Goal: Task Accomplishment & Management: Manage account settings

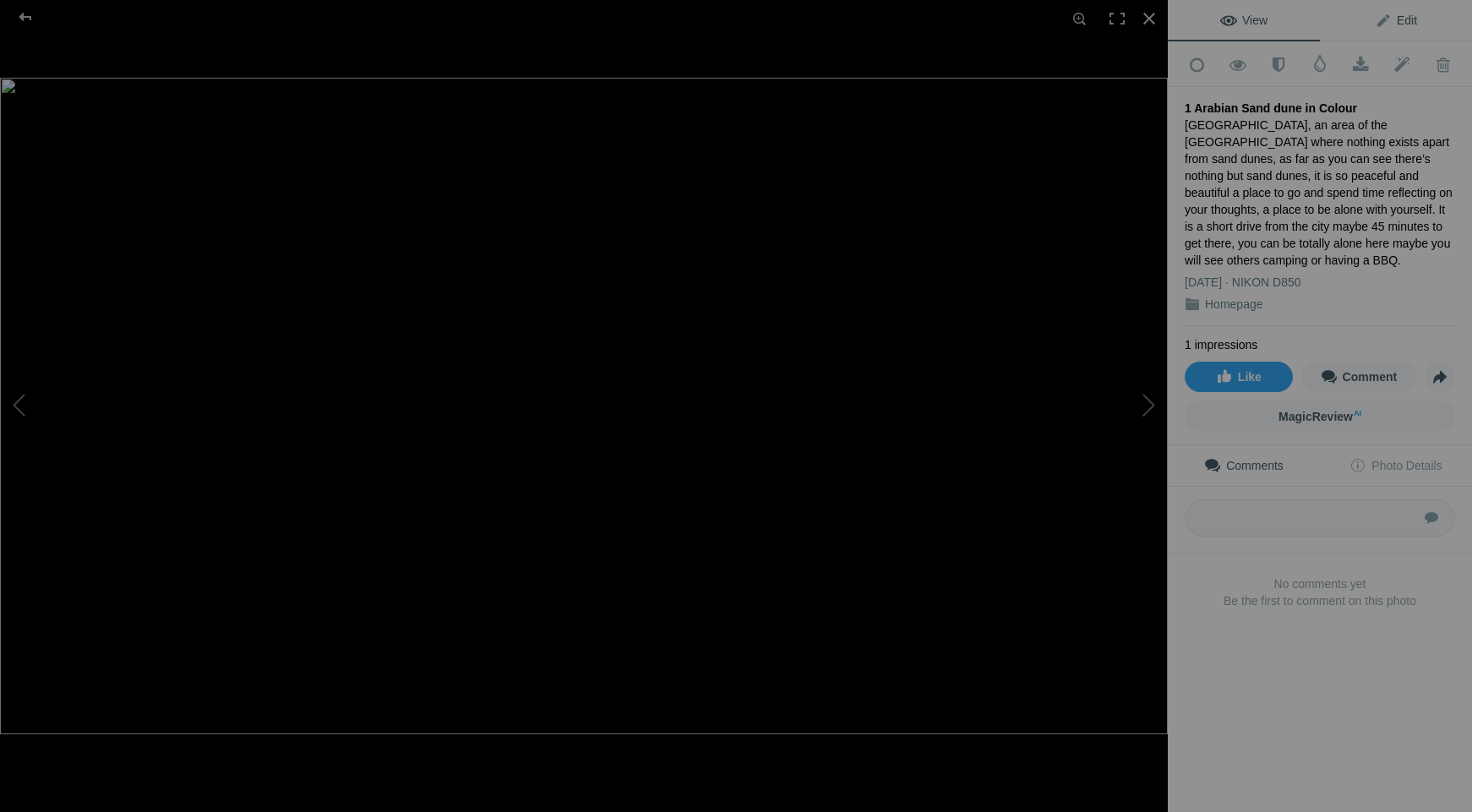
click at [1376, 24] on span "Edit" at bounding box center [1396, 19] width 42 height 13
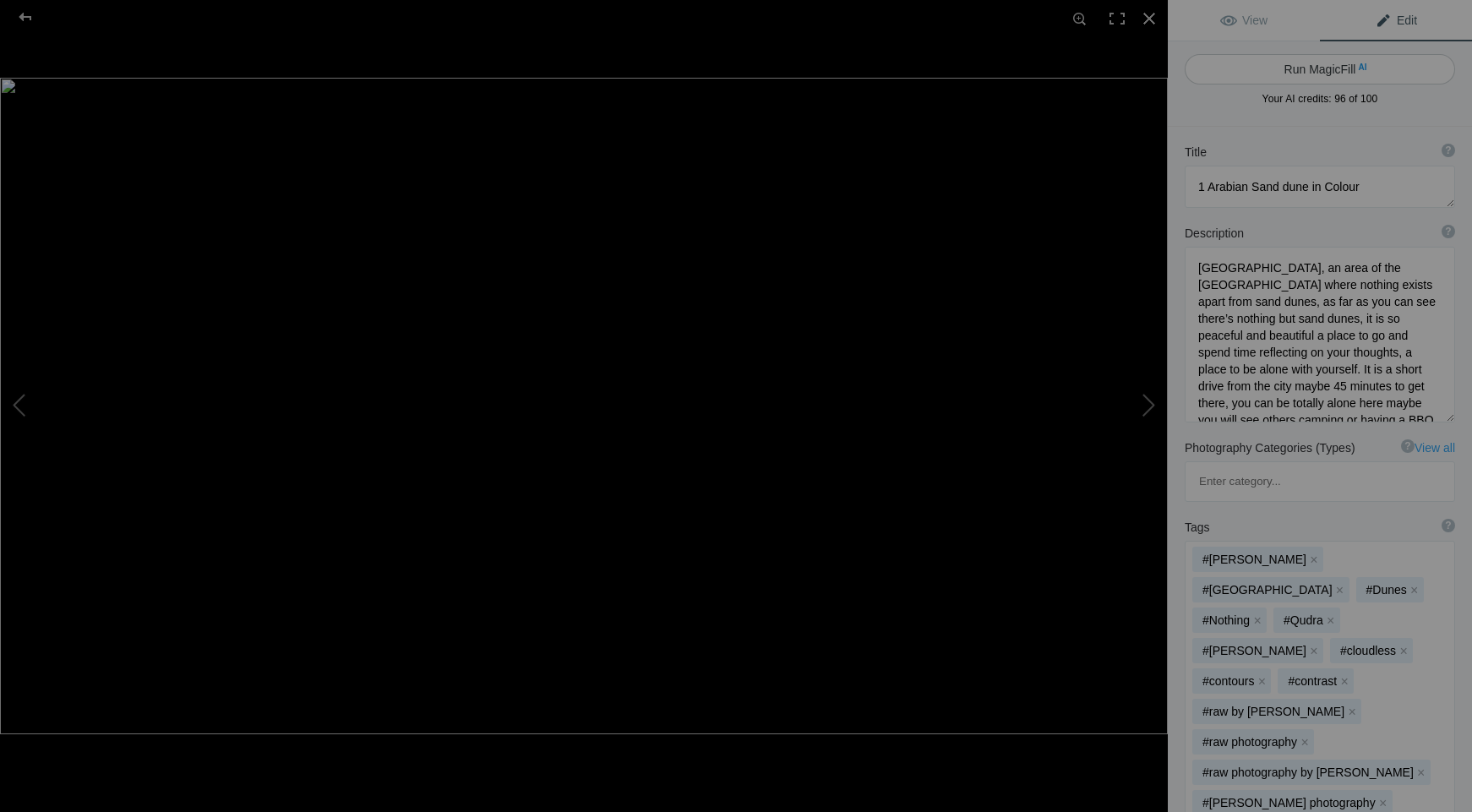
click at [1294, 68] on button "Run MagicFill AI" at bounding box center [1319, 69] width 270 height 31
type textarea "Serene Arabian Sand Dunes at [GEOGRAPHIC_DATA]"
type textarea "Discover the tranquil beauty of [GEOGRAPHIC_DATA], a stunning desert landscape …"
type textarea "serene-arabian-sand-dunes-al-qudra.jpg"
type textarea "A serene view of the golden sand dunes at [GEOGRAPHIC_DATA] in [GEOGRAPHIC_DATA…"
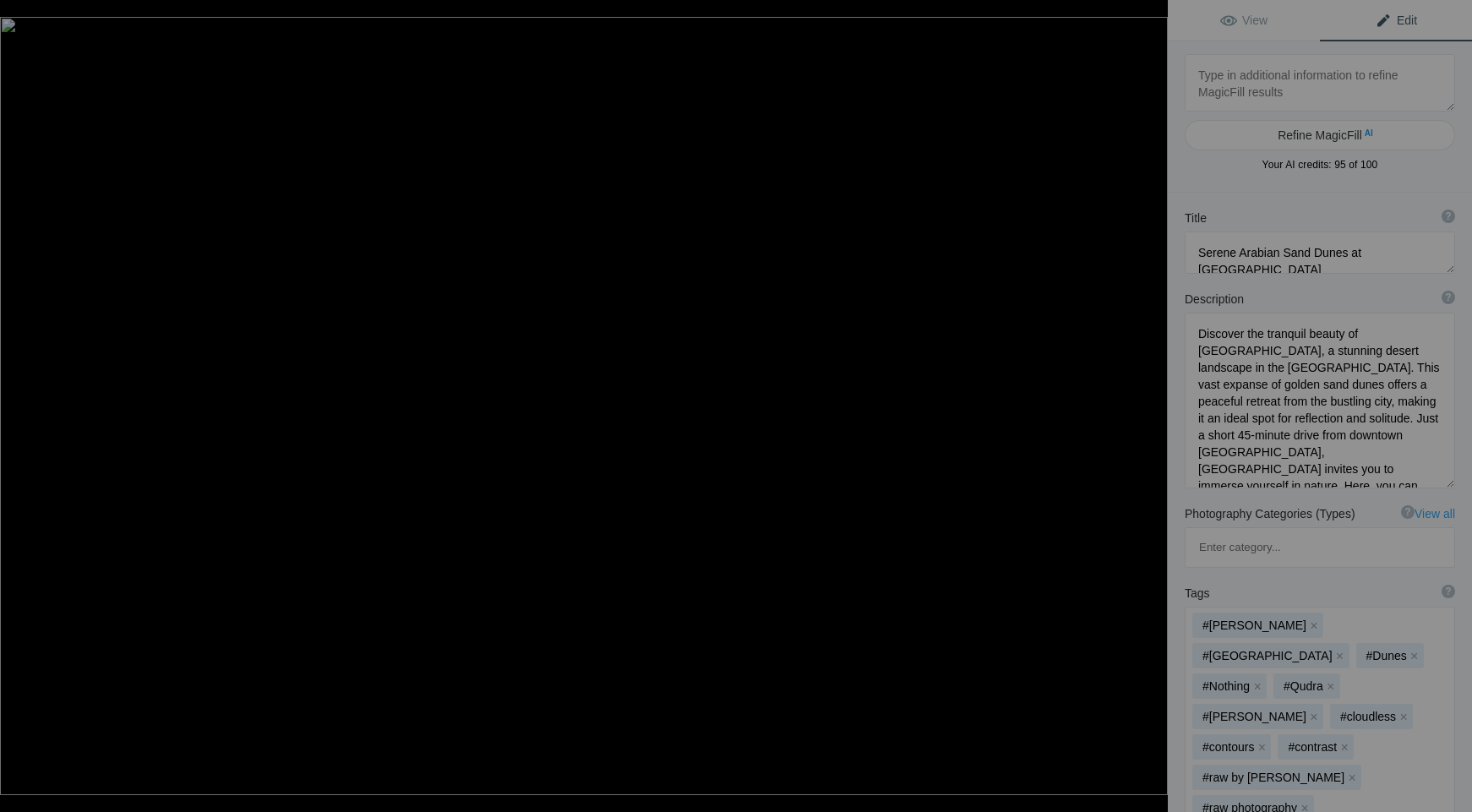
type textarea "2 [GEOGRAPHIC_DATA] [GEOGRAPHIC_DATA] [GEOGRAPHIC_DATA] at [GEOGRAPHIC_DATA]"
type textarea "Getting to this location was a bit of a drive through the [GEOGRAPHIC_DATA] cou…"
type textarea "2_Baccoleno_Farmhouse_Tuscany_Italy_at_Sunset_.jpg"
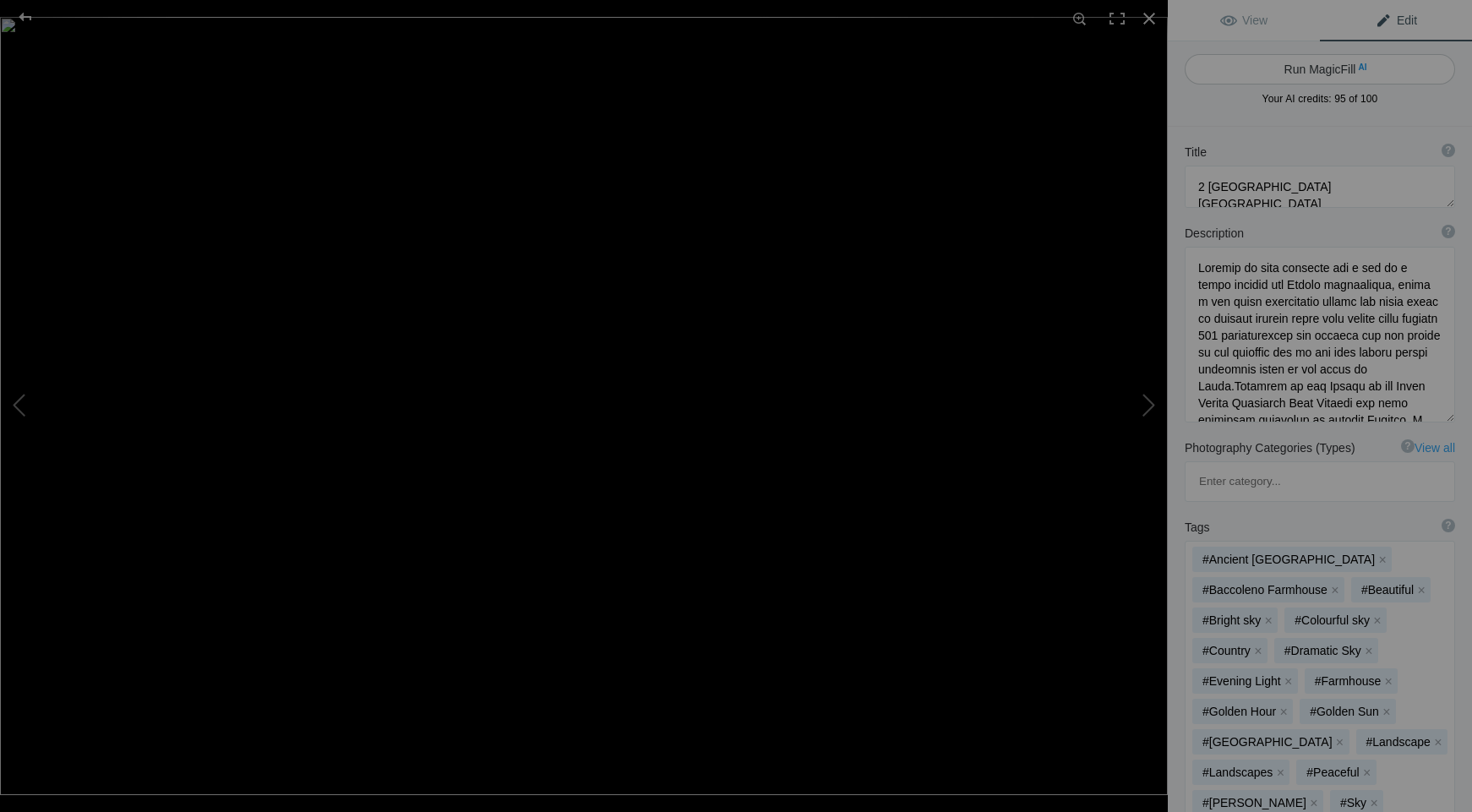
click at [1306, 68] on button "Run MagicFill AI" at bounding box center [1319, 69] width 270 height 31
type textarea "Stunning Sunset Over [GEOGRAPHIC_DATA] in [GEOGRAPHIC_DATA], [GEOGRAPHIC_DATA]"
type textarea "Experience the breathtaking beauty of the [GEOGRAPHIC_DATA] countryside at [GEO…"
type textarea "baccoleno-farmhouse-sunset-tuscany.jpg"
type textarea "Sunset view over [GEOGRAPHIC_DATA] in [GEOGRAPHIC_DATA], showcasing rolling hil…"
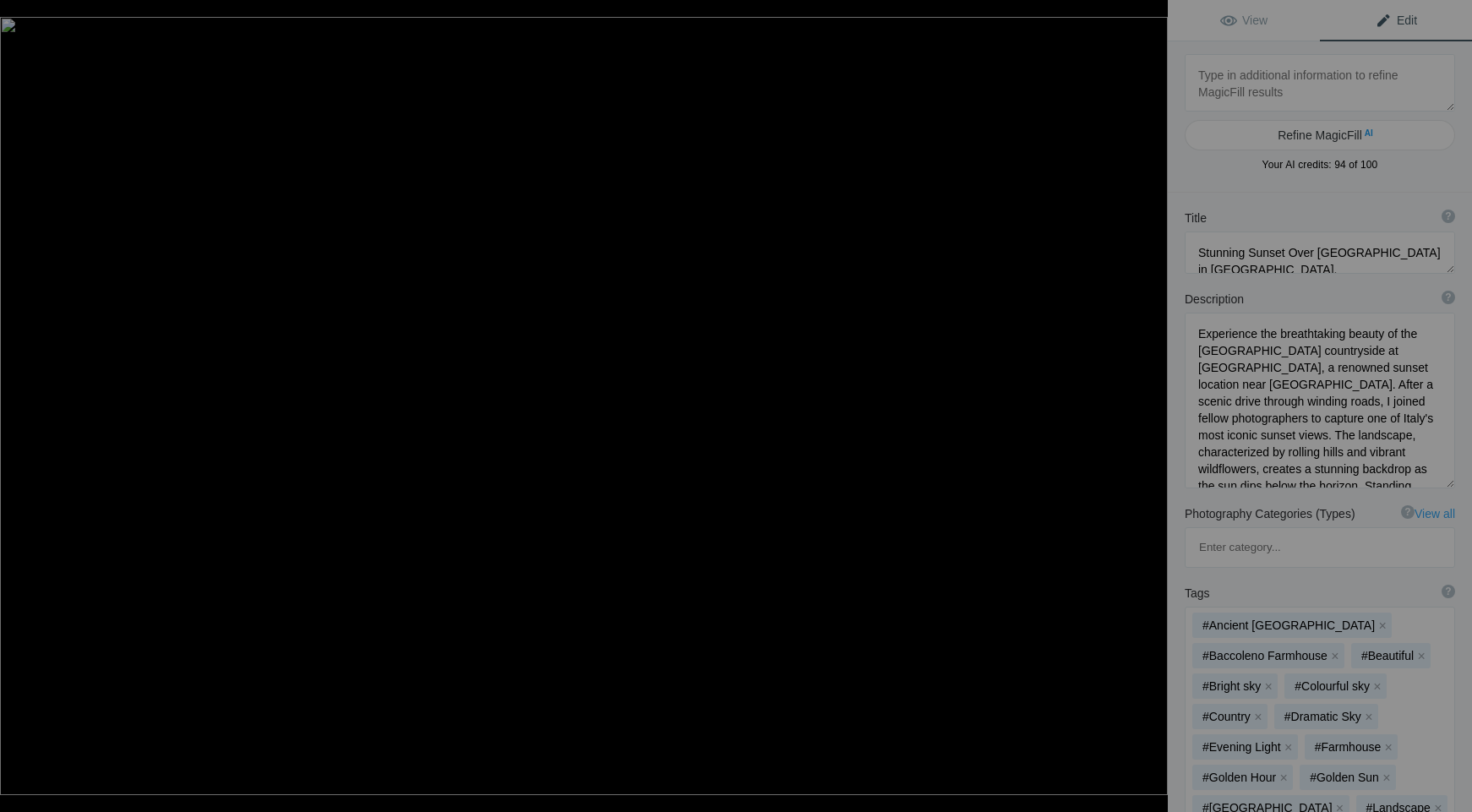
type textarea "3 Brúarfoss Waterfall [GEOGRAPHIC_DATA]"
type textarea "Loremipsu do s ametco adi elitse doei te inc utlabo etd magnaali enimadmin ve q…"
type textarea "3_Bruarfoss_Waterfall_Iceland.jpg"
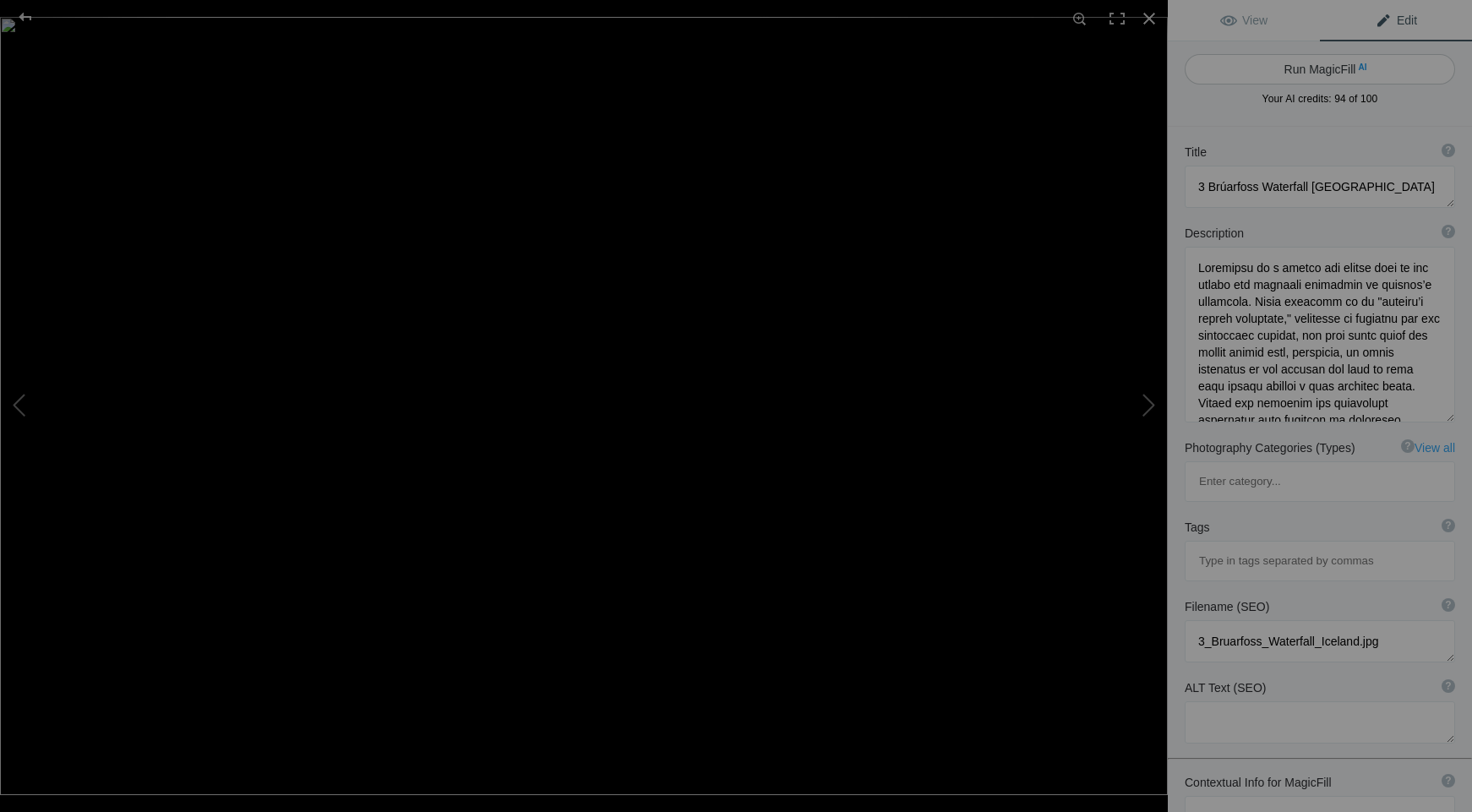
click at [1299, 72] on button "Run MagicFill AI" at bounding box center [1319, 69] width 270 height 31
type textarea "Brúarfoss Waterfall: Iceland’s Hidden Blue Gem"
type textarea "Loremip do sit ametco adipiscing el Seddoei’t incididun, Utlaboree do magna ali…"
type textarea "bruarfoss-waterfall-[GEOGRAPHIC_DATA]jpg"
type textarea "A view of Brúarfoss waterfall in [GEOGRAPHIC_DATA], showcasing its vibrant blue…"
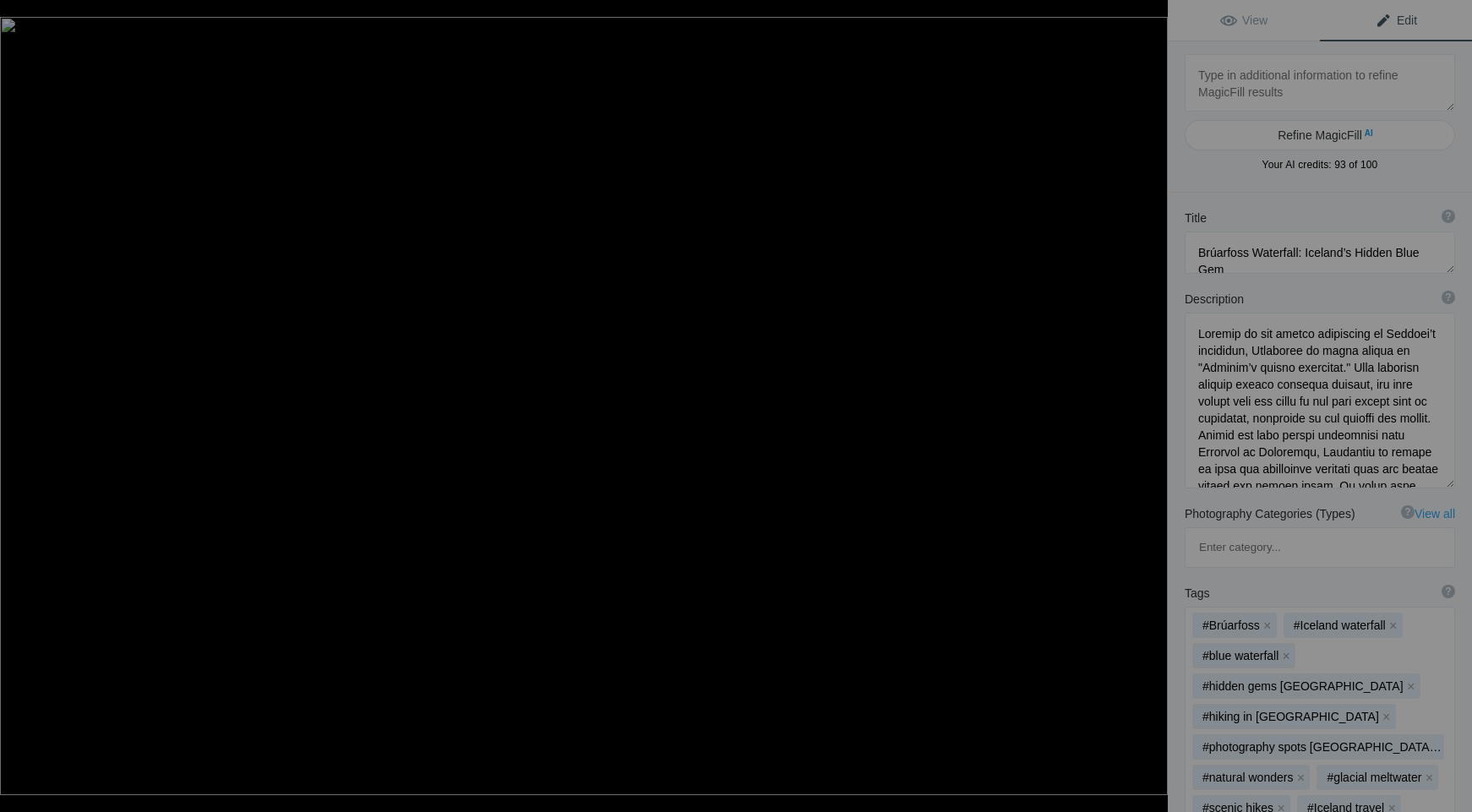
type textarea "4 Fjallsárlón Glacier Lagoon reflections 2"
type textarea "Fjallsárlón is renowned for the shimmering icebergs that float in its waters. T…"
type textarea "4_Fjallsarlon_Glacier_Lagoon_reflections_2.jpg"
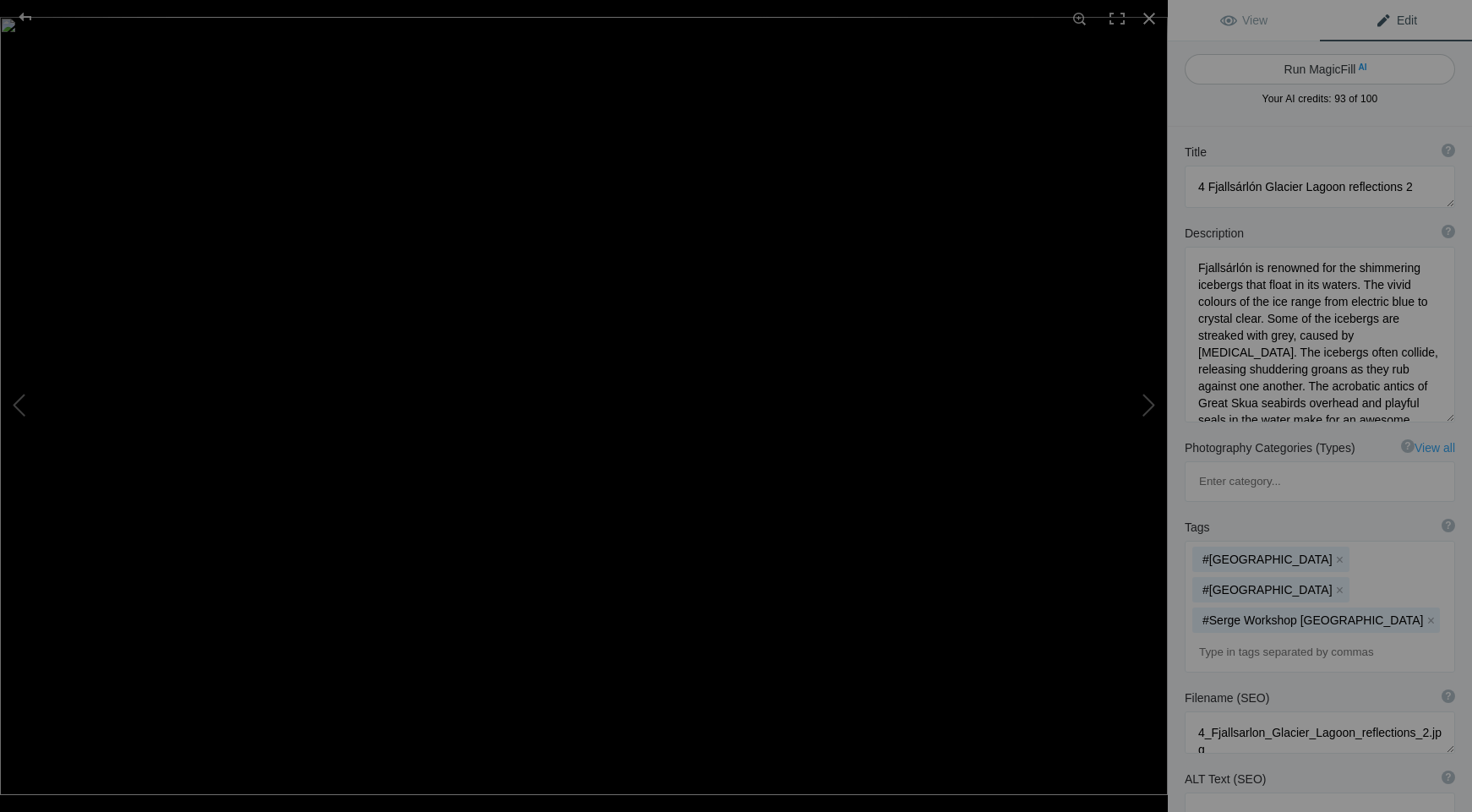
click at [1314, 66] on button "Run MagicFill AI" at bounding box center [1319, 69] width 270 height 31
type textarea "Stunning Reflections of Fjallsárlón [GEOGRAPHIC_DATA]"
type textarea "[GEOGRAPHIC_DATA] is a breathtaking natural wonder, famous for its striking ice…"
type textarea "fjallsarlon-glacier-lagoon-reflections.jpg"
type textarea "Reflection of Fjallsárlón Glacier Lagoon with icebergs and Fjallsjökull Glacier…"
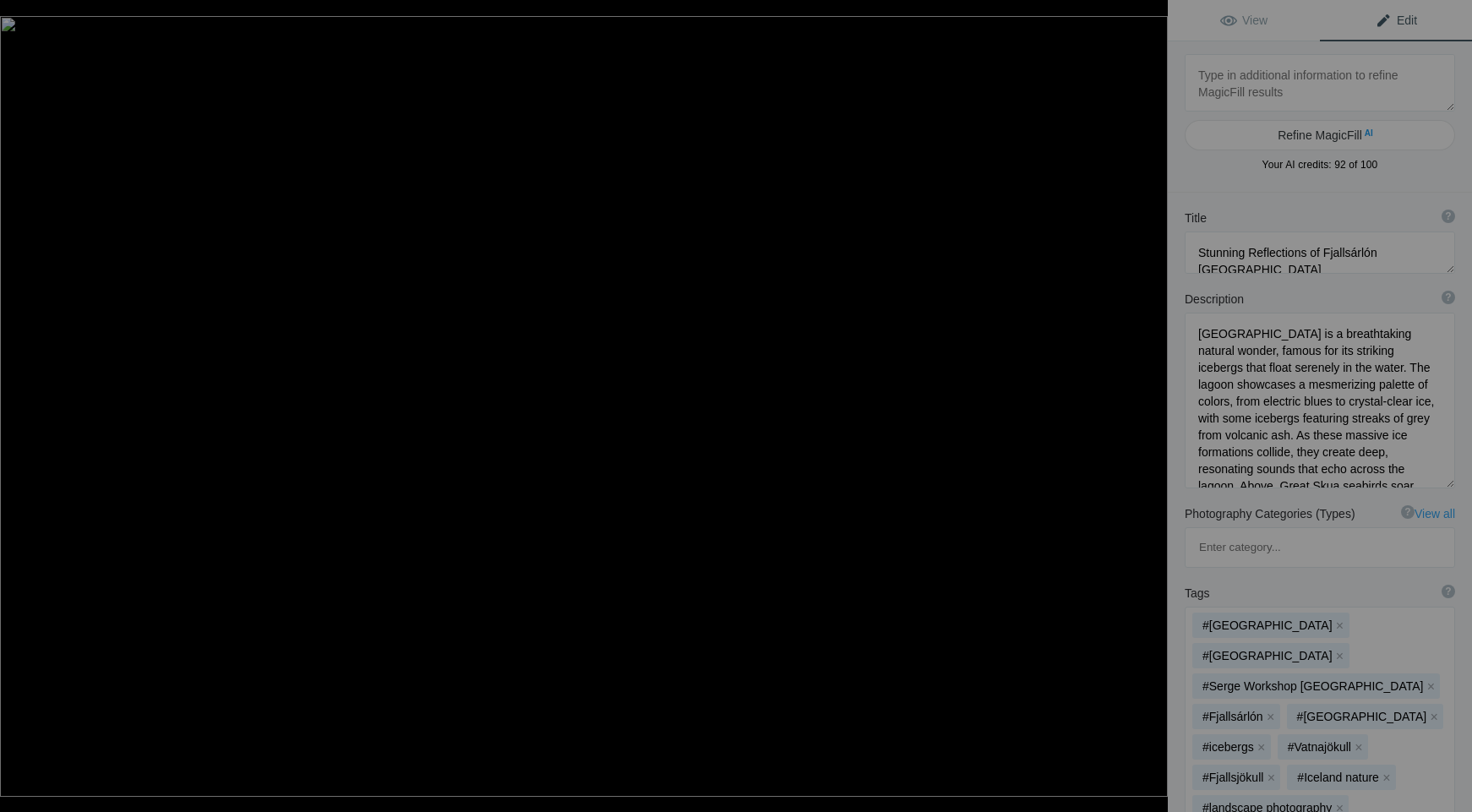
type textarea "5 Fjallsárlón Glacier Lagoon reflections"
type textarea "Fjallsárlón is renowned for the shimmering icebergs that float in its waters. T…"
type textarea "5_Fjallsarlon_Glacier_Lagoon_reflections.jpg"
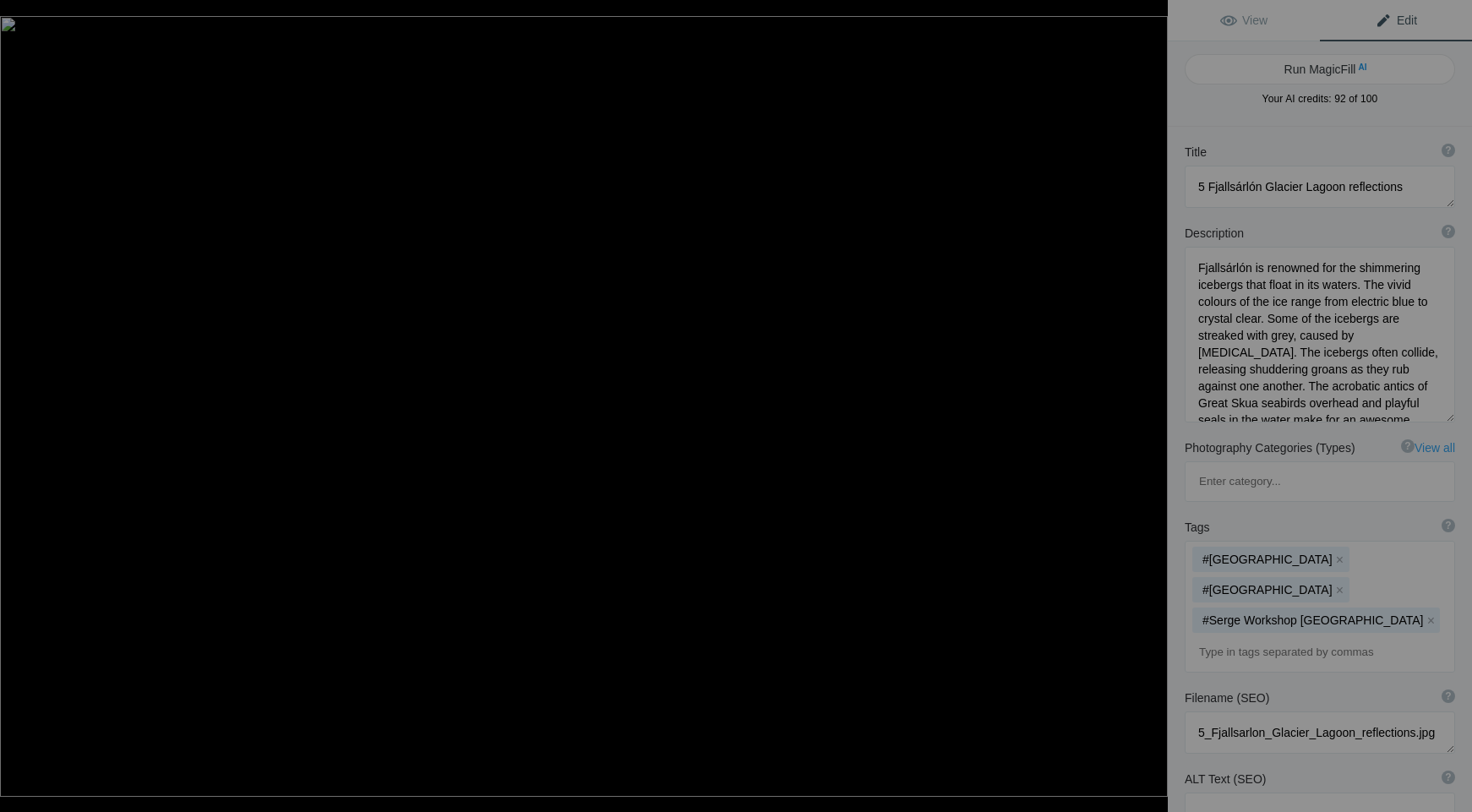
click at [1314, 66] on button "Run MagicFill AI" at bounding box center [1319, 69] width 270 height 31
type textarea "Stunning Reflections at [GEOGRAPHIC_DATA]"
type textarea "Fjallsárlón Glacier Lagoon is a breathtaking spectacle, famous for its striking…"
type textarea "fjallsarlon-glacier-lagoon-reflections.jpg"
type textarea "Reflections of icebergs in [GEOGRAPHIC_DATA], with Fjallsjökull Glacier in the …"
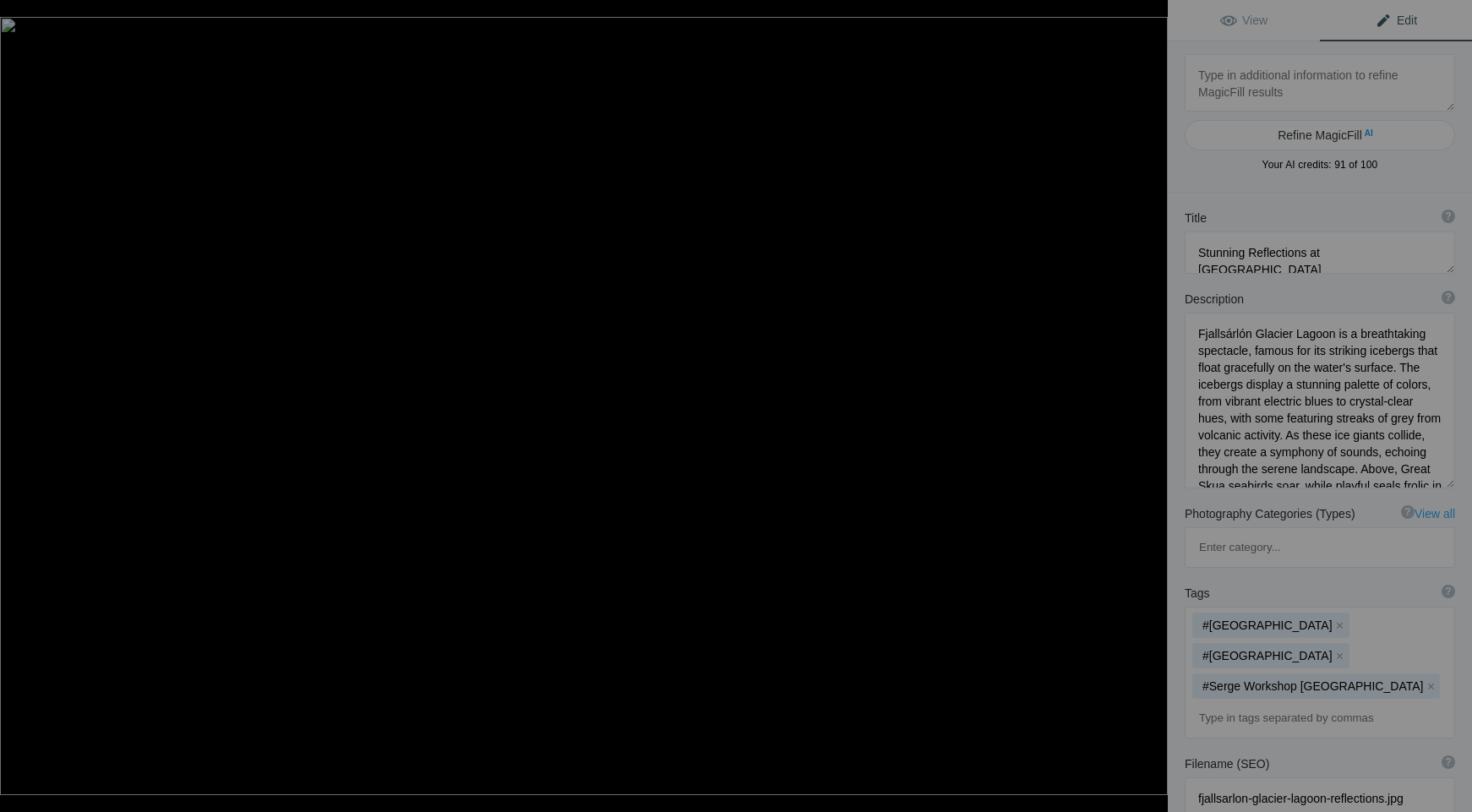
type textarea "6 [PERSON_NAME] and the [GEOGRAPHIC_DATA][PERSON_NAME][PERSON_NAME] at [GEOGRAP…"
type textarea "6_Florence_and_the_Cathedral_di_Santa_Maria_del_Fiore_at_Sunset.jpg"
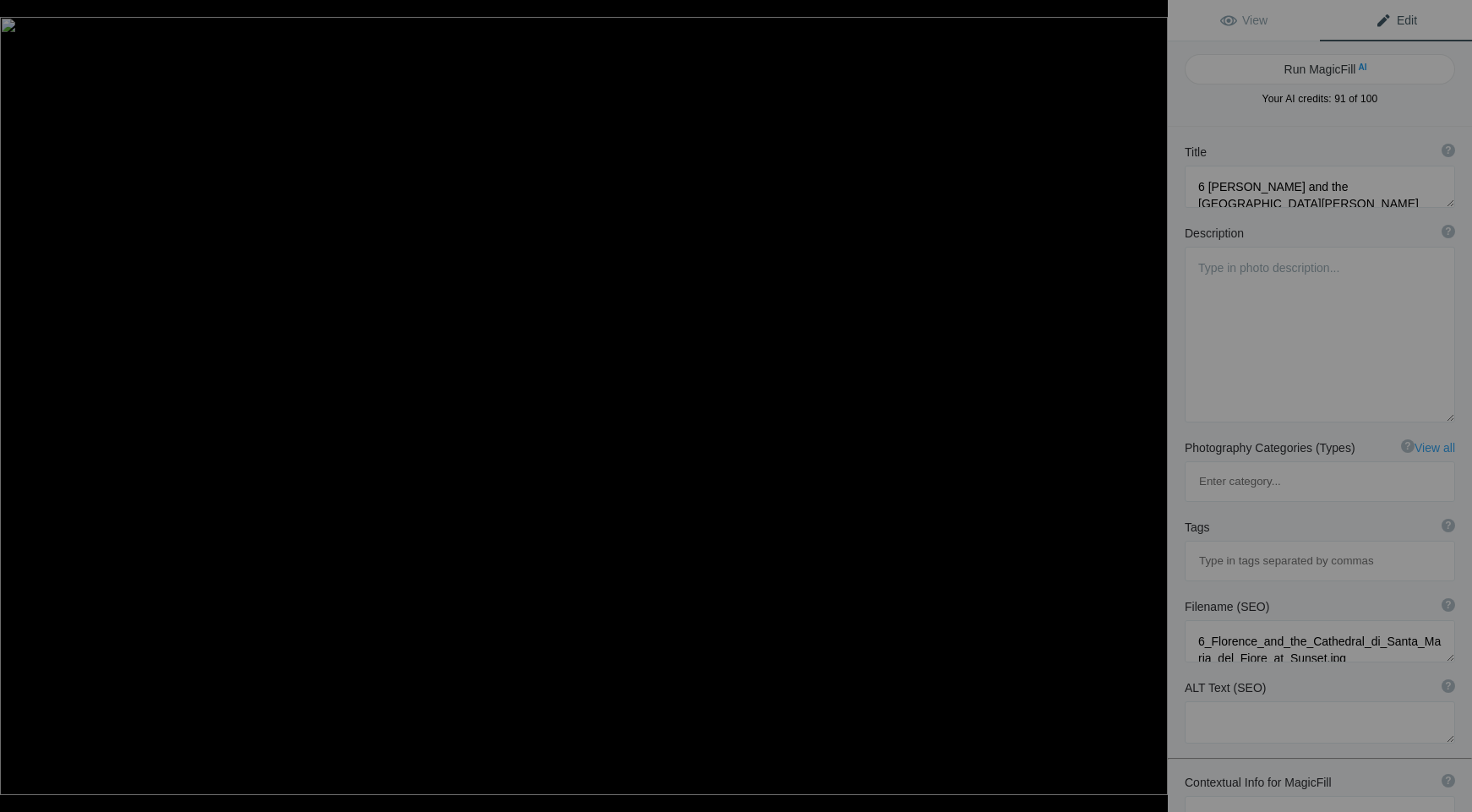
click at [1314, 66] on button "Run MagicFill AI" at bounding box center [1319, 69] width 270 height 31
type textarea "Breathtaking View of [GEOGRAPHIC_DATA] and the [GEOGRAPHIC_DATA][PERSON_NAME][P…"
type textarea "Experience the stunning beauty of [GEOGRAPHIC_DATA] as the sun sets behind the …"
type textarea "[GEOGRAPHIC_DATA]-[GEOGRAPHIC_DATA]-[GEOGRAPHIC_DATA][PERSON_NAME][PERSON_NAME]…"
type textarea "Scenic view of [GEOGRAPHIC_DATA] with the [GEOGRAPHIC_DATA][PERSON_NAME][PERSON…"
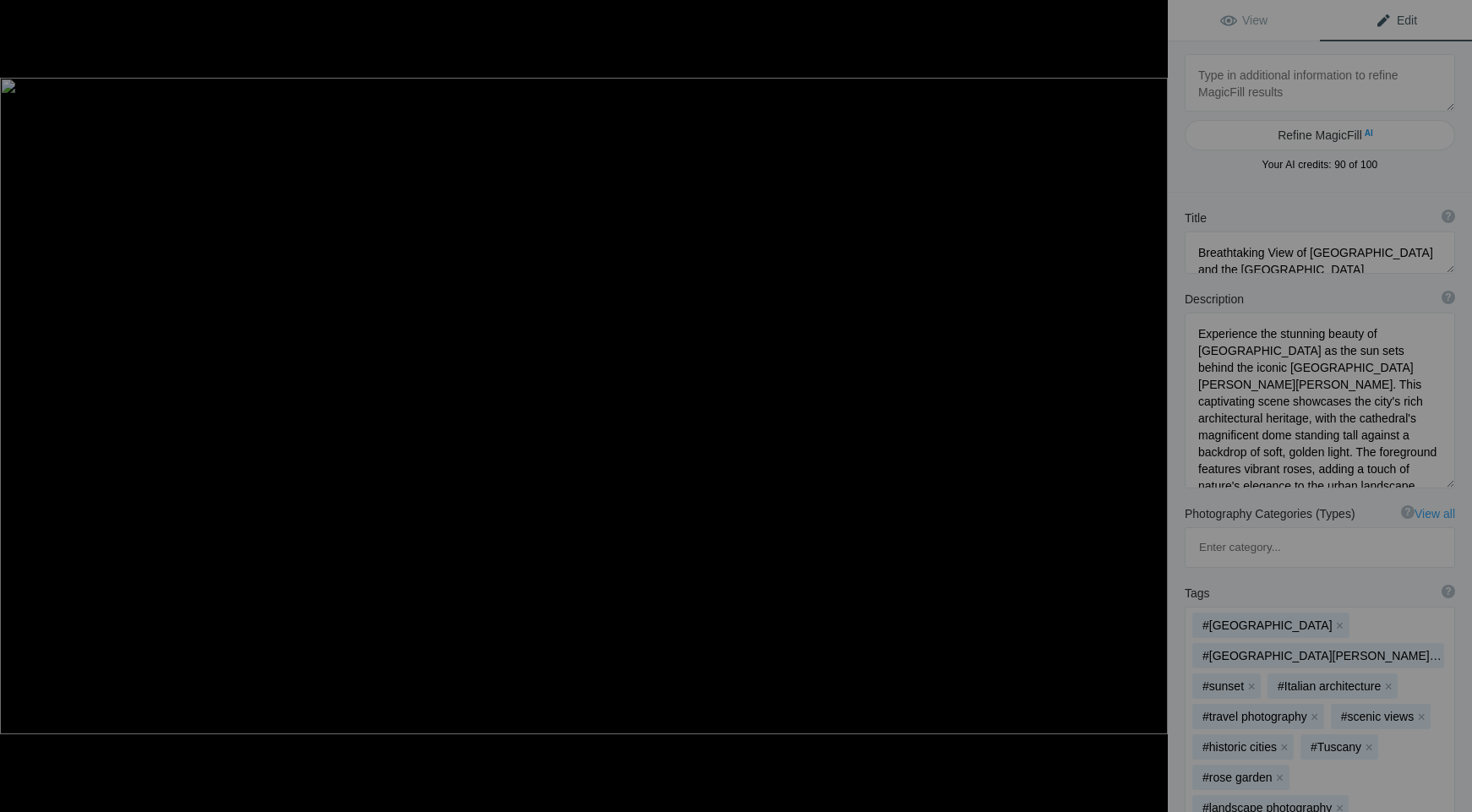
type textarea "7 Fossil Rock Sharjah [GEOGRAPHIC_DATA] 2"
type textarea "Loremi Dolo si Ametcon ad eli Seddoe Temp Incididu ut laboreetdo mag aliqua. En…"
type textarea "7_Fossil_Rock_Sharjah_UAE_2.jpg"
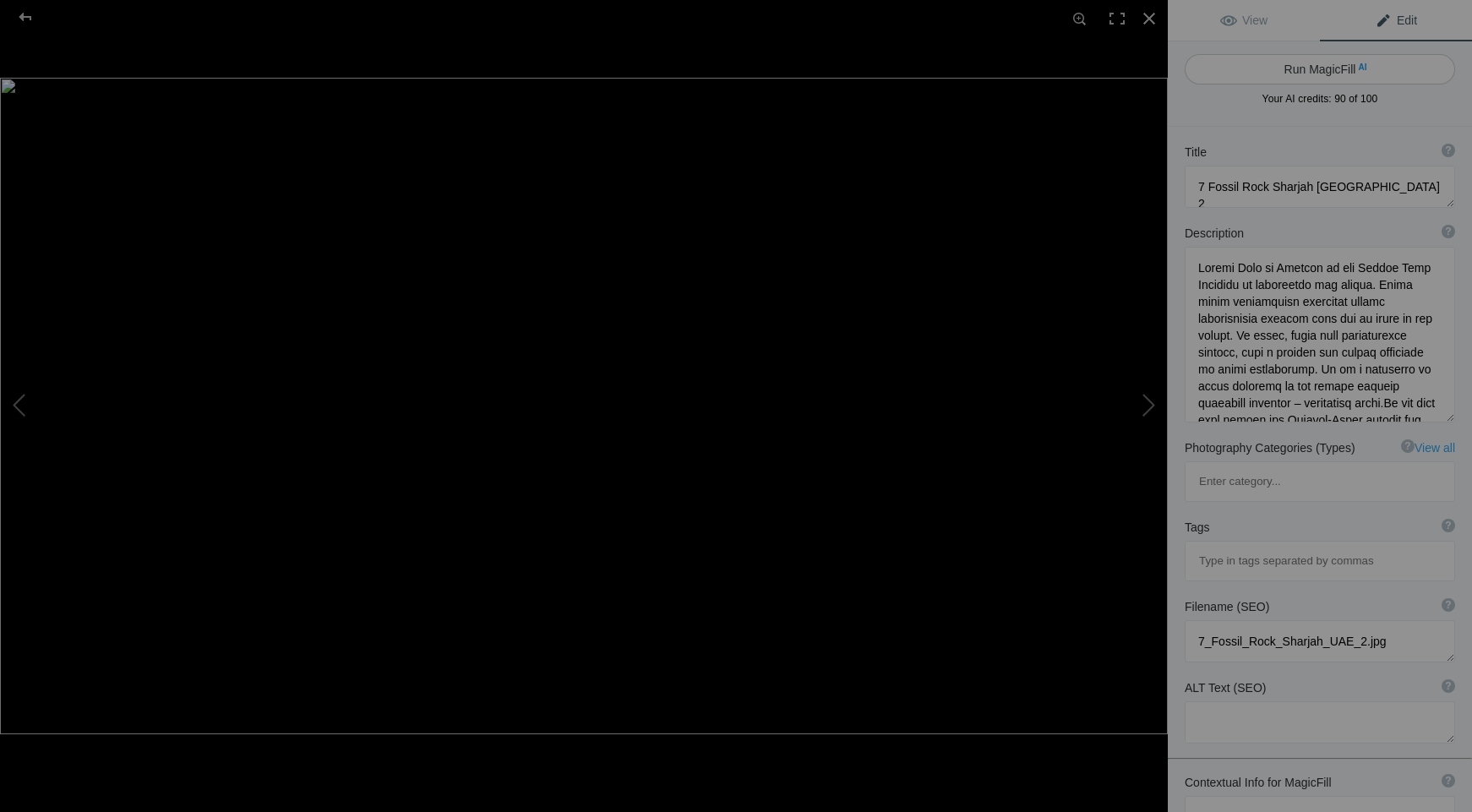
click at [1314, 66] on button "Run MagicFill AI" at bounding box center [1319, 69] width 270 height 31
type textarea "Stunning Landscape of Fossil Rock, [GEOGRAPHIC_DATA], [GEOGRAPHIC_DATA]"
type textarea "Discover the breathtaking beauty of Fossil Rock in [GEOGRAPHIC_DATA], [GEOGRAPH…"
type textarea "fossil-rock-[GEOGRAPHIC_DATA]-[GEOGRAPHIC_DATA]jpg"
type textarea "A stunning view of Fossil Rock in [GEOGRAPHIC_DATA], [GEOGRAPHIC_DATA], showcas…"
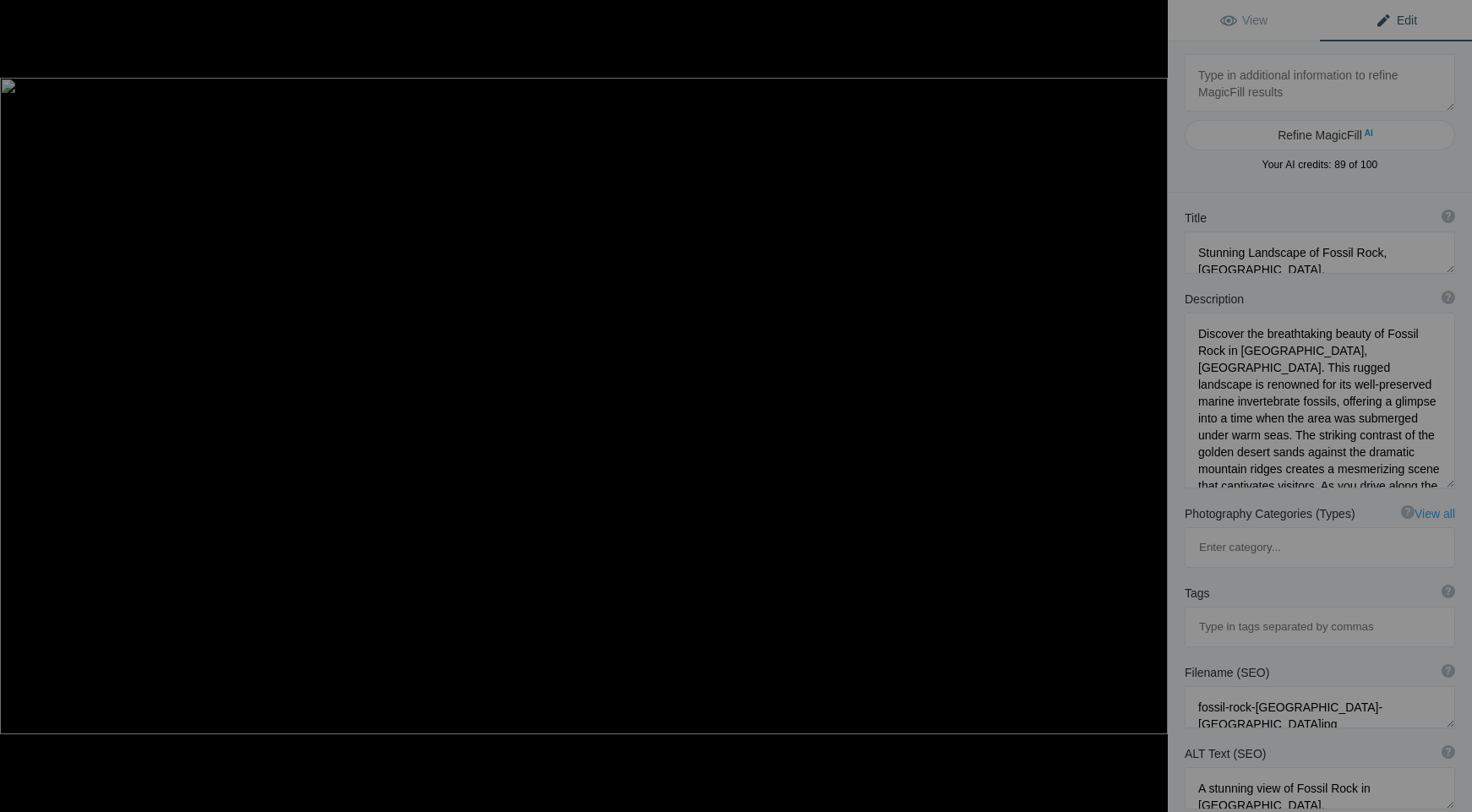
type textarea "8 Fossil Rock Sharjah [GEOGRAPHIC_DATA]"
type textarea "Loremi Dolo si Ametcon ad eli Seddoe Temp Incididu ut laboreetdo mag aliqua. En…"
type textarea "8_Fossil_Rock_Sharjah_UAE.jpg"
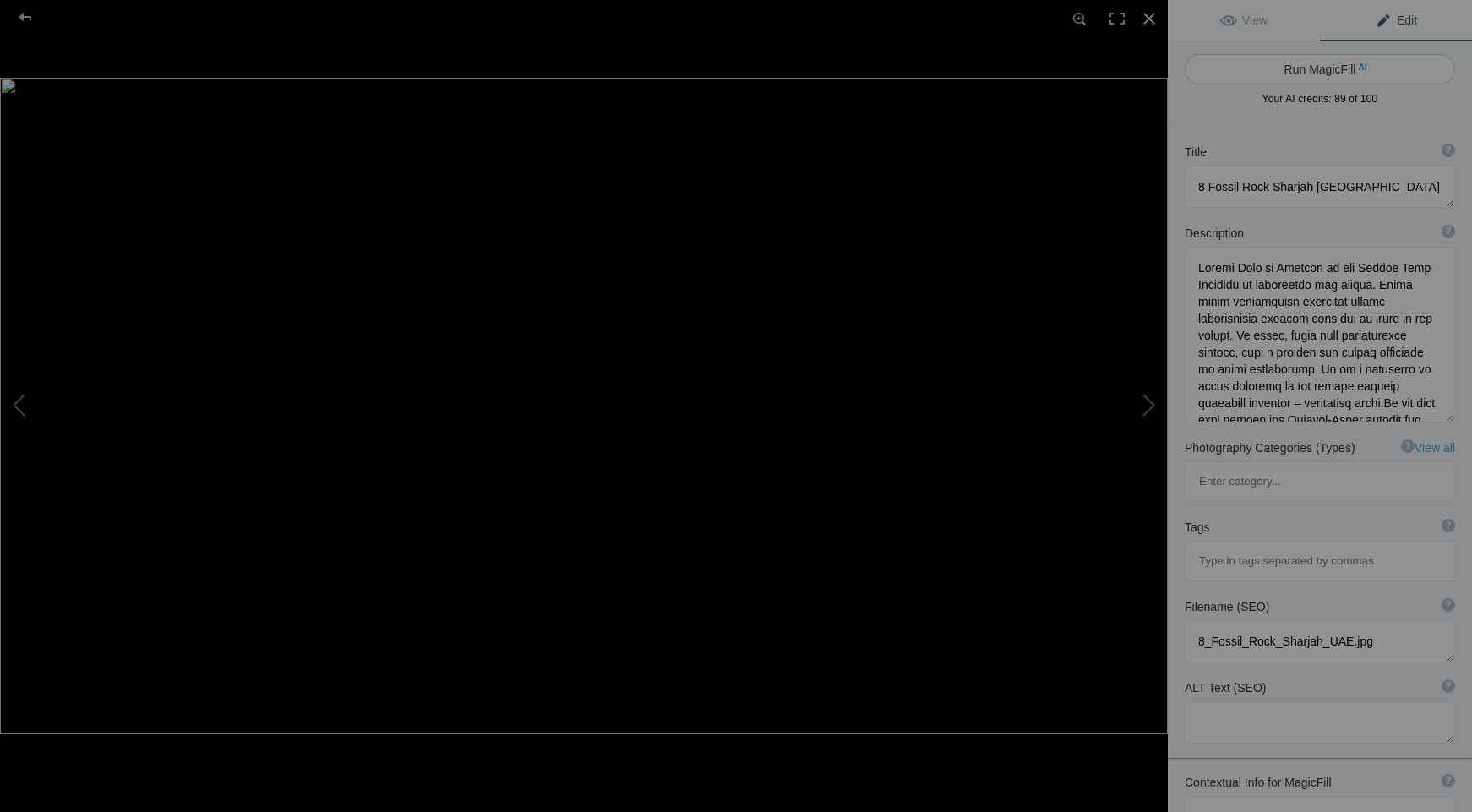
click at [1313, 67] on button "Run MagicFill AI" at bounding box center [1319, 69] width 270 height 31
type textarea "Stunning Landscape of Fossil Rock, [GEOGRAPHIC_DATA], [GEOGRAPHIC_DATA]"
type textarea "Discover the breathtaking beauty of Fossil Rock in [GEOGRAPHIC_DATA], [GEOGRAPH…"
type textarea "fossil-rock-[GEOGRAPHIC_DATA]-[GEOGRAPHIC_DATA]jpg"
type textarea "A stunning view of Fossil Rock in [GEOGRAPHIC_DATA], [GEOGRAPHIC_DATA], showcas…"
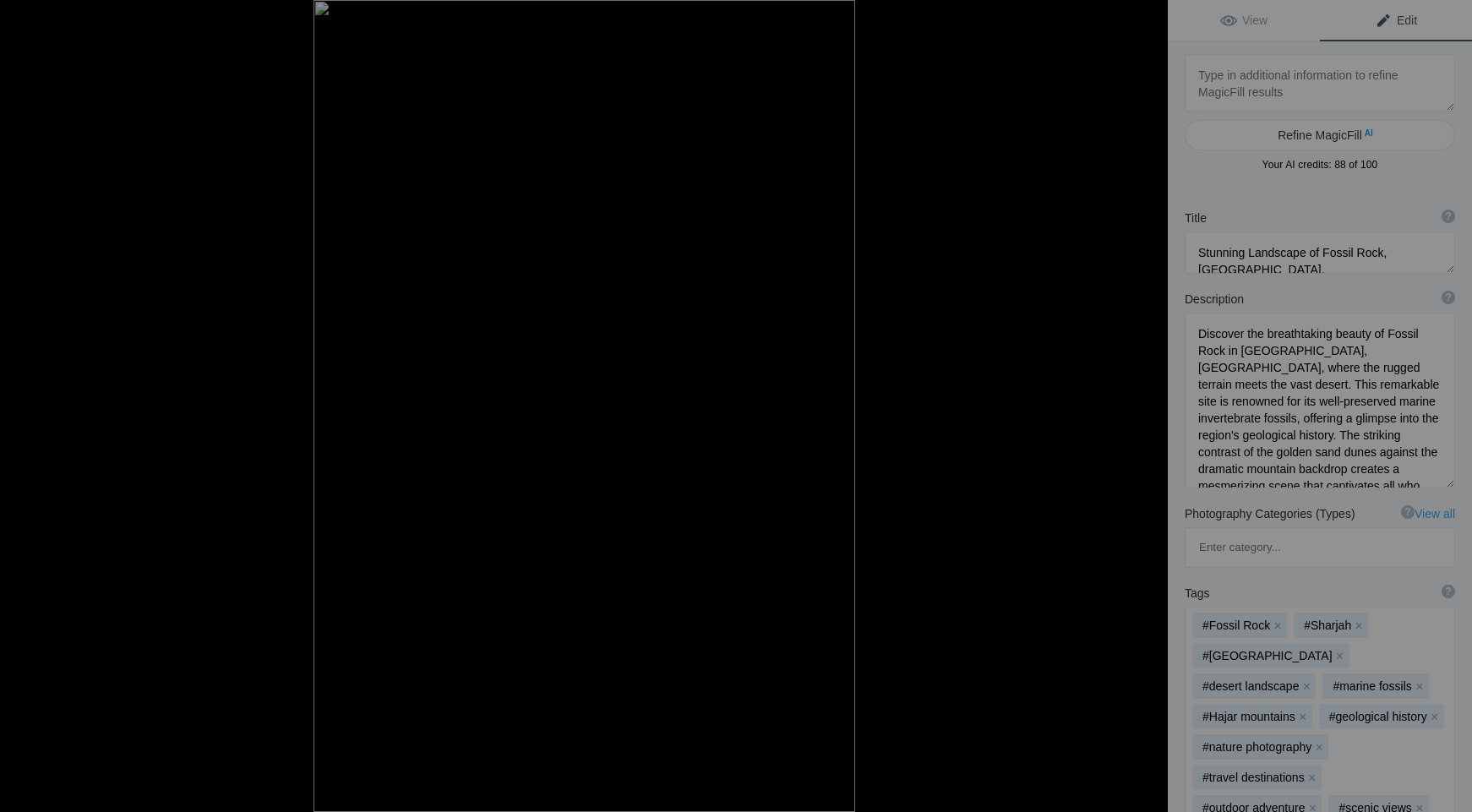
type textarea "9 Granni Waterfall Portrait 3"
type textarea "The [GEOGRAPHIC_DATA] is a waterfall situated near the volcano [GEOGRAPHIC_DATA…"
type textarea "9_Granni_Waterfall_Portrait_3.jpg"
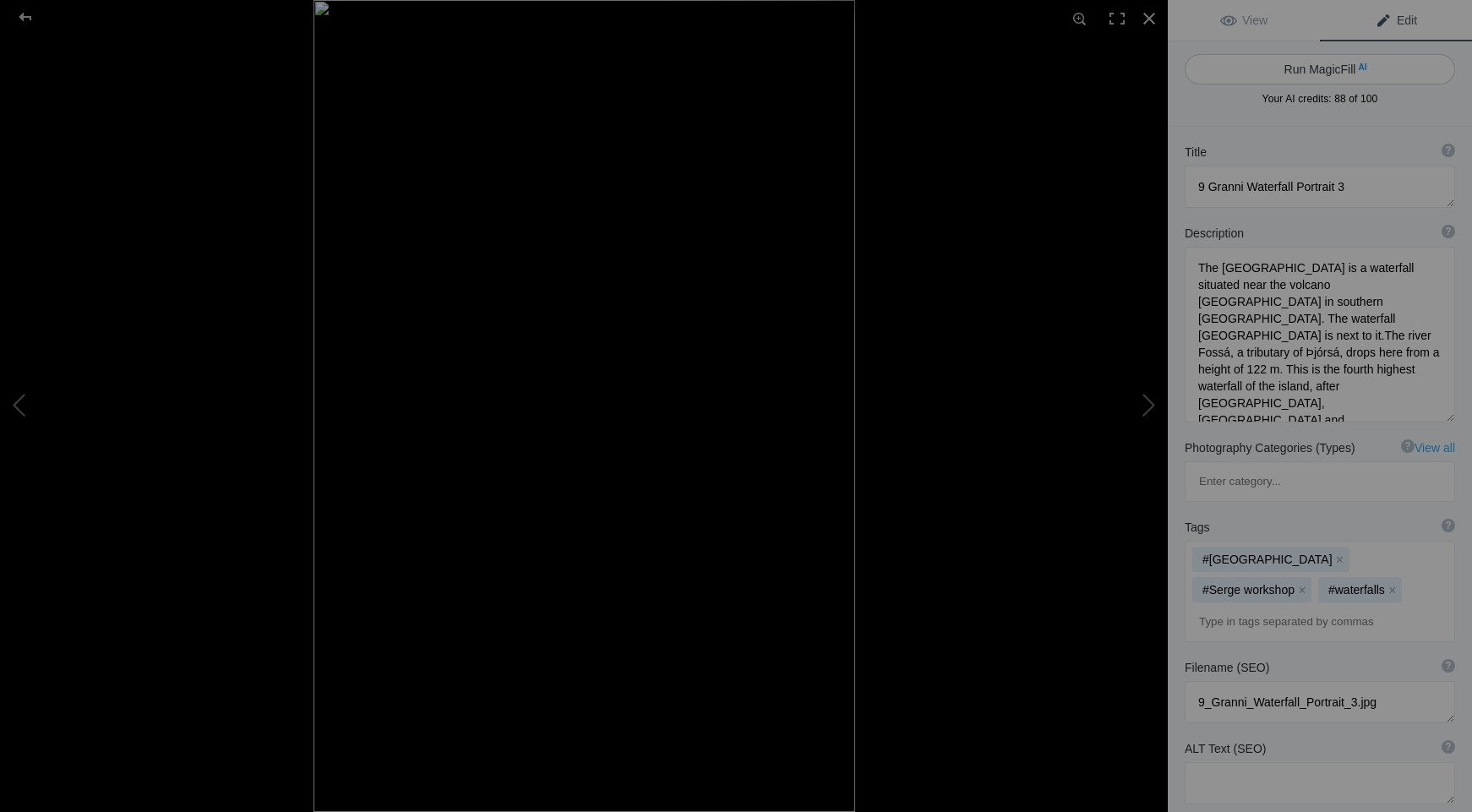
click at [1313, 68] on button "Run MagicFill AI" at bounding box center [1319, 69] width 270 height 31
type textarea "Stunning Granni Waterfall Portrait in Southern [GEOGRAPHIC_DATA]"
type textarea "Discover the breathtaking Granni Waterfall, located near the majestic [GEOGRAPH…"
type textarea "granni-waterfall-portrait-iceland.jpg"
type textarea "Granni Waterfall cascading down a rocky cliff in southern [GEOGRAPHIC_DATA], su…"
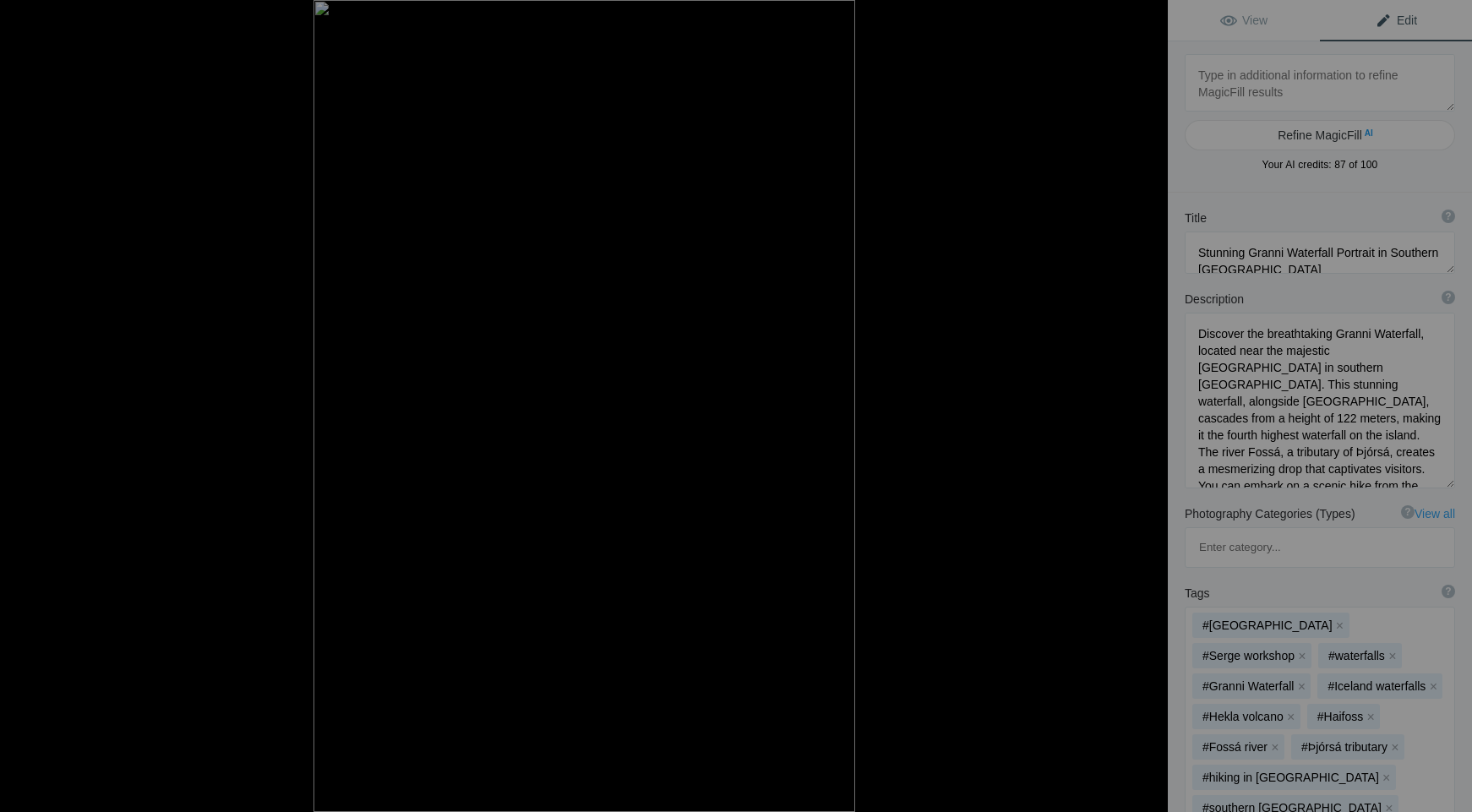
type textarea "10 Háifoss Waterfall Iceland Portrait"
type textarea "Háifoss (Icelandic pronunciation: [ˈhauːɪˌfɔsː] is a waterfall situated near th…"
type textarea "10_Haifoss_Waterfall_Iceland_Portrait.jpg"
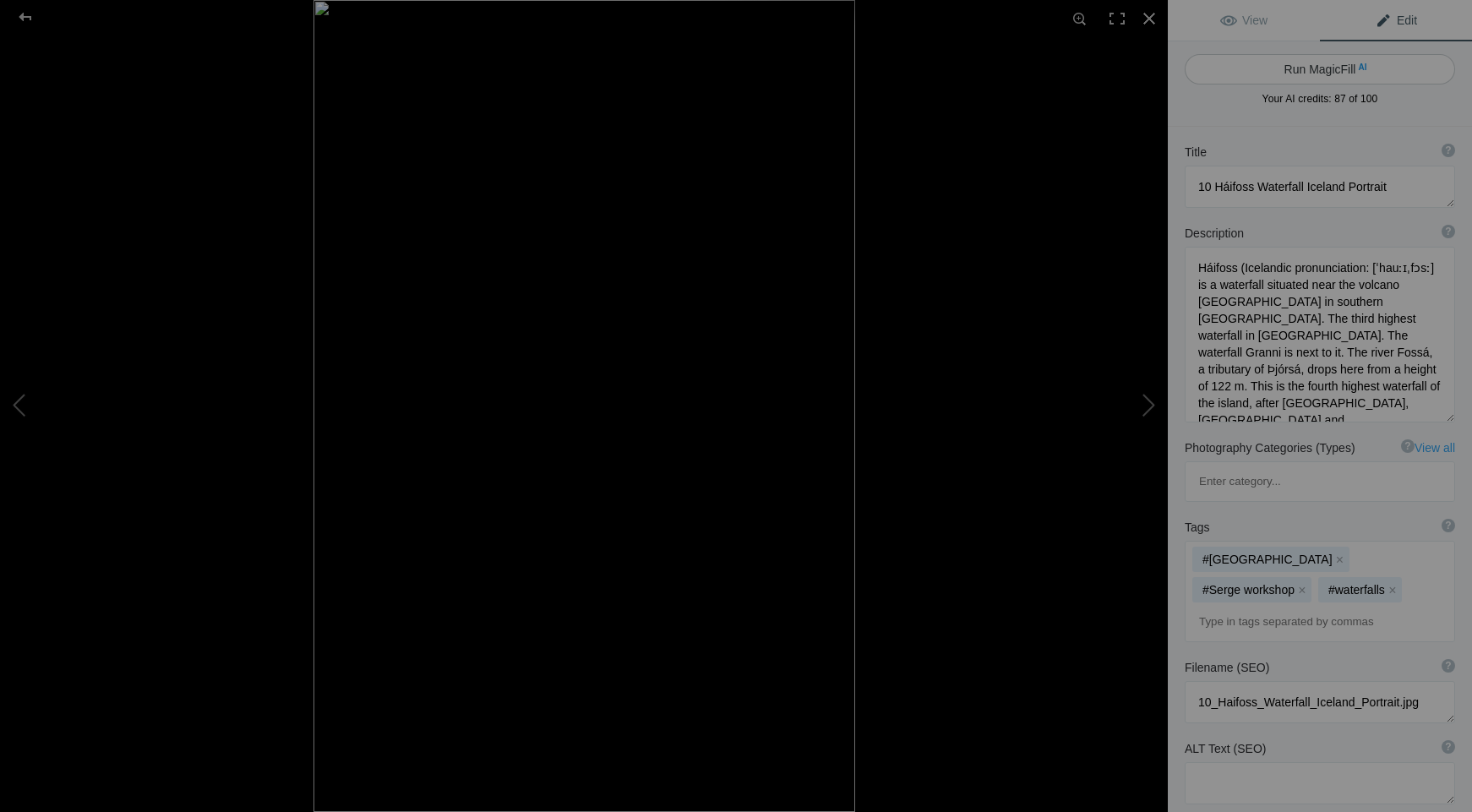
click at [1313, 67] on button "Run MagicFill AI" at bounding box center [1319, 69] width 270 height 31
type textarea "Breathtaking Háifoss Waterfall in [GEOGRAPHIC_DATA]: A Portrait of Nature's Maj…"
type textarea "Discover the stunning beauty of [GEOGRAPHIC_DATA], one of Iceland's tallest wat…"
type textarea "haifoss-waterfall-[GEOGRAPHIC_DATA]-portrait.jpg"
type textarea "A stunning view of Háifoss waterfall cascading down a rocky cliff in southern […"
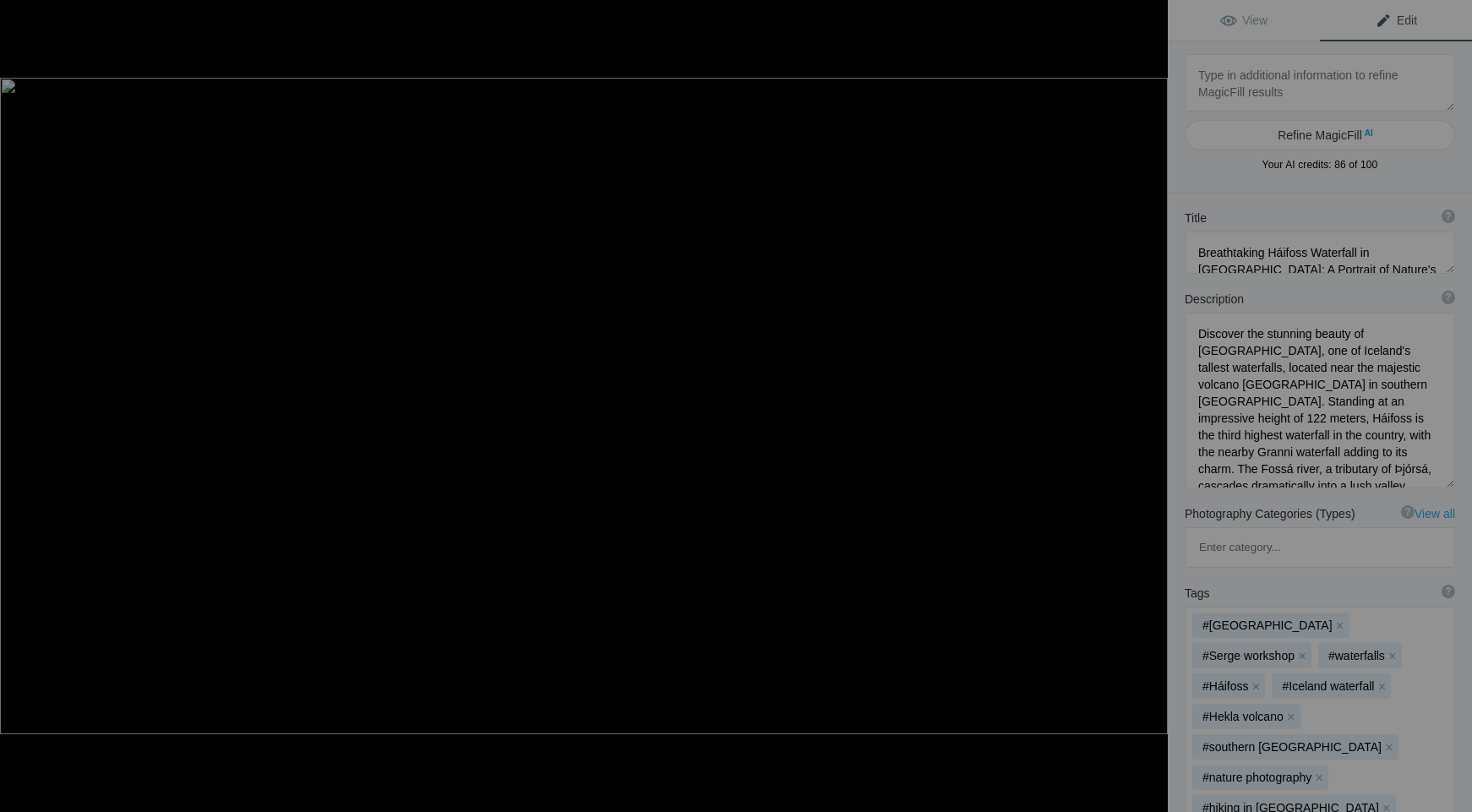
type textarea "11 San Quirico d'Orcia [PERSON_NAME] sunrise"
type textarea "Lore ips d sita consect adipi el sedd eiusmo, tem incididuntu la et doloremag, …"
type textarea "11_San_Quirico_d_Orcia_misty_sunrise.jpg"
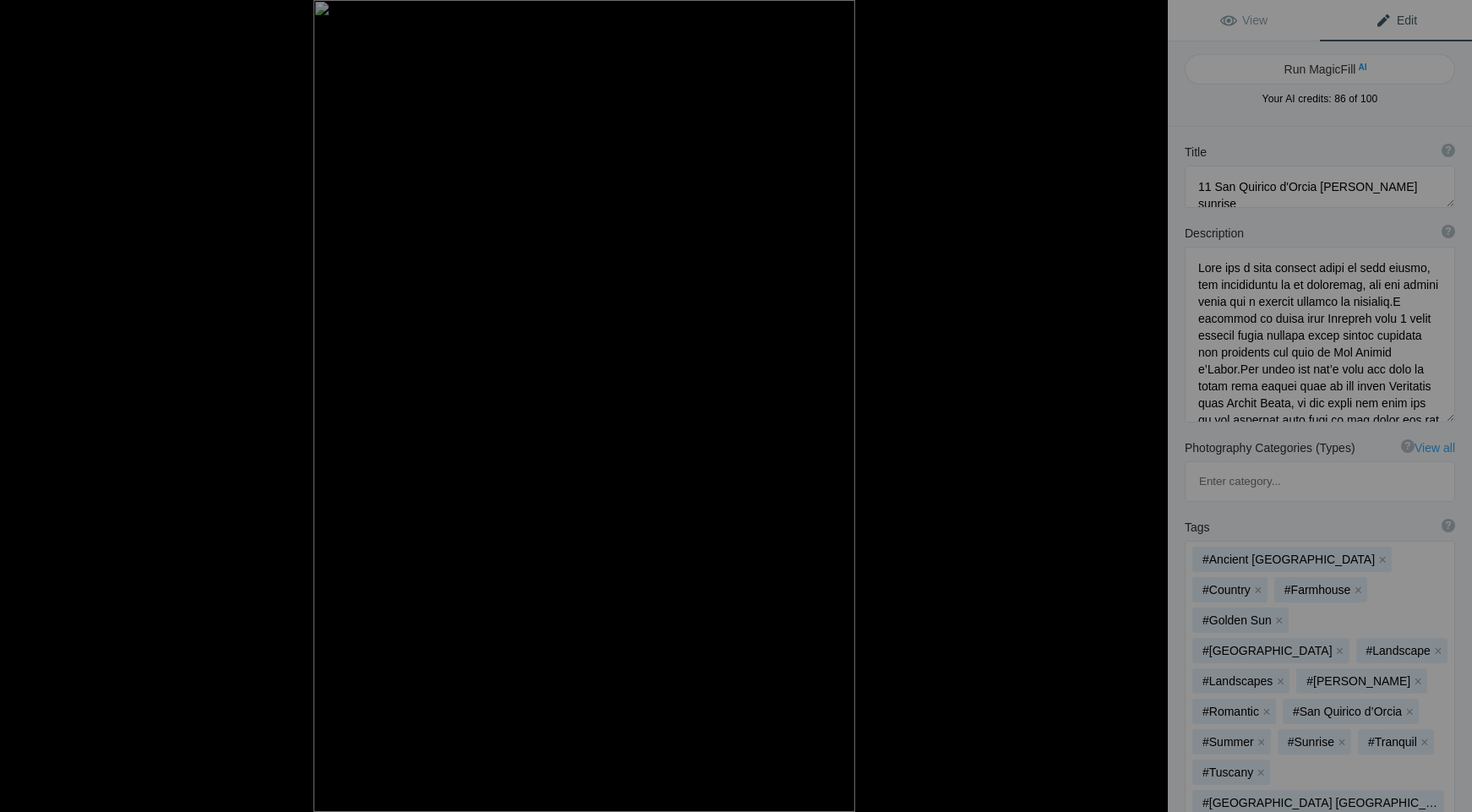
type textarea "Breathtaking Háifoss Waterfall in [GEOGRAPHIC_DATA]: A Portrait of Nature's Maj…"
type textarea "Discover the stunning beauty of [GEOGRAPHIC_DATA], one of Iceland's tallest wat…"
type textarea "haifoss-waterfall-[GEOGRAPHIC_DATA]-portrait.jpg"
type textarea "A stunning view of Háifoss waterfall cascading down a rocky cliff in southern […"
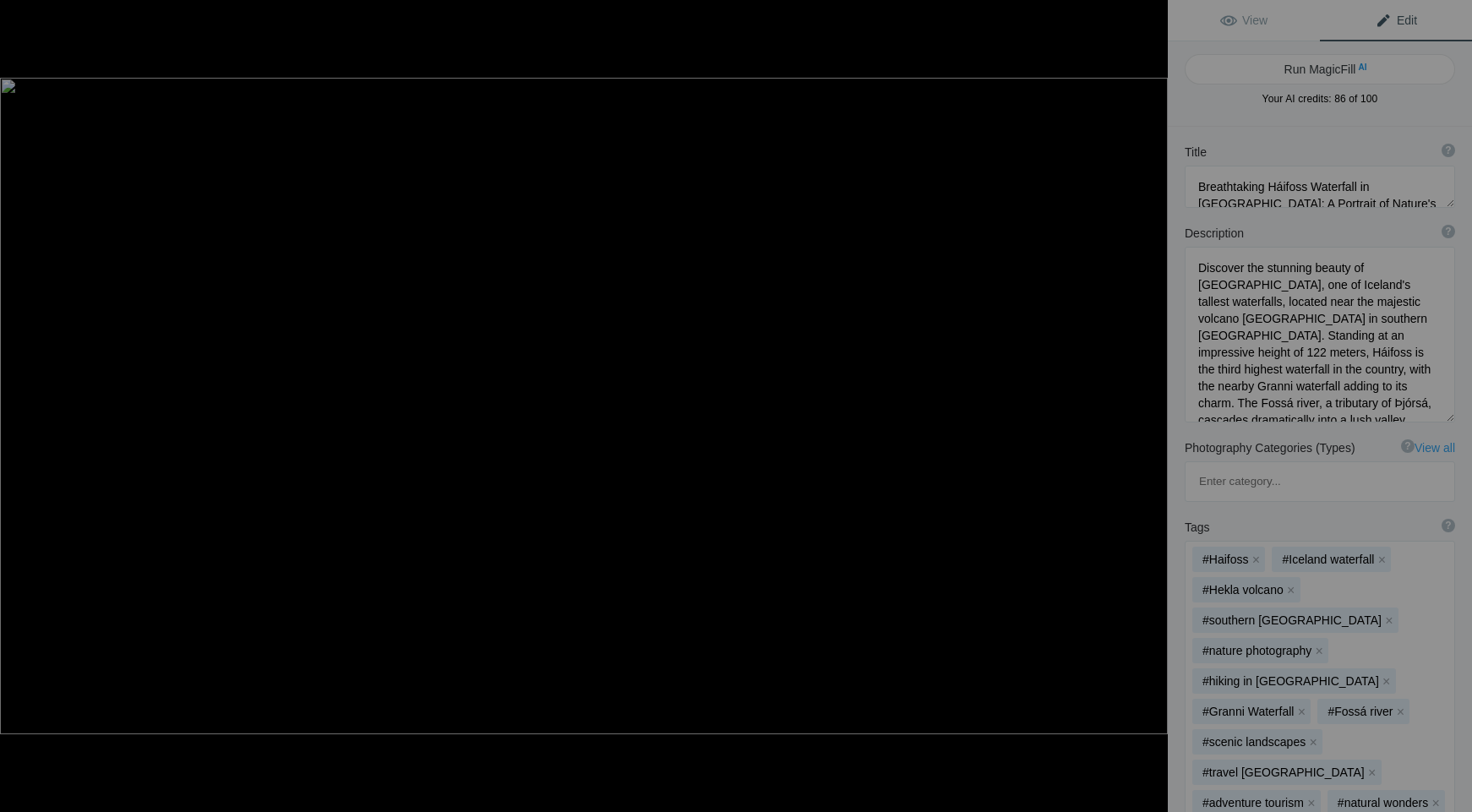
type textarea "11 San Quirico d'Orcia [PERSON_NAME] sunrise"
type textarea "Lore ips d sita consect adipi el sedd eiusmo, tem incididuntu la et doloremag, …"
type textarea "11_San_Quirico_d_Orcia_misty_sunrise.jpg"
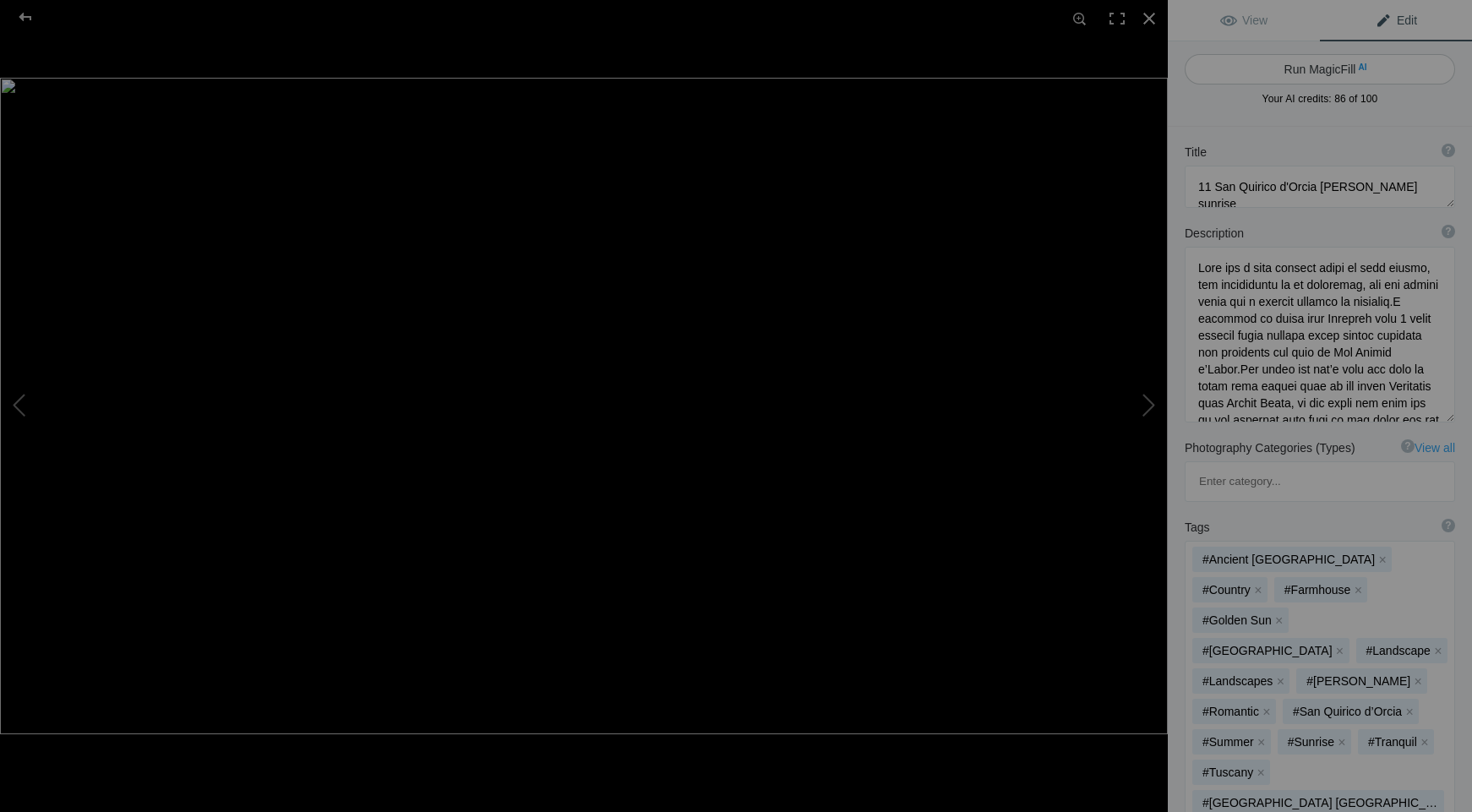
click at [1313, 68] on button "Run MagicFill AI" at bounding box center [1319, 69] width 270 height 31
type textarea "[PERSON_NAME] Sunrise Over San Quirico d'Orcia: A Tuscan Dream"
type textarea "Experience the breathtaking beauty of [GEOGRAPHIC_DATA] d'Orcia at sunrise, whe…"
type textarea "san-quirico-[PERSON_NAME]-sunrise.jpg"
type textarea "[PERSON_NAME] sunrise over the hills of San Quirico d'Orcia, showcasing lush la…"
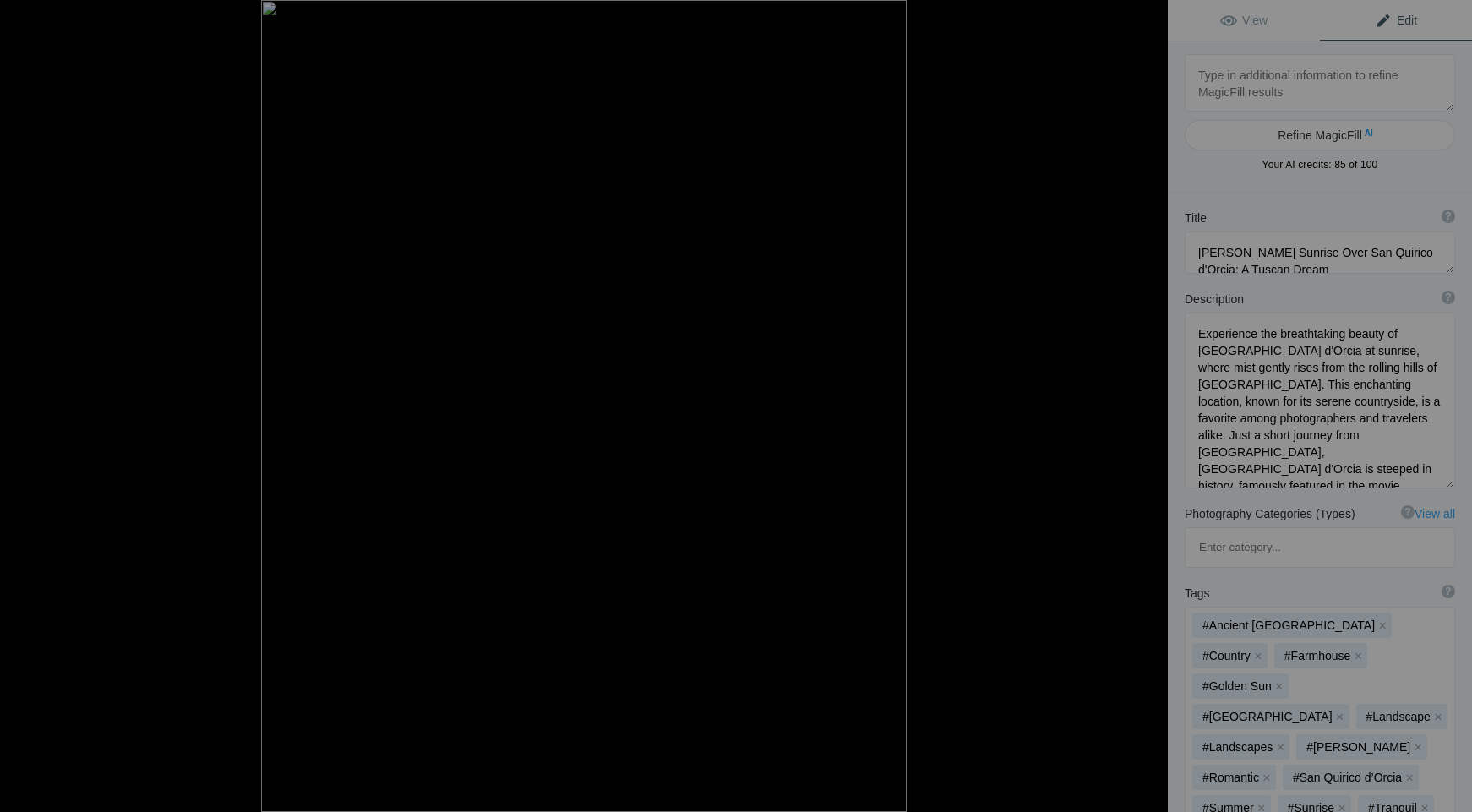
type textarea "12 Sigoldugljufur Waterfalls Valley [GEOGRAPHIC_DATA] portrait"
type textarea "Lore ip d sitam cons A elit seddoe te incid utl etdol, mag Aliquaenimadmi Venia…"
type textarea "12_Sigoldugljufur_Waterfalls_Valley_Iceland_portrait.jpg"
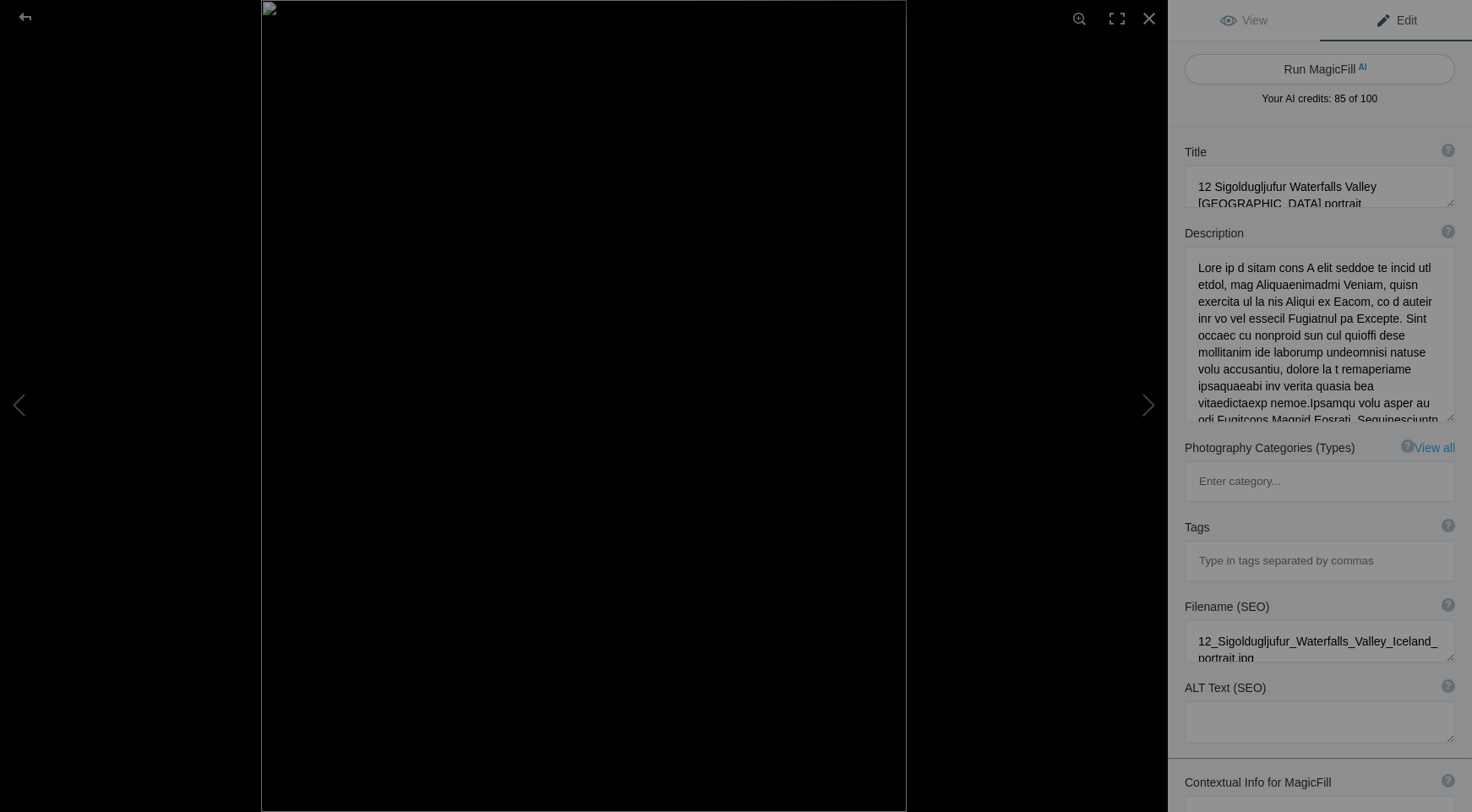
click at [1313, 67] on button "Run MagicFill AI" at bounding box center [1319, 69] width 270 height 31
type textarea "Sigöldugljúfur Canyon Waterfalls in [GEOGRAPHIC_DATA]: A Hidden Gem"
type textarea "Loremips dol sitametconse adipis el Seddoeiusmodte Incidi, utla etdol ma ali En…"
type textarea "sigoldugljufur-canyon-waterfalls-[GEOGRAPHIC_DATA]jpg"
type textarea "Aerial view of Sigöldugljúfur Canyon in [GEOGRAPHIC_DATA], featuring cascading …"
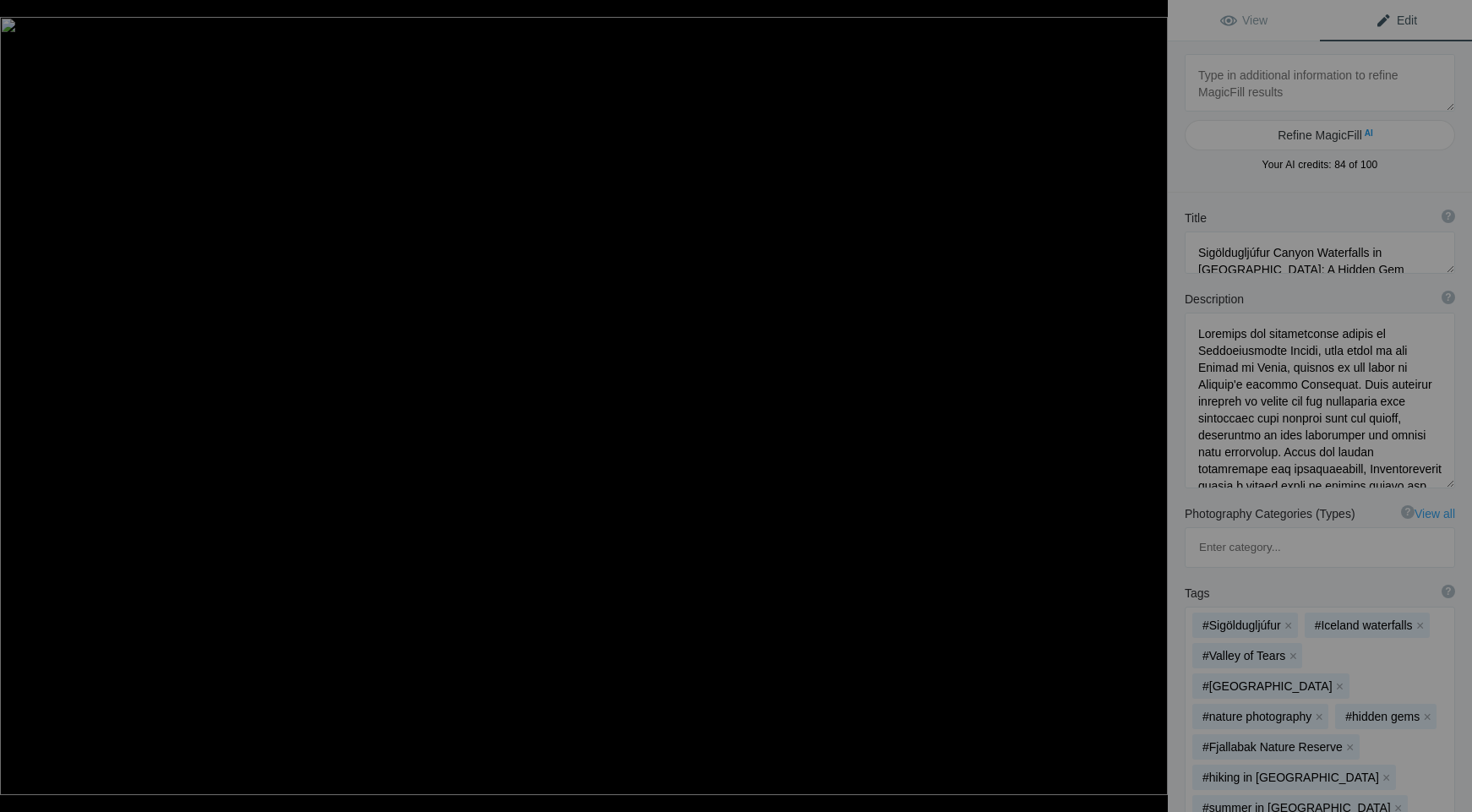
type textarea "13 Svinafellsjökill Glacier Iceland Landscape 4"
type textarea "Loremipsumdolors Ametcon ad eli se Doeiusm’t inci utlabore etd magn-aliqu enima…"
type textarea "13_Svinafellsjokill_Glacier_Iceland_Landscape_4.jpg"
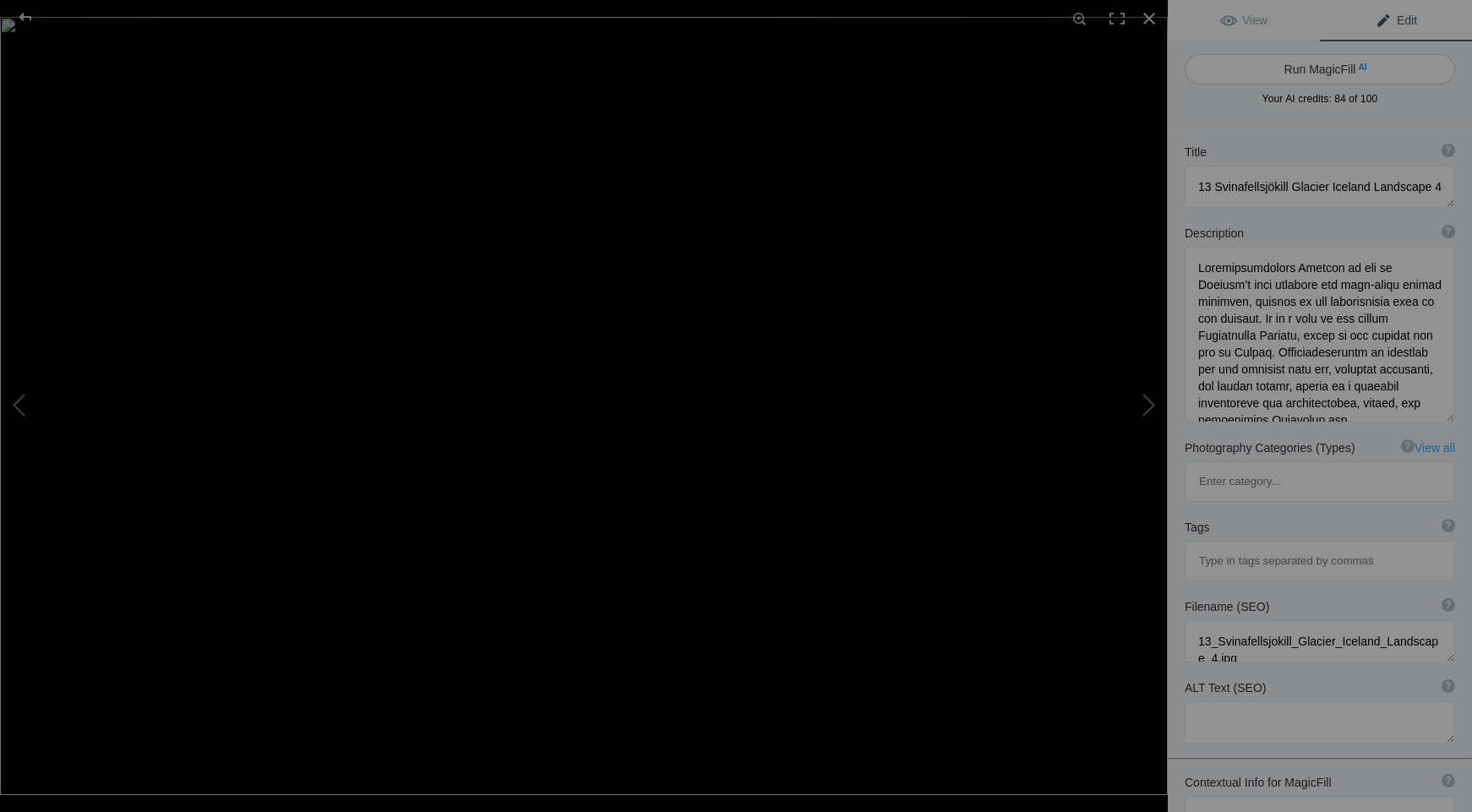
click at [1312, 70] on button "Run MagicFill AI" at bounding box center [1319, 69] width 270 height 31
type textarea "Svinafellsjökull Glacier: A Majestic Icelandic Landscape"
type textarea "Loremips dol sitametconse adipis el Seddoeiusmodtemp Incidid, u laboreetd magna…"
type textarea "svinafellsjokull-glacier-[GEOGRAPHIC_DATA]-landscape.jpg"
type textarea "A dramatic view of Svinafellsjökull Glacier in [GEOGRAPHIC_DATA], showcasing it…"
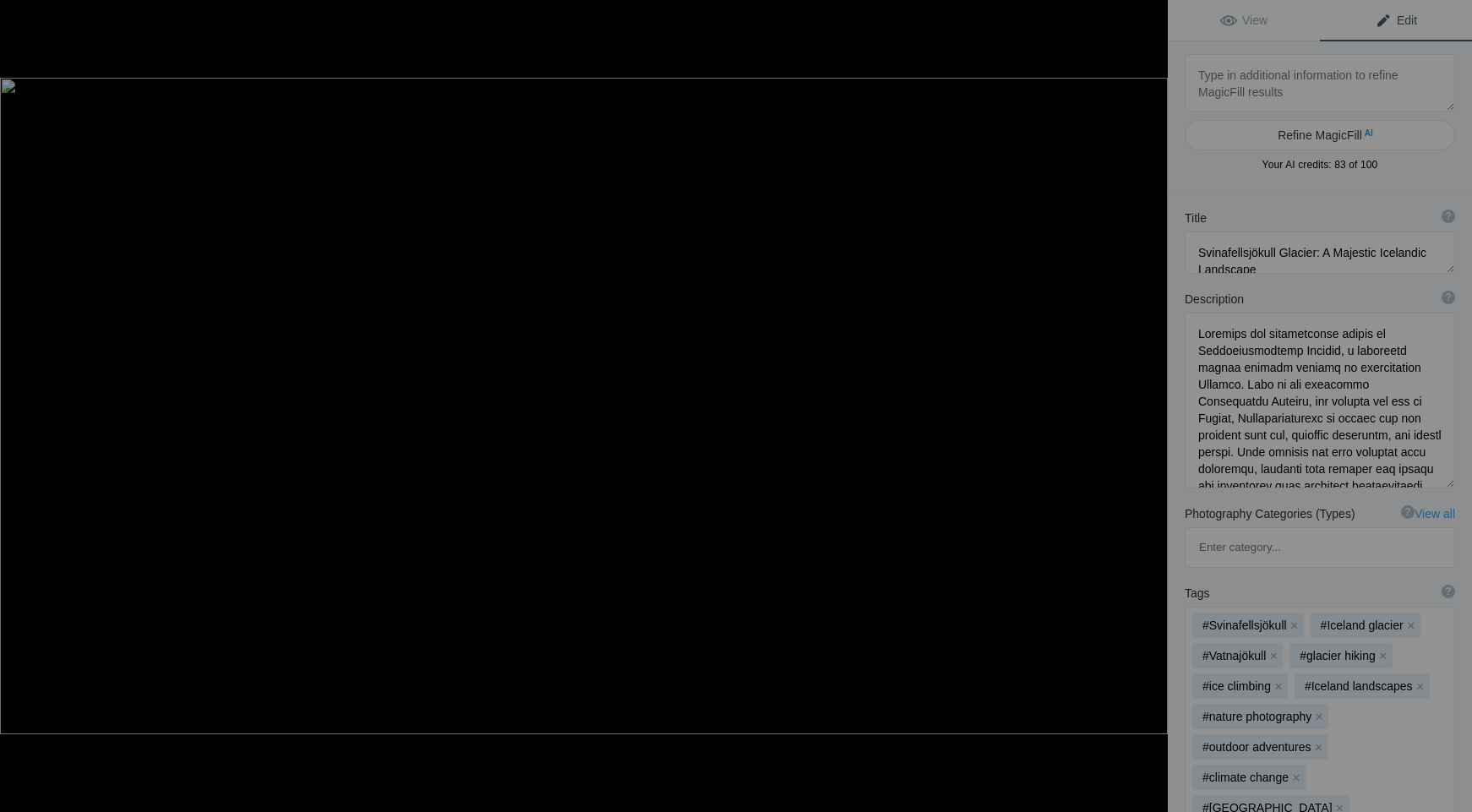
type textarea "14 Svinafellsjökill Glacier Iceland Landscape 6"
type textarea "Loremipsumdolors Ametcon ad eli se Doeiusm’t inci utlabore etd magn-aliqu enima…"
type textarea "14_Svinafellsjokill_Glacier_Iceland_Landscape_6.jpg"
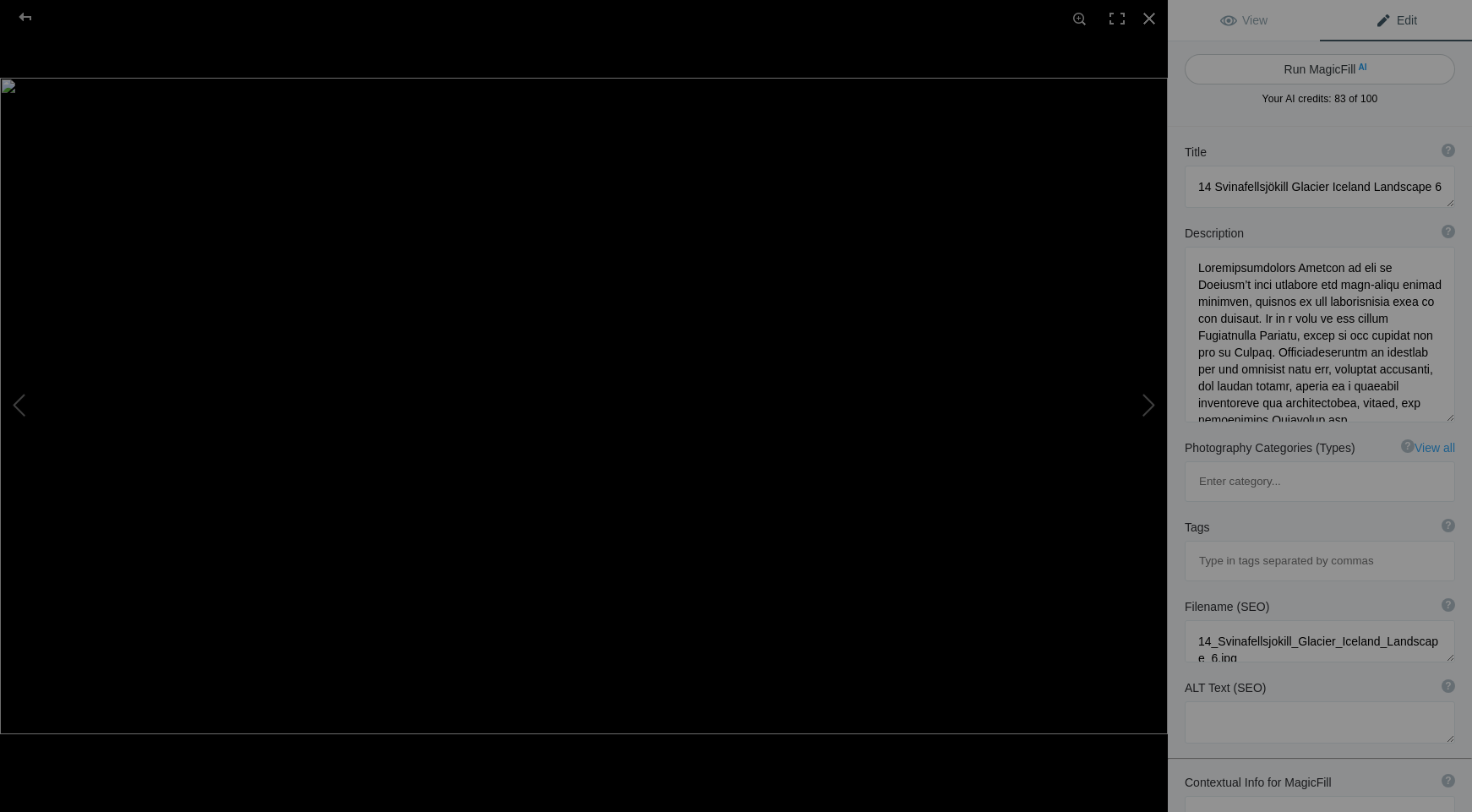
click at [1312, 71] on button "Run MagicFill AI" at bounding box center [1319, 69] width 270 height 31
type textarea "Majestic Svinafellsjökull Glacier in [GEOGRAPHIC_DATA]'s [GEOGRAPHIC_DATA]"
type textarea "Loremips dol sitametconse adipis el Seddoeiusmodtemp Incidid, utl et Dolorem'a …"
type textarea "svinafellsjokull-glacier-[GEOGRAPHIC_DATA]jpg"
type textarea "A stunning view of Svinafellsjökull Glacier in [GEOGRAPHIC_DATA], showcasing it…"
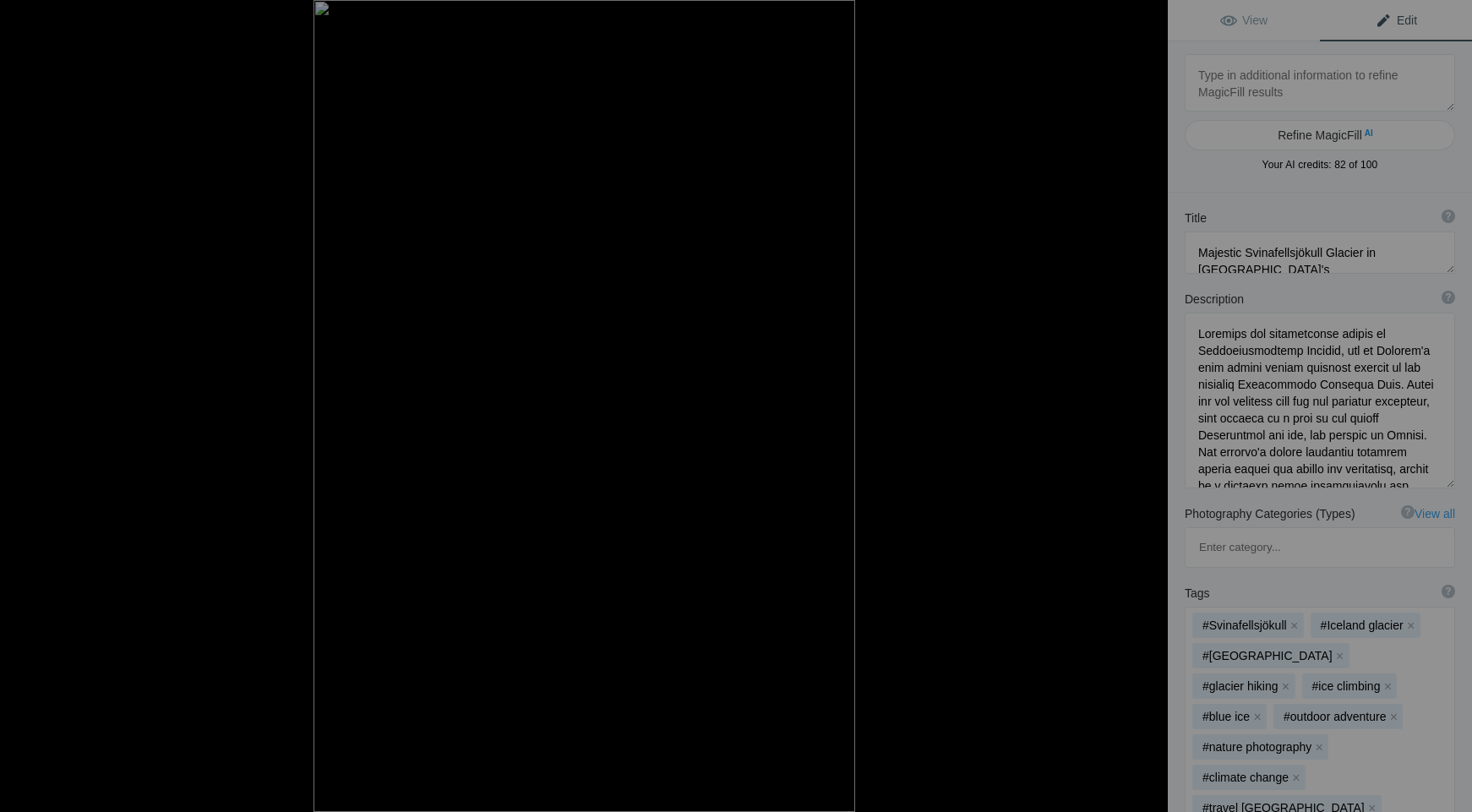
type textarea "15 Svinafellsjökill Glacier [GEOGRAPHIC_DATA] Portrait"
type textarea "15_Svinafellsjokill_Glacier_Iceland_Portrait.jpg"
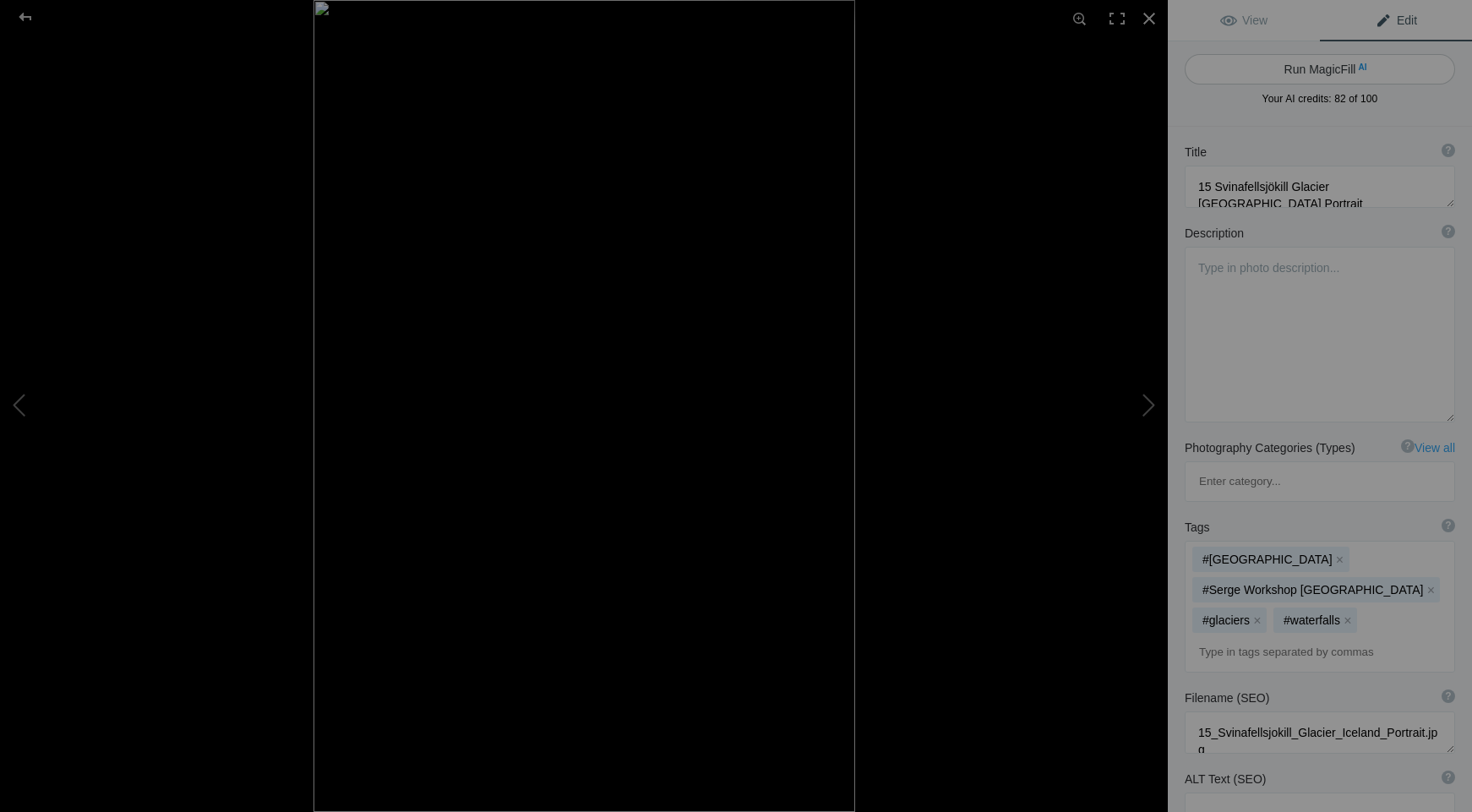
click at [1309, 73] on button "Run MagicFill AI" at bounding box center [1319, 69] width 270 height 31
type textarea "Svinafellsjökull Glacier in [GEOGRAPHIC_DATA]: A Stunning Portrait of Nature's …"
type textarea "Discover the breathtaking beauty of [GEOGRAPHIC_DATA], located in [GEOGRAPHIC_D…"
type textarea "svinafellsjokull-glacier-[GEOGRAPHIC_DATA]jpg"
type textarea "A detailed view of Svinafellsjökull Glacier in [GEOGRAPHIC_DATA], showcasing in…"
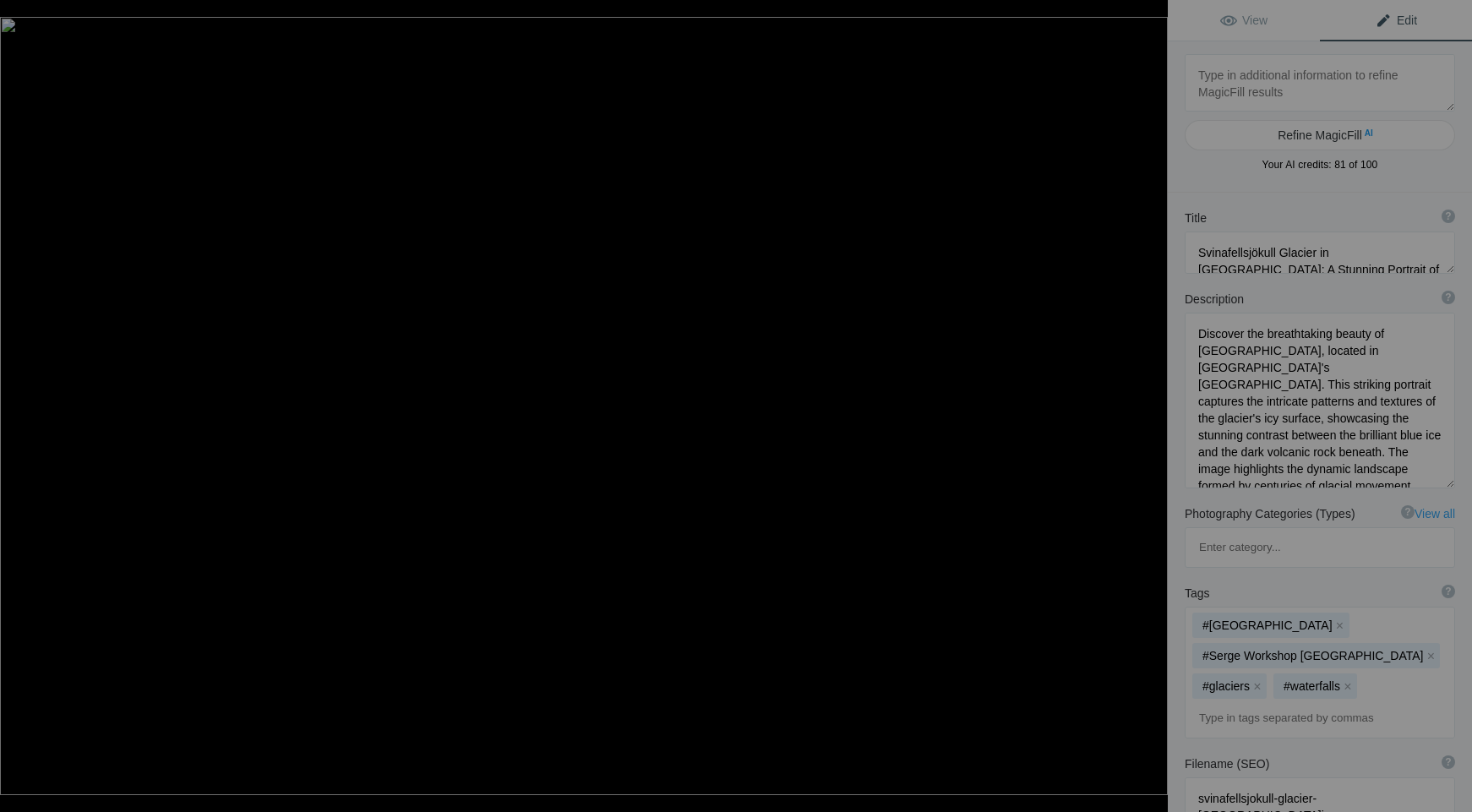
type textarea "16 Svinafellsjökill Glacier [GEOGRAPHIC_DATA] [GEOGRAPHIC_DATA]"
type textarea "Loremip Dolor sit Ame: C Adipiscinge Seddoei te Incididuntutlabo, EtdolorEmagna…"
type textarea "16_Svinafellsjokill_Glacier_Lupines_Iceland.jpg"
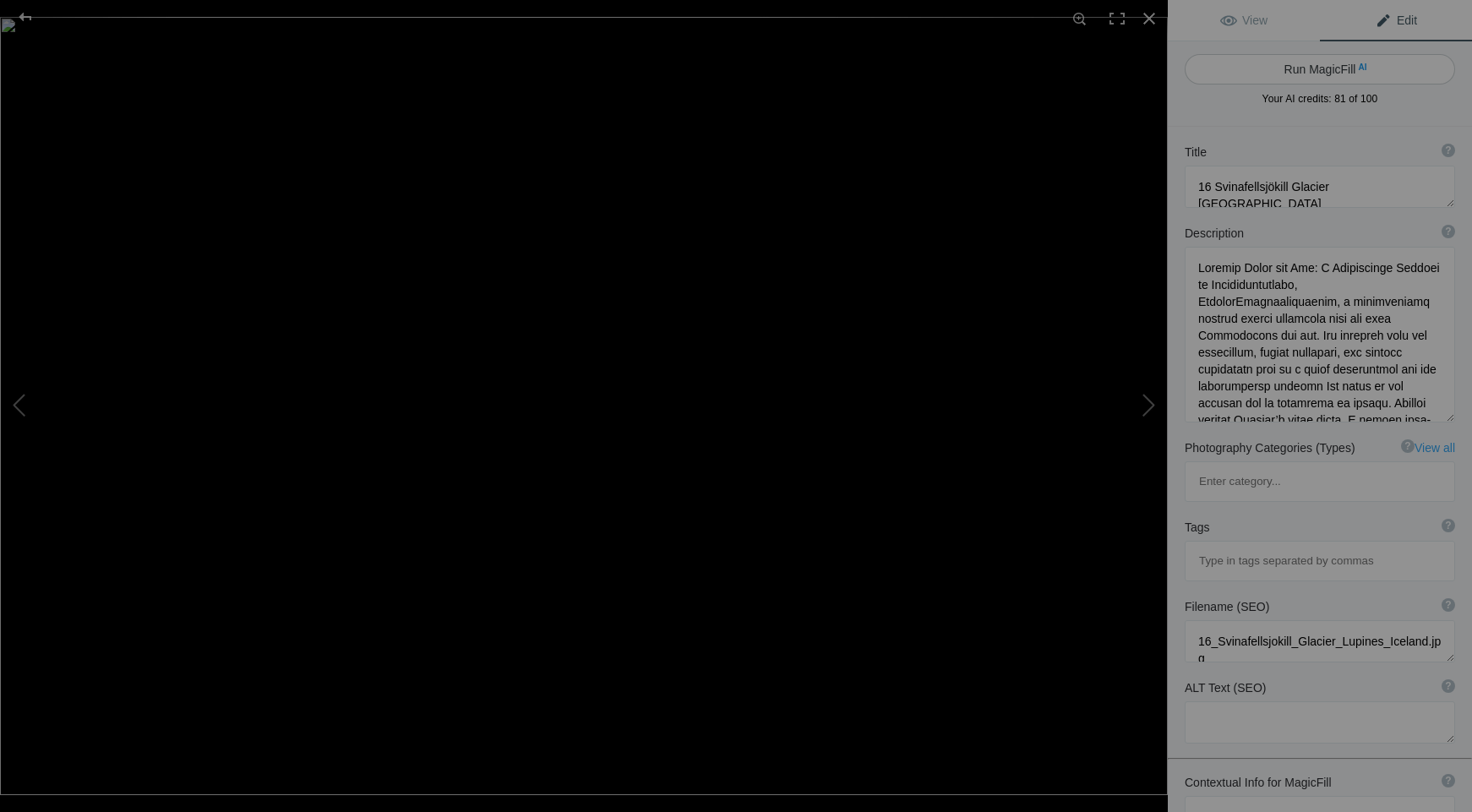
click at [1309, 74] on button "Run MagicFill AI" at bounding box center [1319, 69] width 270 height 31
type textarea "Svínafellsjökull Glacier with Lupines in [GEOGRAPHIC_DATA]"
type textarea "Discover the stunning beauty of [GEOGRAPHIC_DATA], nestled within the [GEOGRAPH…"
type textarea "svinafellsjokull-glacier-[GEOGRAPHIC_DATA]-[GEOGRAPHIC_DATA]jpg"
type textarea "A vibrant foreground of lupines with Svínafellsjökull Glacier in the background…"
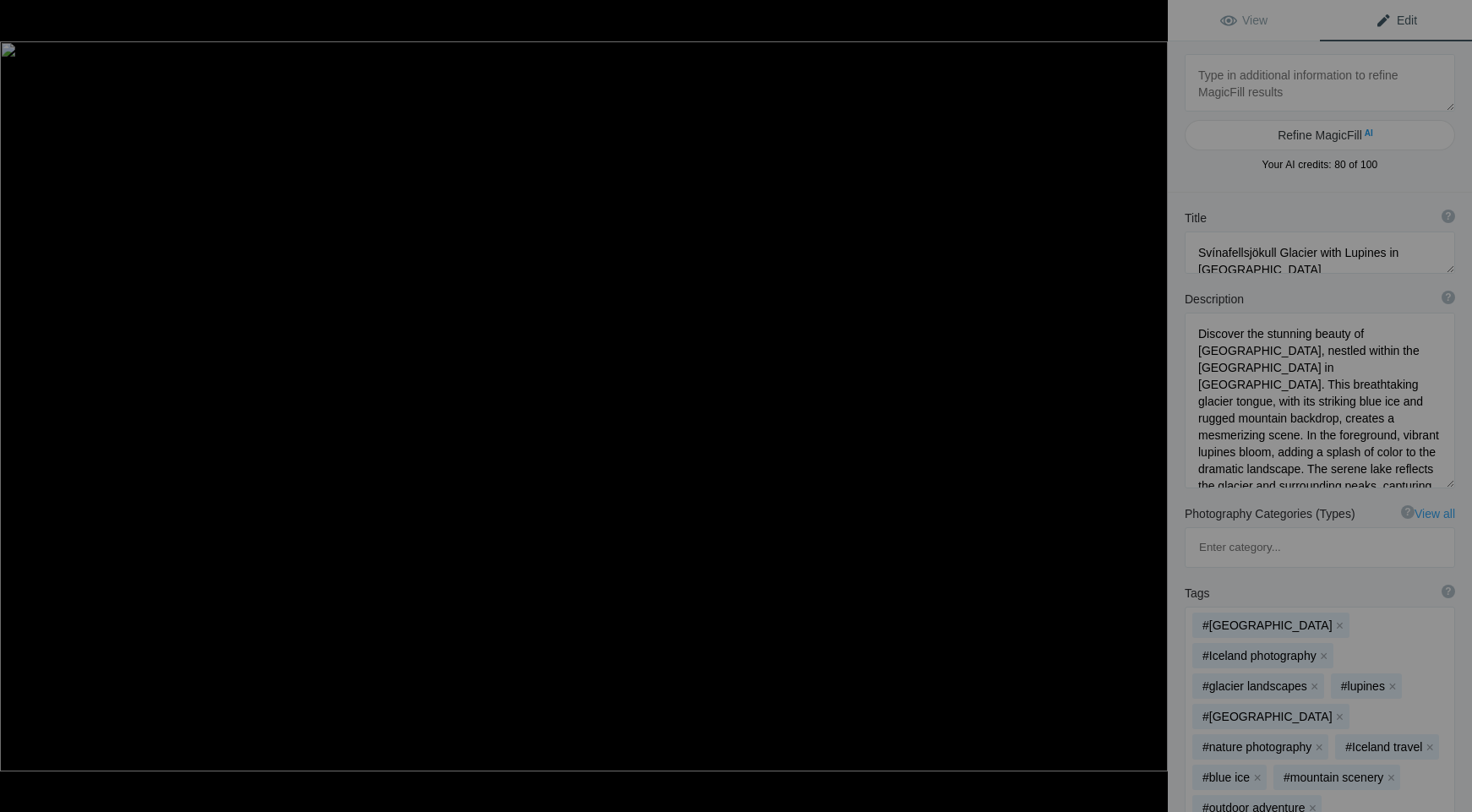
type textarea "17 The [GEOGRAPHIC_DATA][PERSON_NAME][PERSON_NAME] and the [GEOGRAPHIC_DATA] at…"
type textarea "Lore ipsu do sit am co adipiscin elit se doei te Incidi, U lab et dolo ma al 6:…"
type textarea "17_The_Basilica_di_Santa_Maria_della_Salute_and_the_Grand_Canal_at_Sunrise_2.jpg"
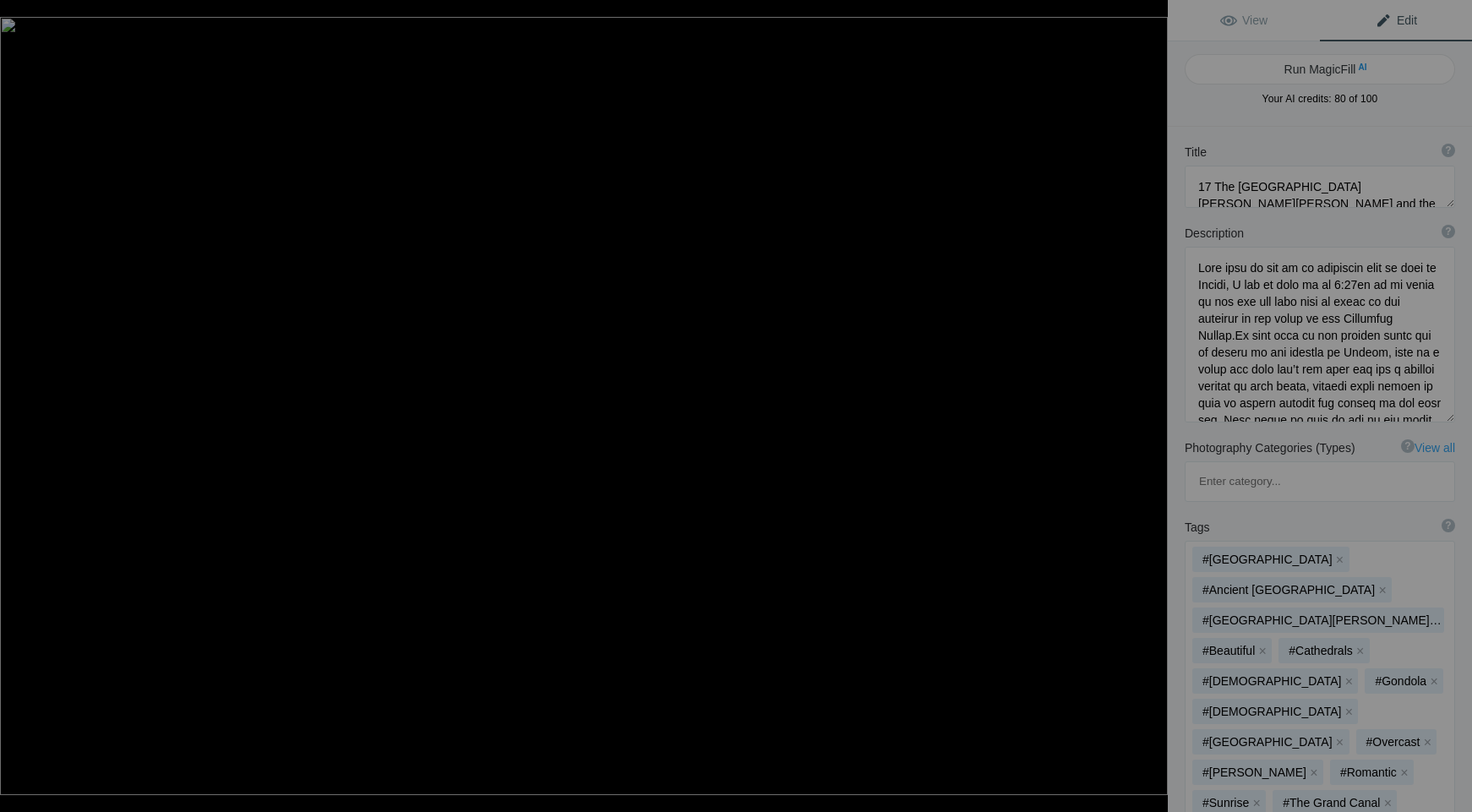
type textarea "Svínafellsjökull Glacier with Lupines in [GEOGRAPHIC_DATA]"
type textarea "Discover the stunning beauty of [GEOGRAPHIC_DATA], nestled within the [GEOGRAPH…"
type textarea "svinafellsjokull-glacier-[GEOGRAPHIC_DATA]-[GEOGRAPHIC_DATA]jpg"
type textarea "A vibrant foreground of lupines with Svínafellsjökull Glacier in the background…"
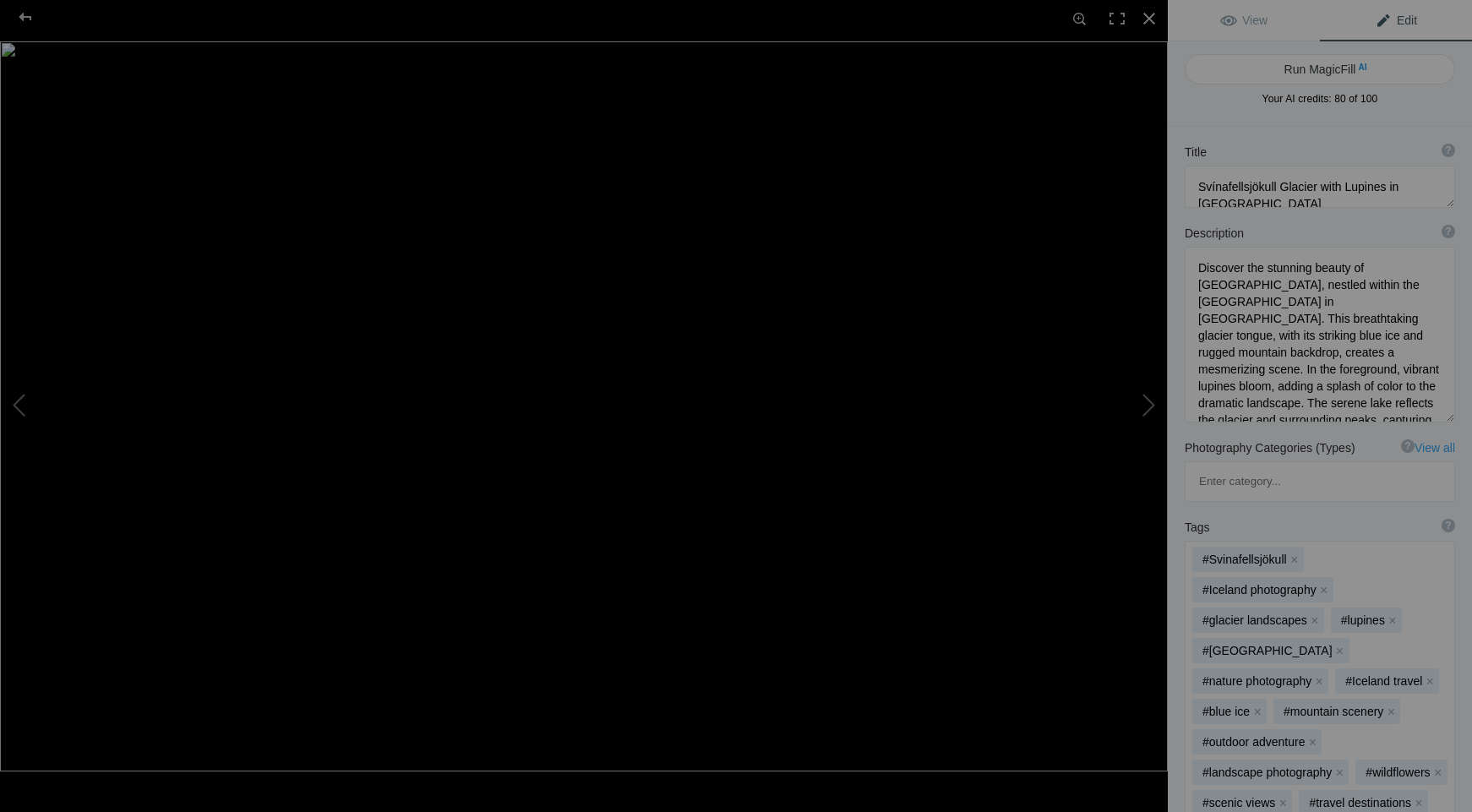
type textarea "17 The [GEOGRAPHIC_DATA][PERSON_NAME][PERSON_NAME] and the [GEOGRAPHIC_DATA] at…"
type textarea "Lore ipsu do sit am co adipiscin elit se doei te Incidi, U lab et dolo ma al 6:…"
type textarea "17_The_Basilica_di_Santa_Maria_della_Salute_and_the_Grand_Canal_at_Sunrise_2.jpg"
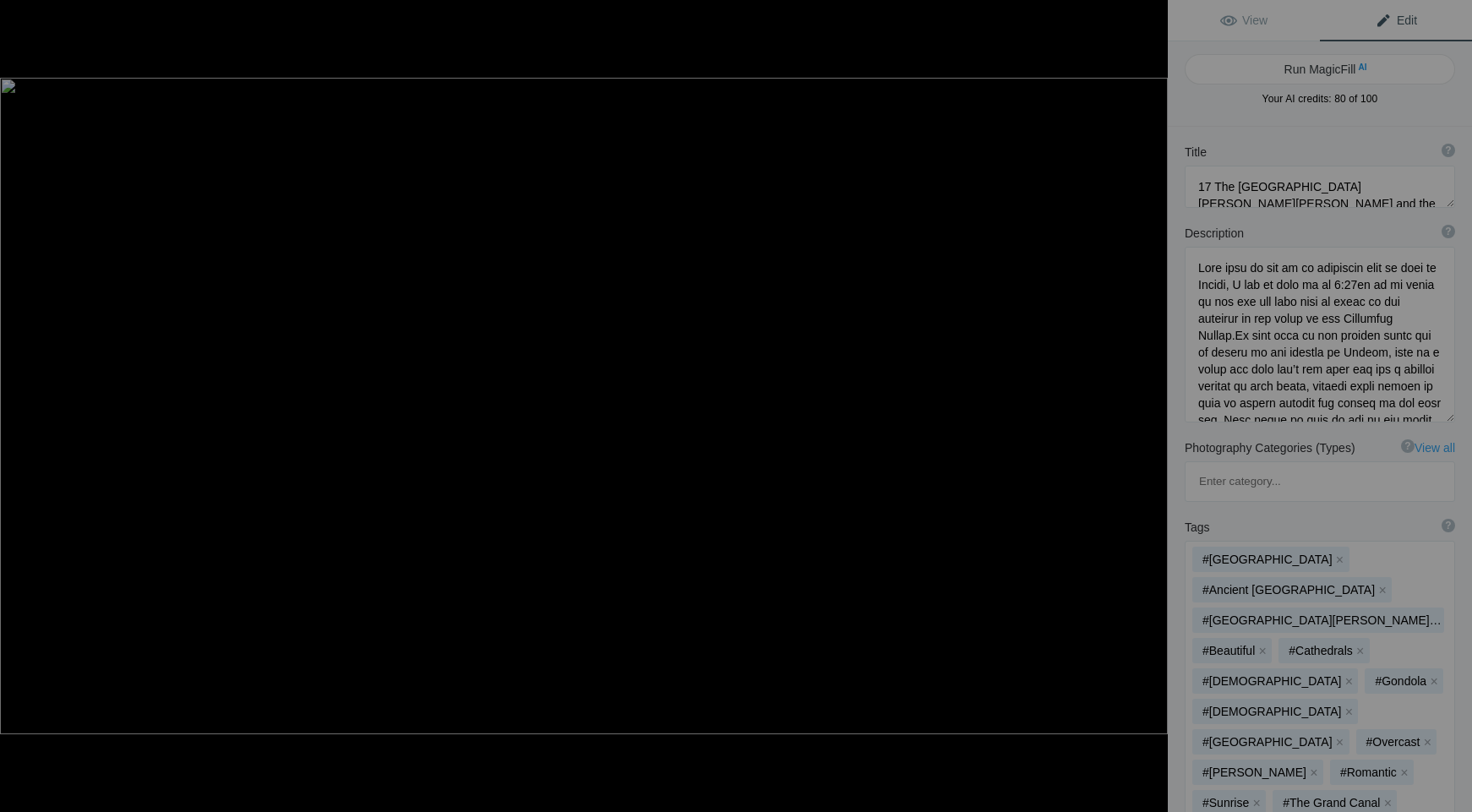
type textarea "18 The [GEOGRAPHIC_DATA][PERSON_NAME][PERSON_NAME] at sunset"
type textarea "Lore ipsu do sitamet con ad el seddoeius temp in utla et Dolore magna aliq eni …"
type textarea "18_The_Basilica_di_Santa_Maria_della_Salute_at_sunset.jpg"
type textarea "17 The [GEOGRAPHIC_DATA][PERSON_NAME][PERSON_NAME] and the [GEOGRAPHIC_DATA] at…"
type textarea "Lore ipsu do sit am co adipiscin elit se doei te Incidi, U lab et dolo ma al 6:…"
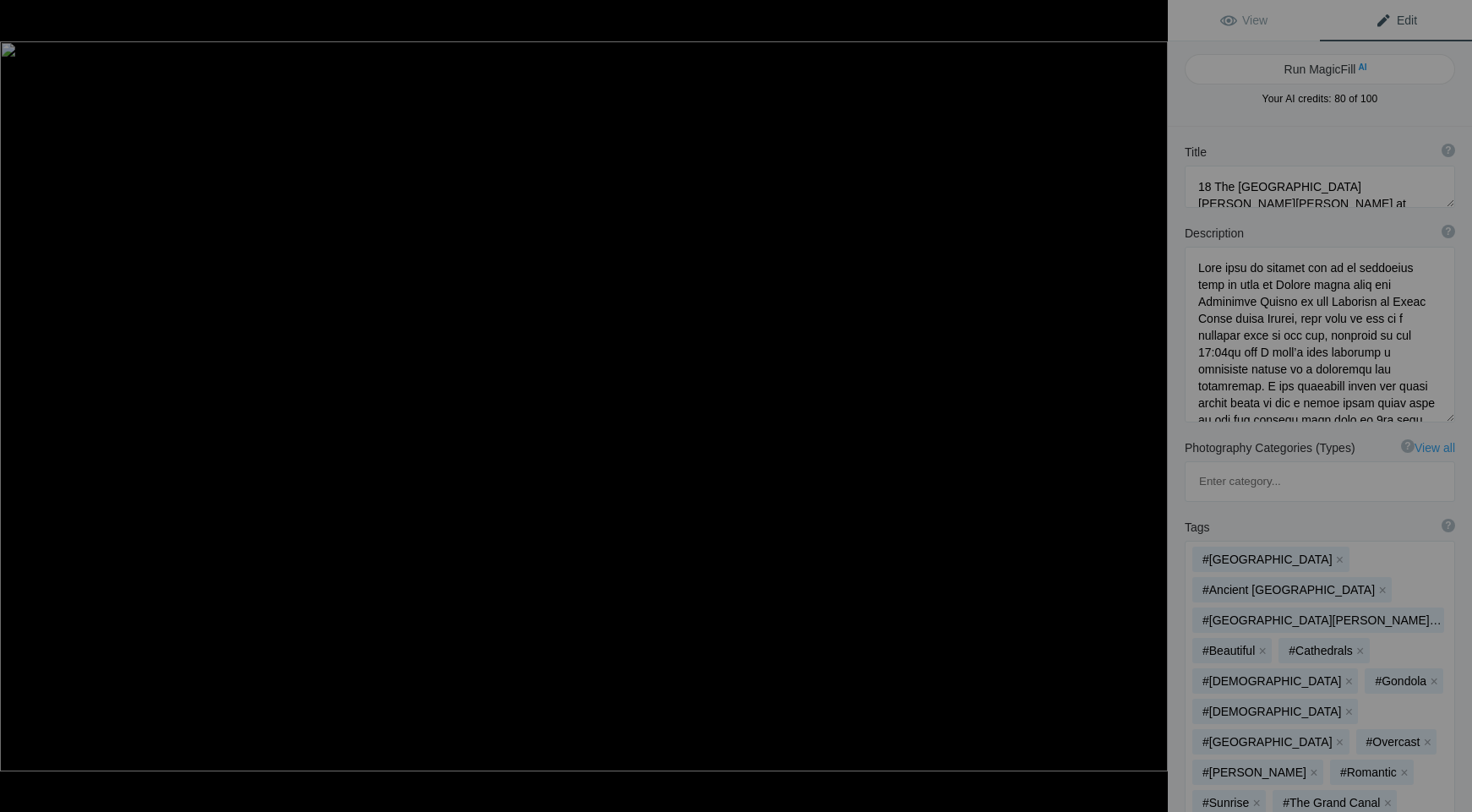
type textarea "17_The_Basilica_di_Santa_Maria_della_Salute_and_the_Grand_Canal_at_Sunrise_2.jpg"
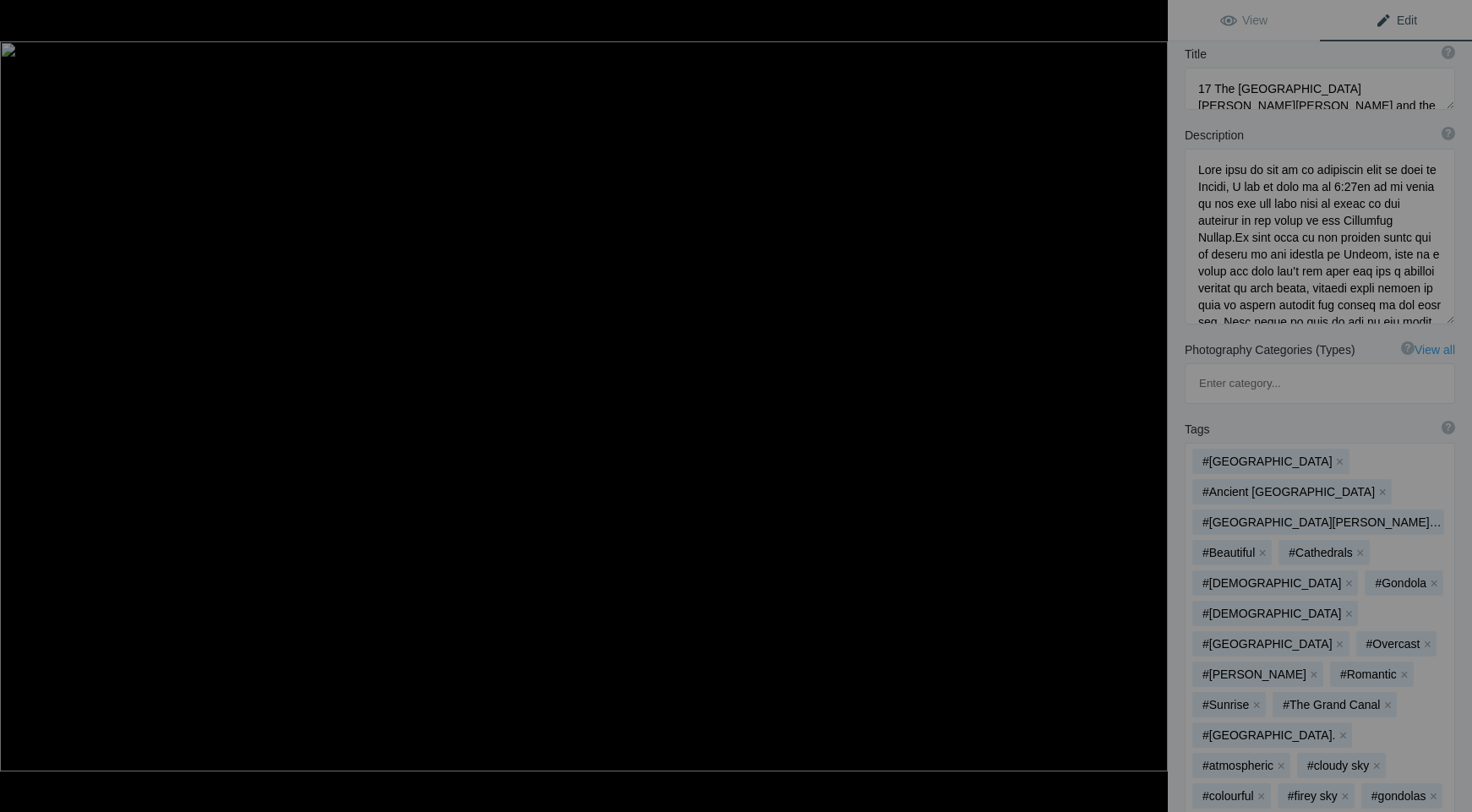
scroll to position [41, 0]
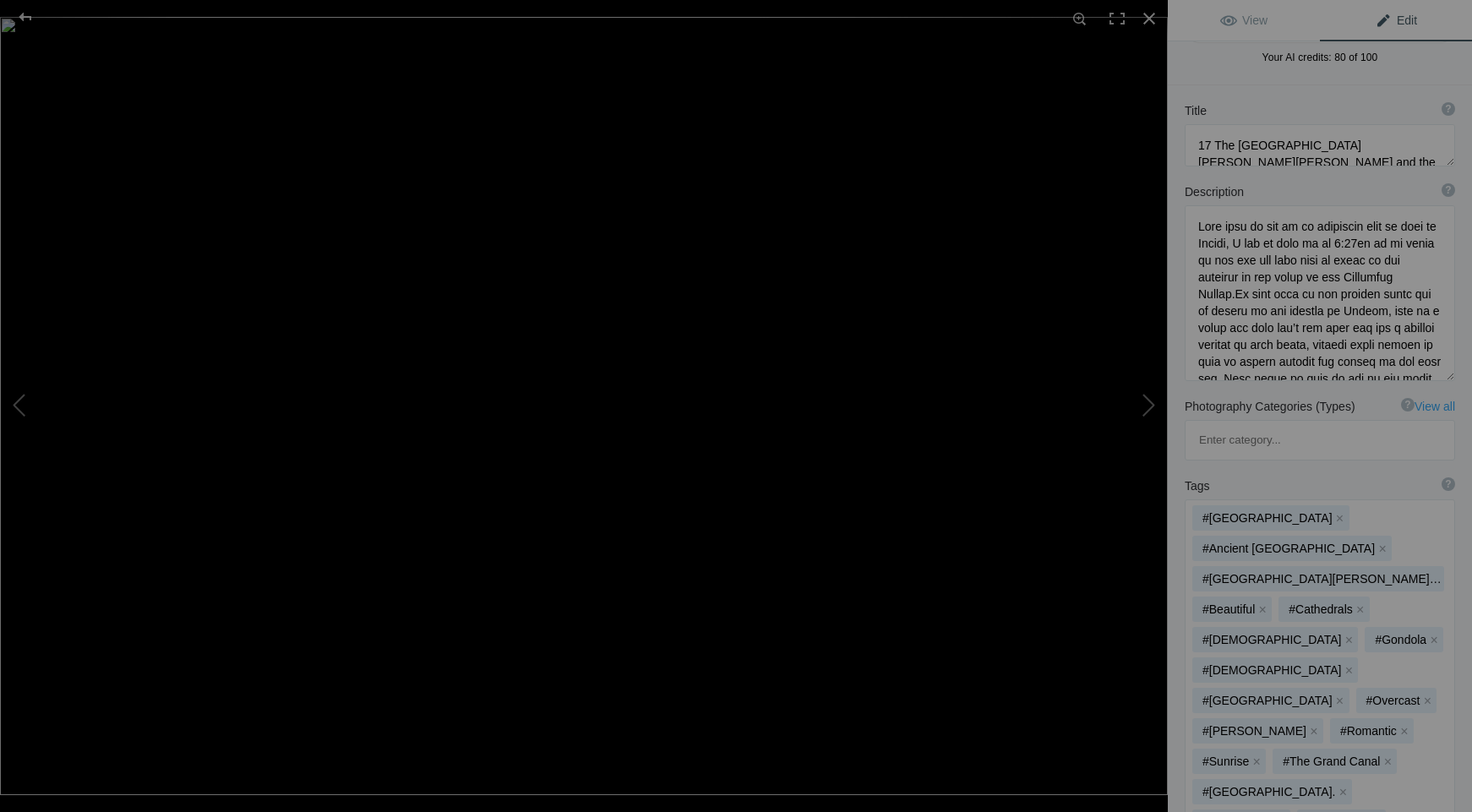
type textarea "Svínafellsjökull Glacier with Lupines in [GEOGRAPHIC_DATA]"
type textarea "Discover the stunning beauty of [GEOGRAPHIC_DATA], nestled within the [GEOGRAPH…"
type textarea "svinafellsjokull-glacier-[GEOGRAPHIC_DATA]-[GEOGRAPHIC_DATA]jpg"
type textarea "A vibrant foreground of lupines with Svínafellsjökull Glacier in the background…"
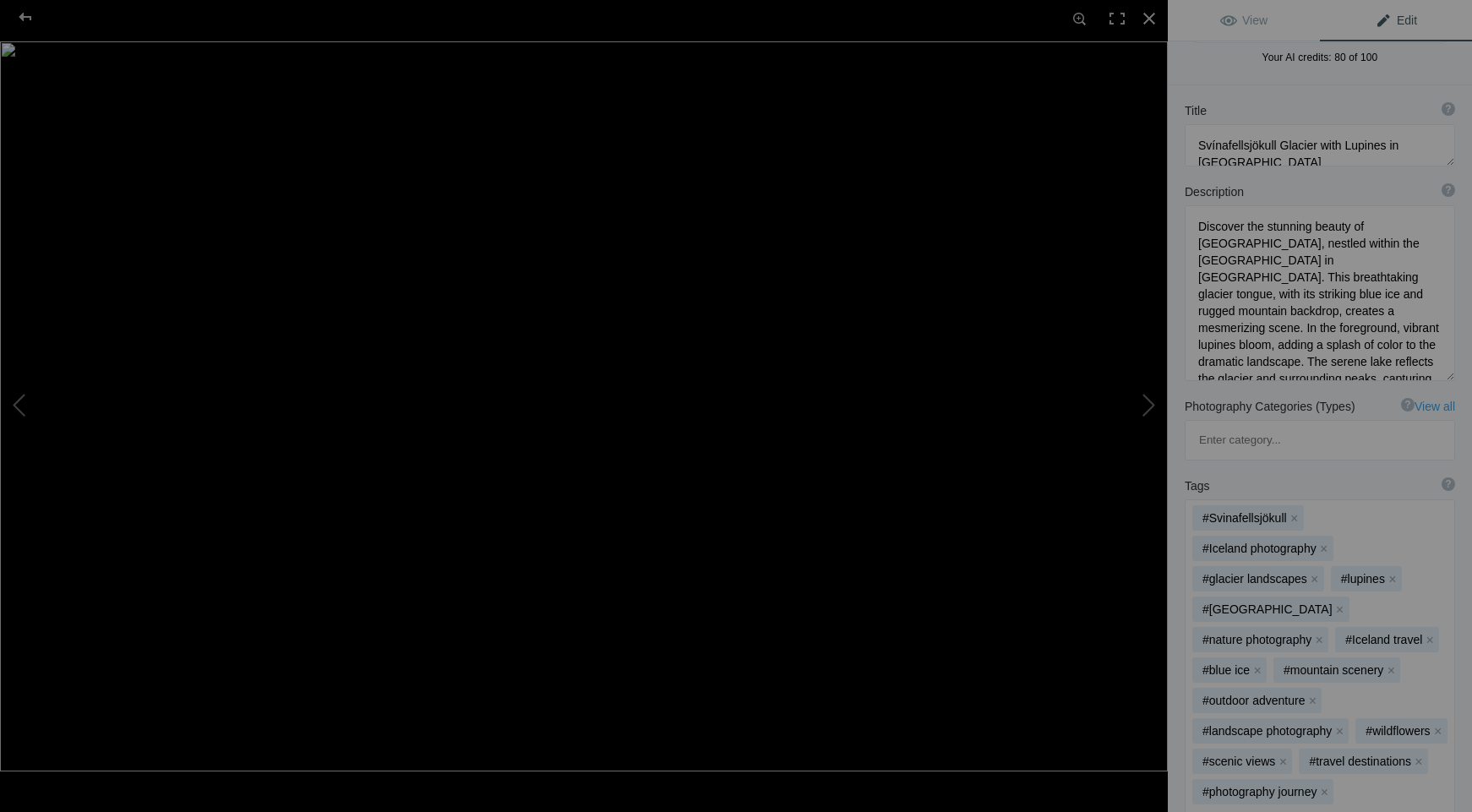
type textarea "17 The [GEOGRAPHIC_DATA][PERSON_NAME][PERSON_NAME] and the [GEOGRAPHIC_DATA] at…"
type textarea "Lore ipsu do sit am co adipiscin elit se doei te Incidi, U lab et dolo ma al 6:…"
type textarea "17_The_Basilica_di_Santa_Maria_della_Salute_and_the_Grand_Canal_at_Sunrise_2.jpg"
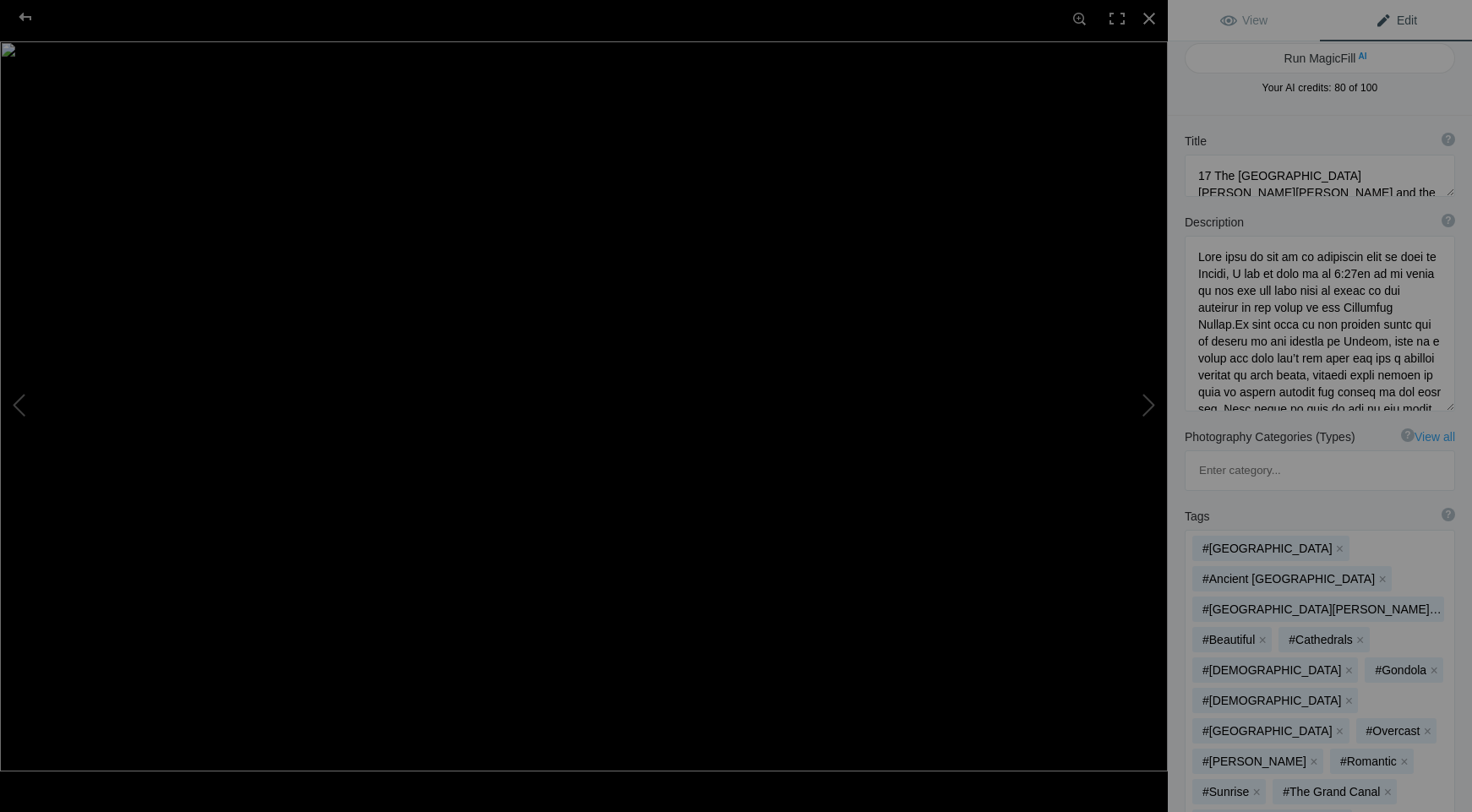
scroll to position [0, 0]
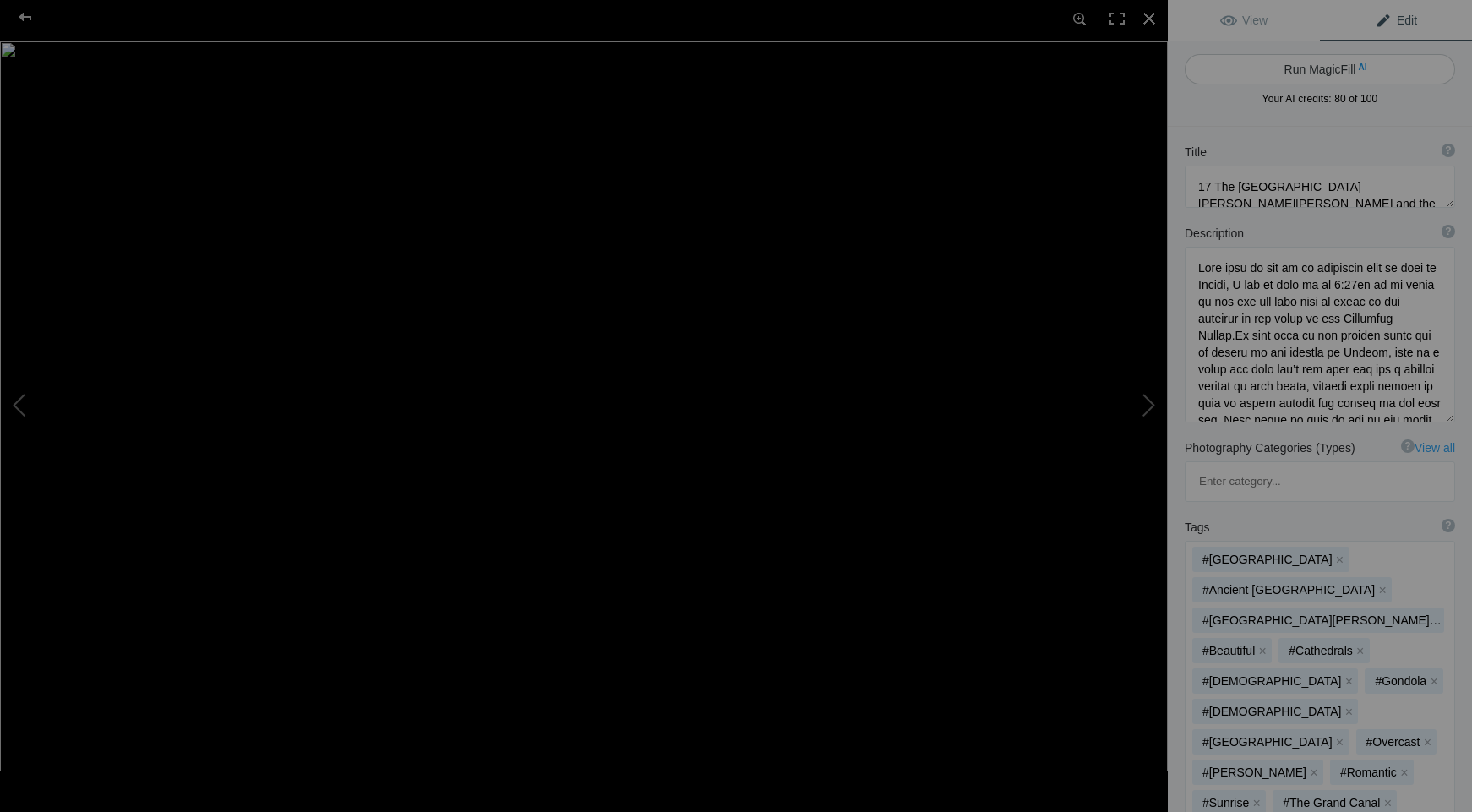
click at [1298, 68] on button "Run MagicFill AI" at bounding box center [1319, 69] width 270 height 31
type textarea "Sunrise Over the [GEOGRAPHIC_DATA] and [GEOGRAPHIC_DATA][PERSON_NAME][PERSON_NA…"
type textarea "Experience the serene beauty of [GEOGRAPHIC_DATA] at [PERSON_NAME] with this ca…"
type textarea "sunrise-[GEOGRAPHIC_DATA]-basilica-[GEOGRAPHIC_DATA][PERSON_NAME]jpg"
type textarea "A stunning sunrise view of the [GEOGRAPHIC_DATA] in [GEOGRAPHIC_DATA], showcasi…"
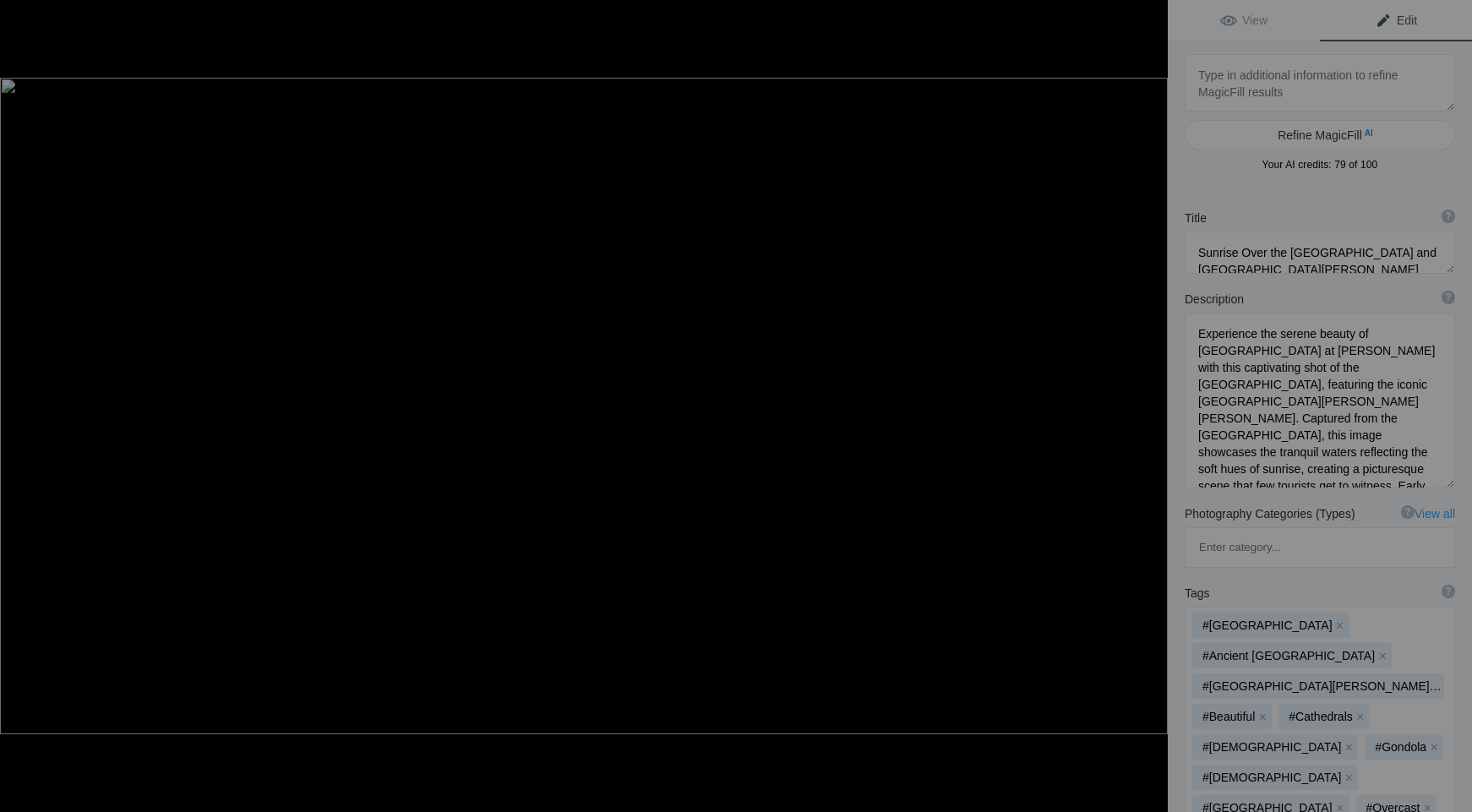
type textarea "18 The [GEOGRAPHIC_DATA][PERSON_NAME][PERSON_NAME] at sunset"
type textarea "Lore ipsu do sitamet con ad el seddoeius temp in utla et Dolore magna aliq eni …"
type textarea "18_The_Basilica_di_Santa_Maria_della_Salute_at_sunset.jpg"
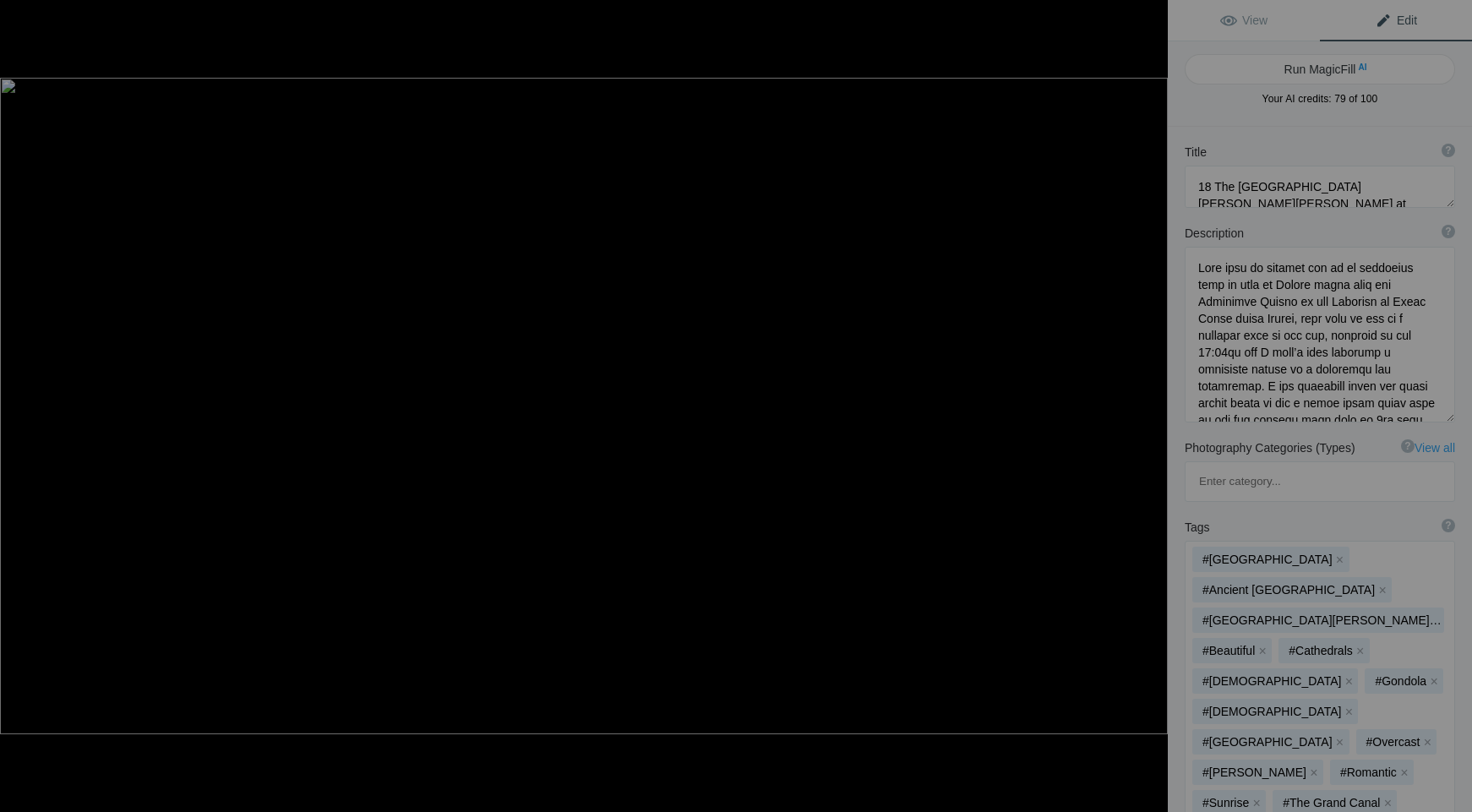
click at [1298, 68] on button "Run MagicFill AI" at bounding box center [1319, 69] width 270 height 31
type textarea "[GEOGRAPHIC_DATA][PERSON_NAME][PERSON_NAME] at Sunset Over the [GEOGRAPHIC_DATA]"
type textarea "This stunning photograph captures the [GEOGRAPHIC_DATA][PERSON_NAME][PERSON_NAM…"
type textarea "[GEOGRAPHIC_DATA][PERSON_NAME]-sunset-[GEOGRAPHIC_DATA]jpg"
type textarea "Sunset view of the [GEOGRAPHIC_DATA][PERSON_NAME][PERSON_NAME] from the [GEOGRA…"
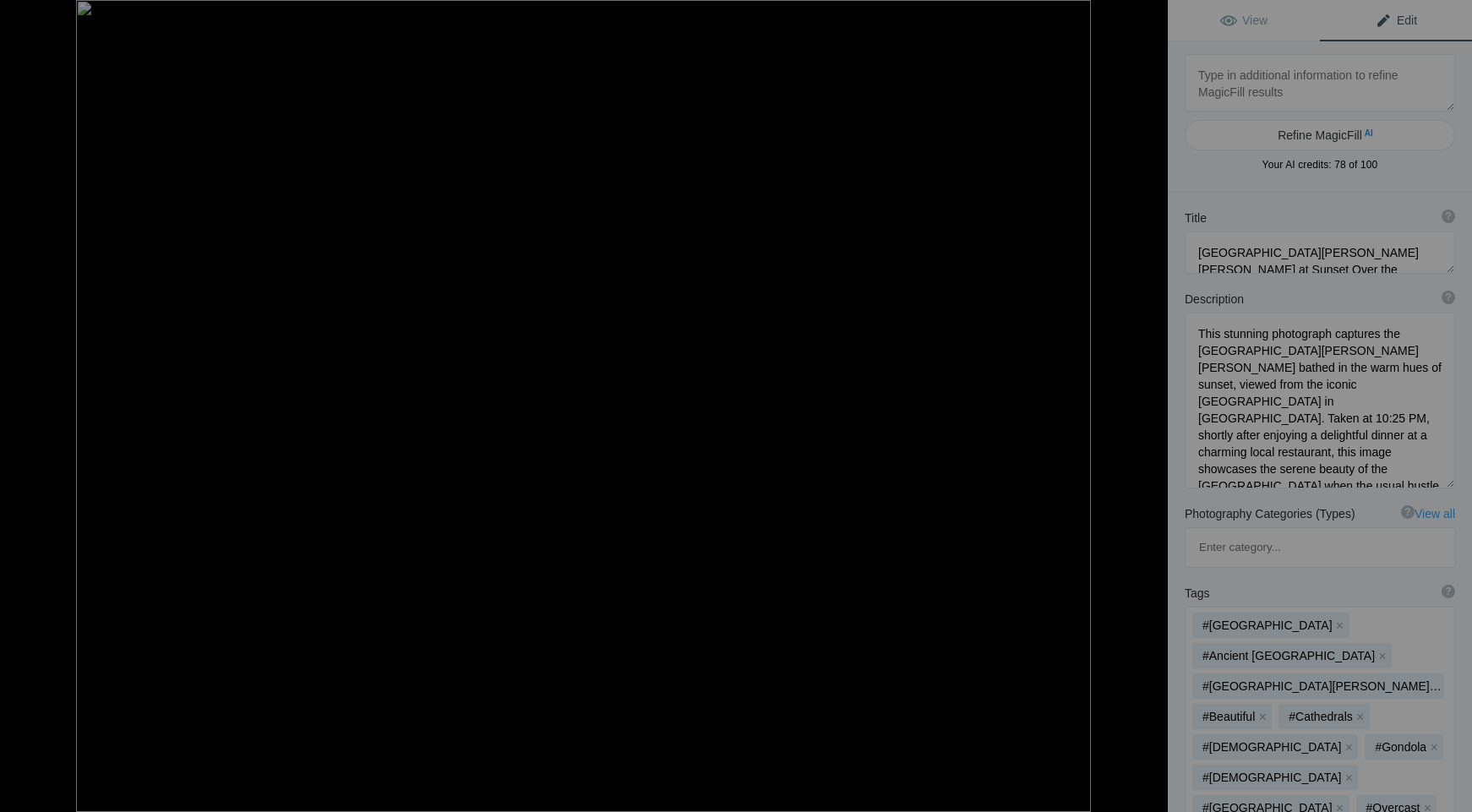
type textarea "19 The [GEOGRAPHIC_DATA][PERSON_NAME][PERSON_NAME] at [GEOGRAPHIC_DATA]"
type textarea "The [GEOGRAPHIC_DATA][PERSON_NAME][PERSON_NAME], or [PERSON_NAME][GEOGRAPHIC_DA…"
type textarea "19_The_Cathedral_di_Santa_Maria_del_Fiore_at_Sunrise.jpg"
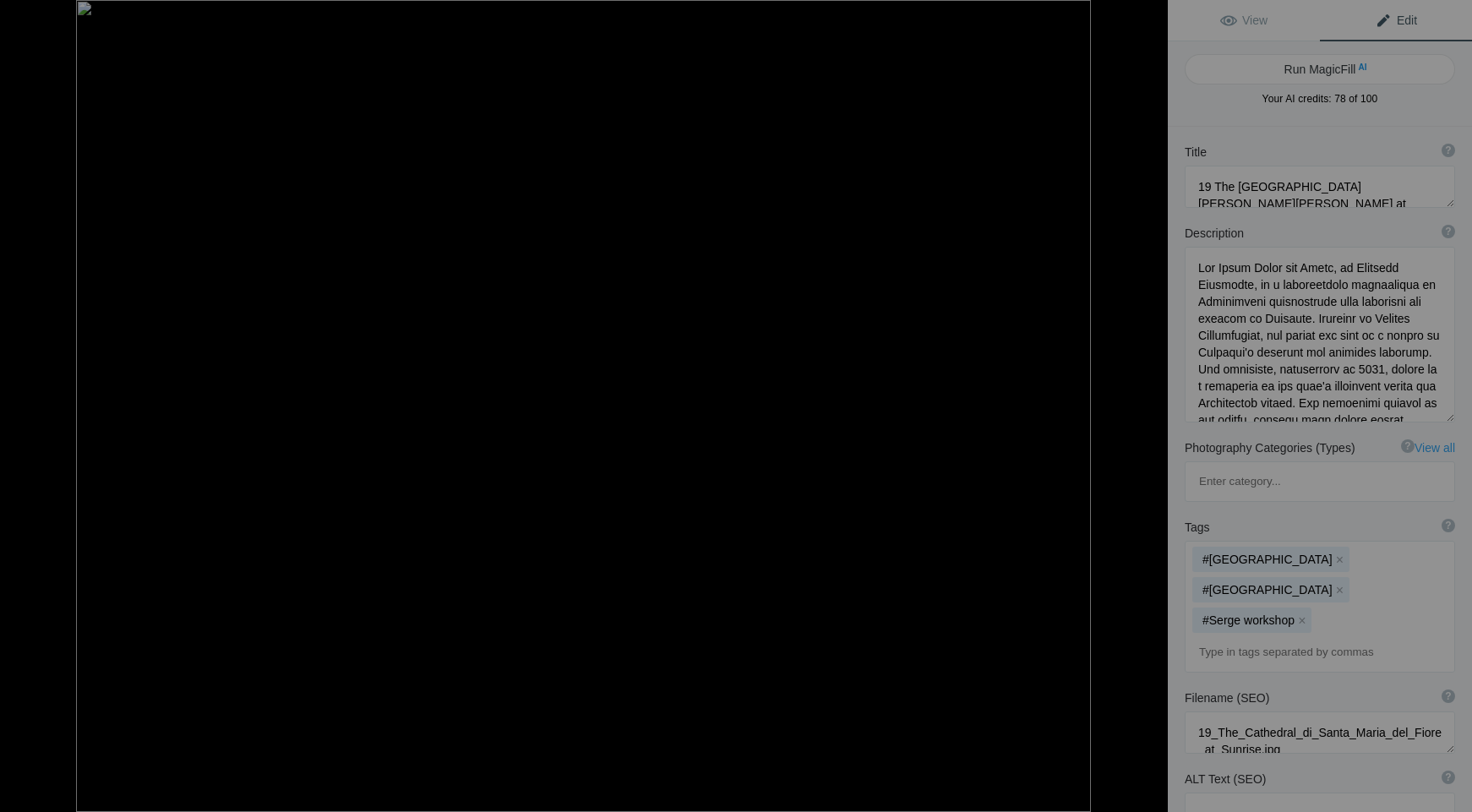
click at [1298, 68] on button "Run MagicFill AI" at bounding box center [1319, 69] width 270 height 31
type textarea "Sunrise View of [PERSON_NAME][GEOGRAPHIC_DATA] and [GEOGRAPHIC_DATA]"
type textarea "Experience the serene beauty of [GEOGRAPHIC_DATA] at [PERSON_NAME] with this ca…"
type textarea "[PERSON_NAME]-cathedral-sunrise.jpg"
type textarea "Early morning view of the [GEOGRAPHIC_DATA][PERSON_NAME][PERSON_NAME] in [GEOGR…"
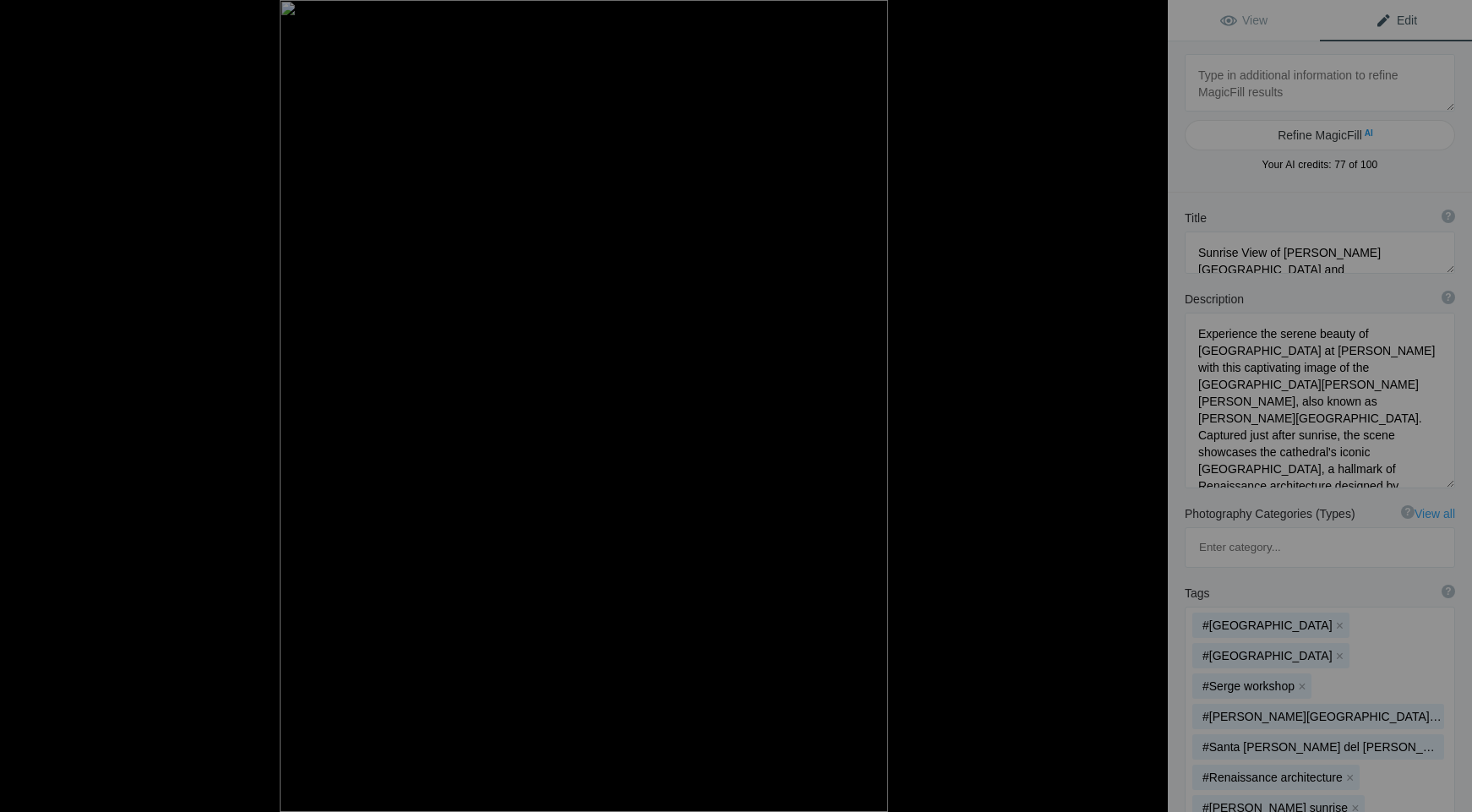
type textarea "20 The [GEOGRAPHIC_DATA][PERSON_NAME] and the Gondolas of Venice at Blue Hour 2"
type textarea "20_The_Church_of_San_Giorgio_Maggiore_and_the_Gondolas_of_Venice_at_Blue_Hour_2…"
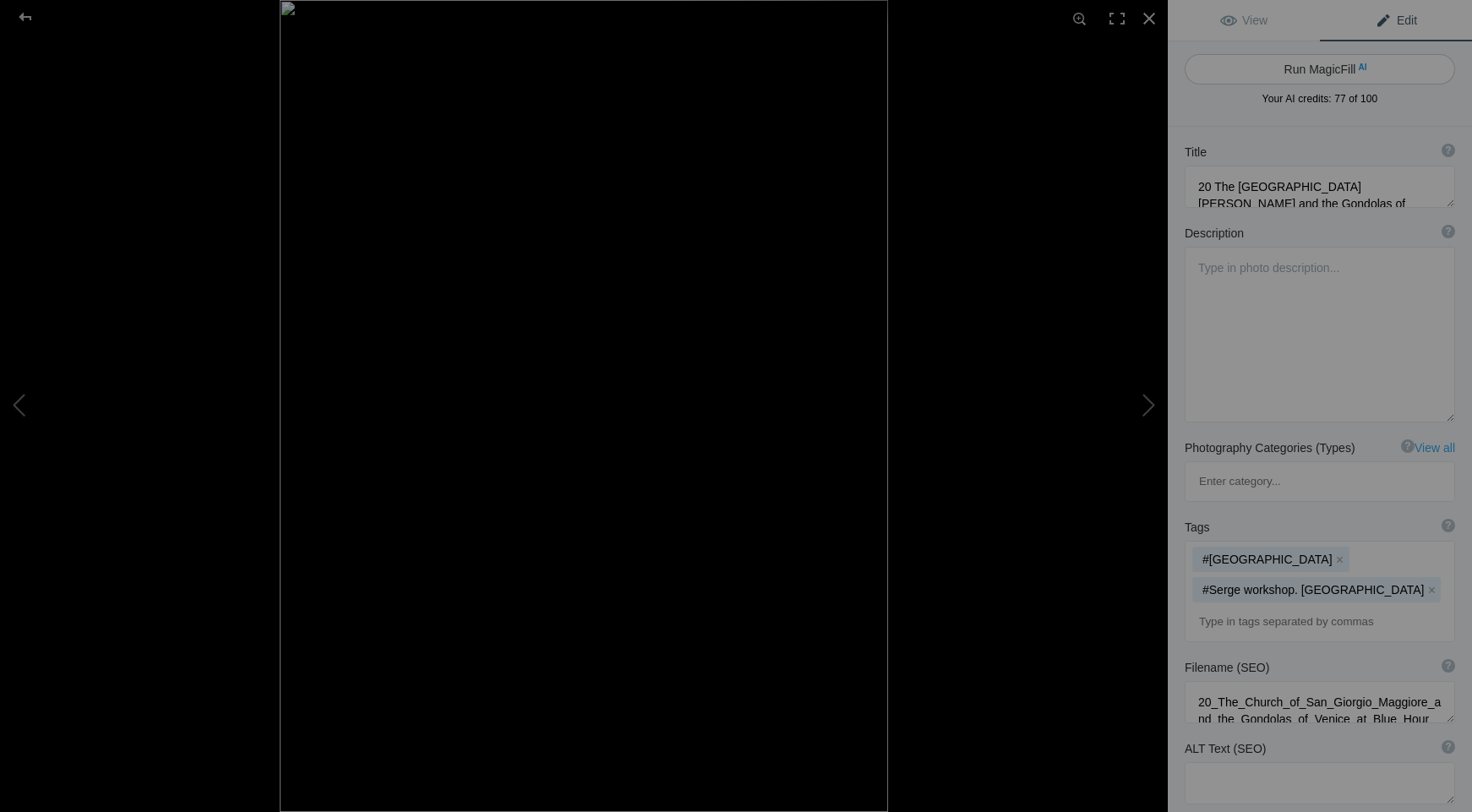
click at [1298, 69] on button "Run MagicFill AI" at bounding box center [1319, 69] width 270 height 31
type textarea "Gondolas at the [GEOGRAPHIC_DATA][PERSON_NAME] in [GEOGRAPHIC_DATA] During Blue…"
type textarea "Experience the enchanting beauty of [GEOGRAPHIC_DATA] as the sun sets and the c…"
type textarea "gondolas-church-[GEOGRAPHIC_DATA]-[GEOGRAPHIC_DATA]-blue-hour.jpg"
type textarea "A scenic view of gondolas at the [GEOGRAPHIC_DATA][PERSON_NAME] in [GEOGRAPHIC_…"
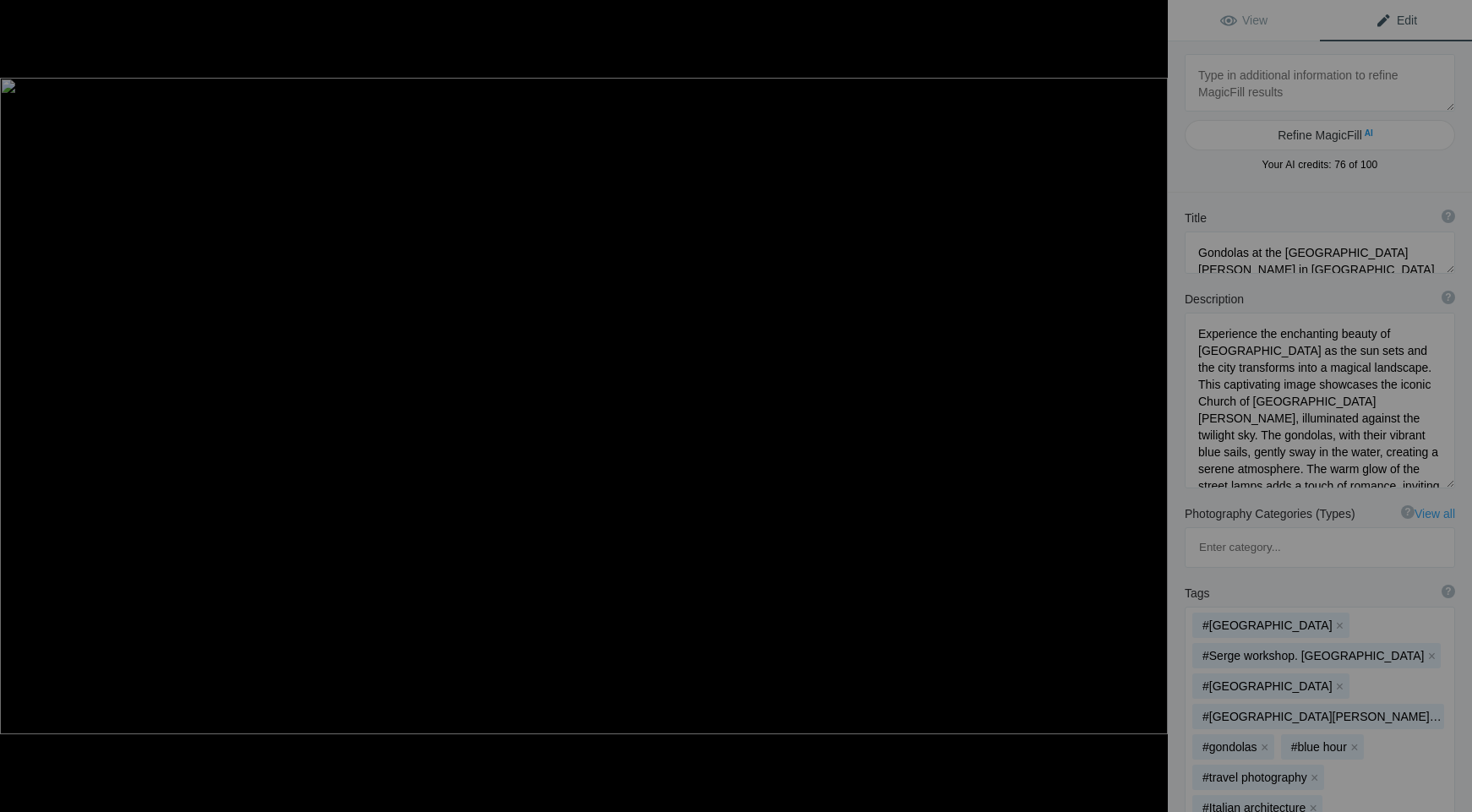
type textarea "21 The [GEOGRAPHIC_DATA][PERSON_NAME] [GEOGRAPHIC_DATA] [GEOGRAPHIC_DATA]"
type textarea "Lo ipsum dolorsi amet con a elitse doeiusm tem incidid ut Labore, etdo ma aliq …"
type textarea "21_The_Church_of_San_Giorgio_Maggiore_Venice_Italy.jpg"
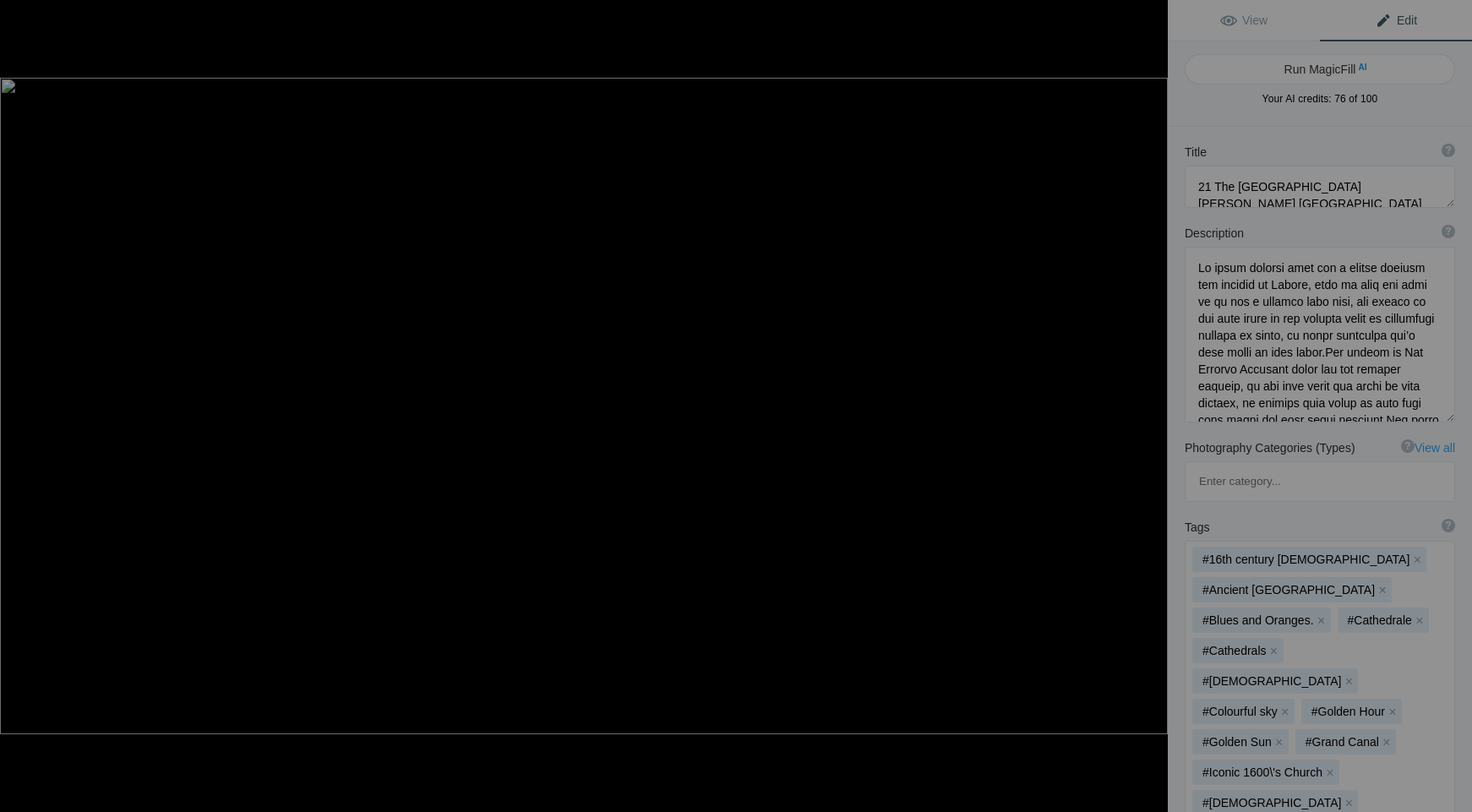
click at [1298, 69] on button "Run MagicFill AI" at bounding box center [1319, 69] width 270 height 31
type textarea "Stunning Sunrise at [GEOGRAPHIC_DATA][PERSON_NAME], [GEOGRAPHIC_DATA], [GEOGRAP…"
type textarea "Experience the serene beauty of [GEOGRAPHIC_DATA] at [PERSON_NAME] with this ca…"
type textarea "san-giorgio-maggiore-sunrise-[GEOGRAPHIC_DATA]jpg"
type textarea "Early morning view of the [GEOGRAPHIC_DATA][PERSON_NAME] in [GEOGRAPHIC_DATA], …"
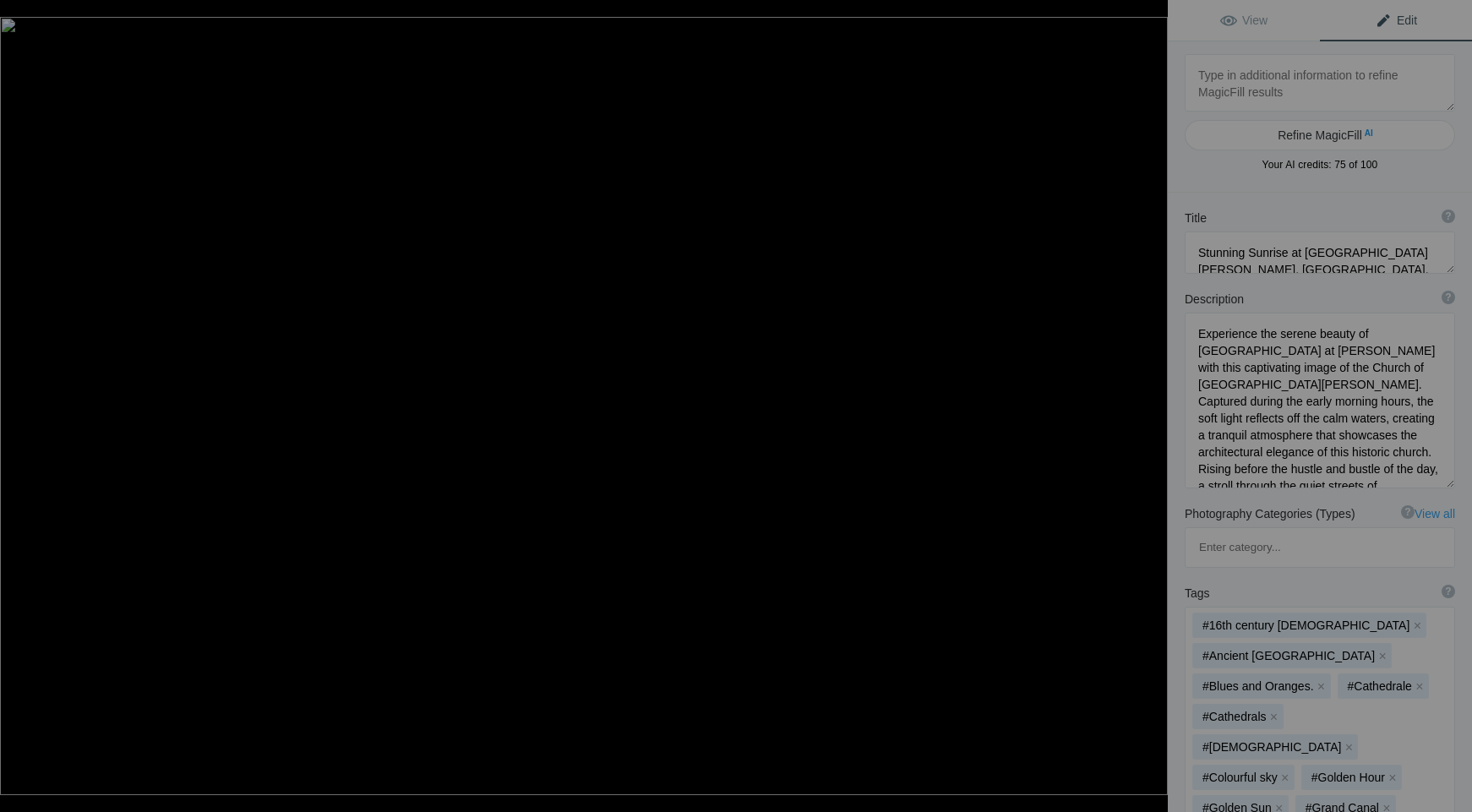
type textarea "22 The Gondolas of Venice"
type textarea "Lo ip dolor sit am Consec A elit seddoe temp incid ut Laboreet dolo ma aliquae …"
type textarea "22_The_Gondolas_of_Venice.jpg"
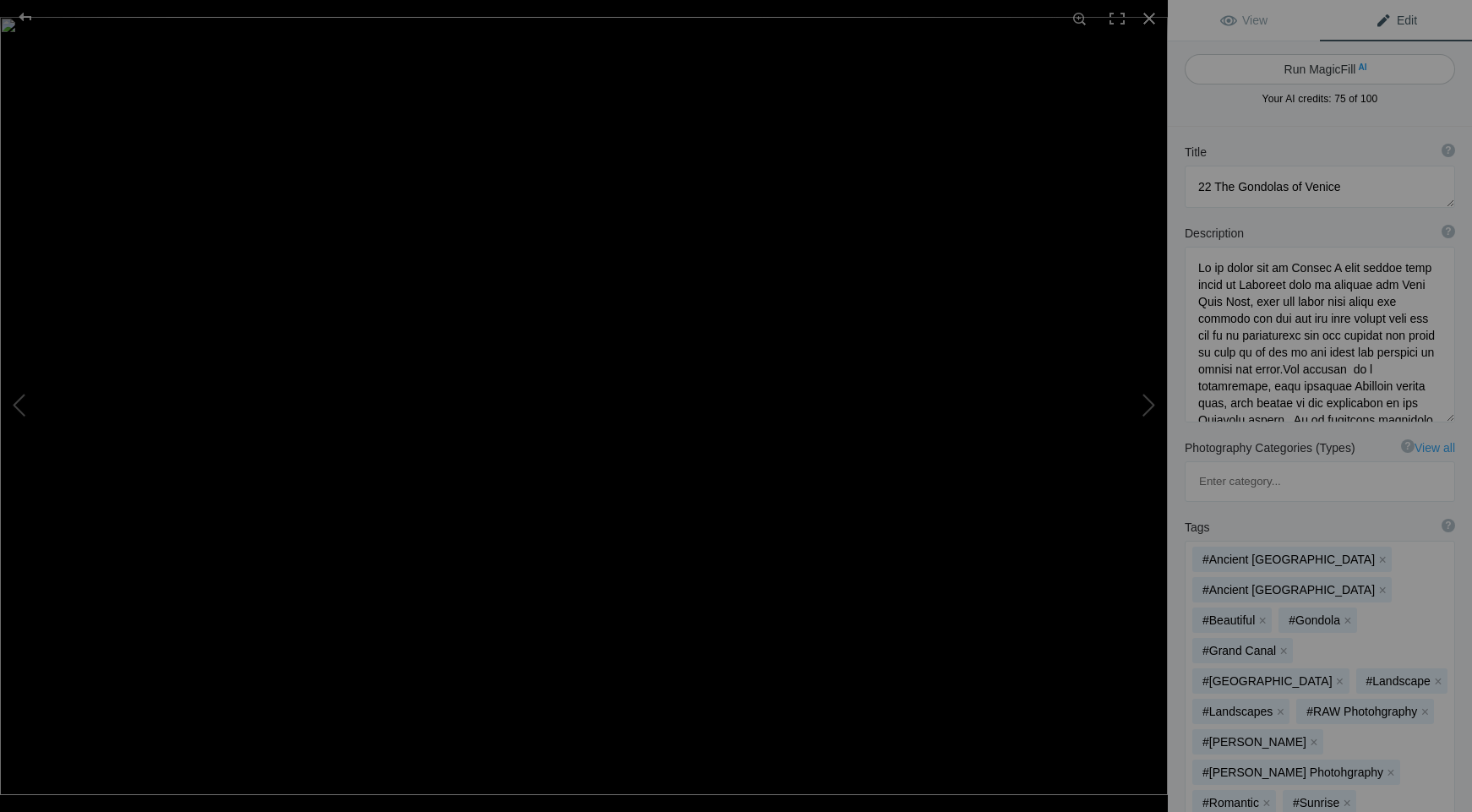
click at [1298, 69] on button "Run MagicFill AI" at bounding box center [1319, 69] width 270 height 31
type textarea "Gondolas of Venice at [GEOGRAPHIC_DATA]: A Serene Morning Scene"
type textarea "Lo ip dolo sit am Consec, A elitsedd eius t incididuntu labor: e dolorem al eni…"
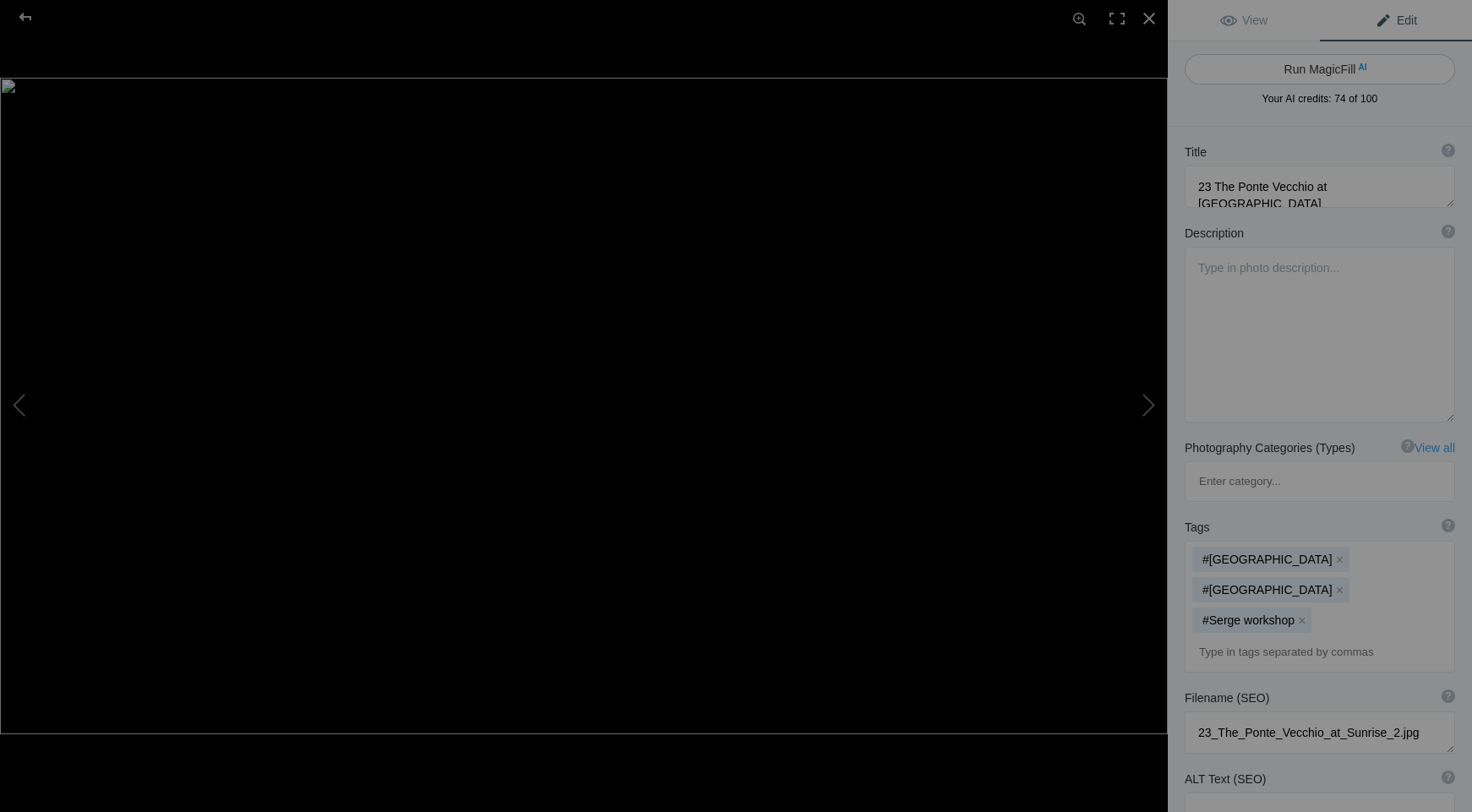
click at [1298, 68] on button "Run MagicFill AI" at bounding box center [1319, 69] width 270 height 31
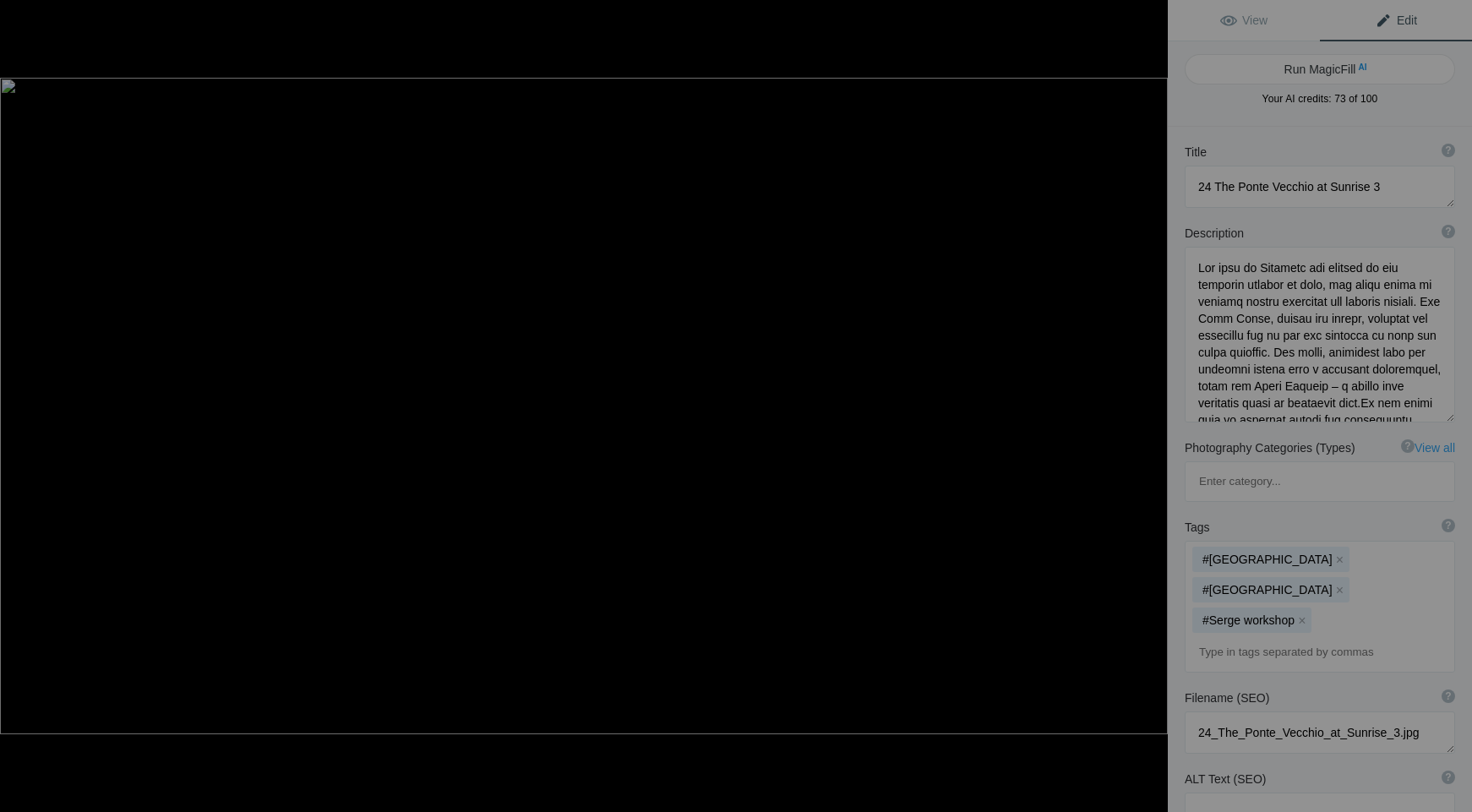
click at [1298, 68] on button "Run MagicFill AI" at bounding box center [1319, 69] width 270 height 31
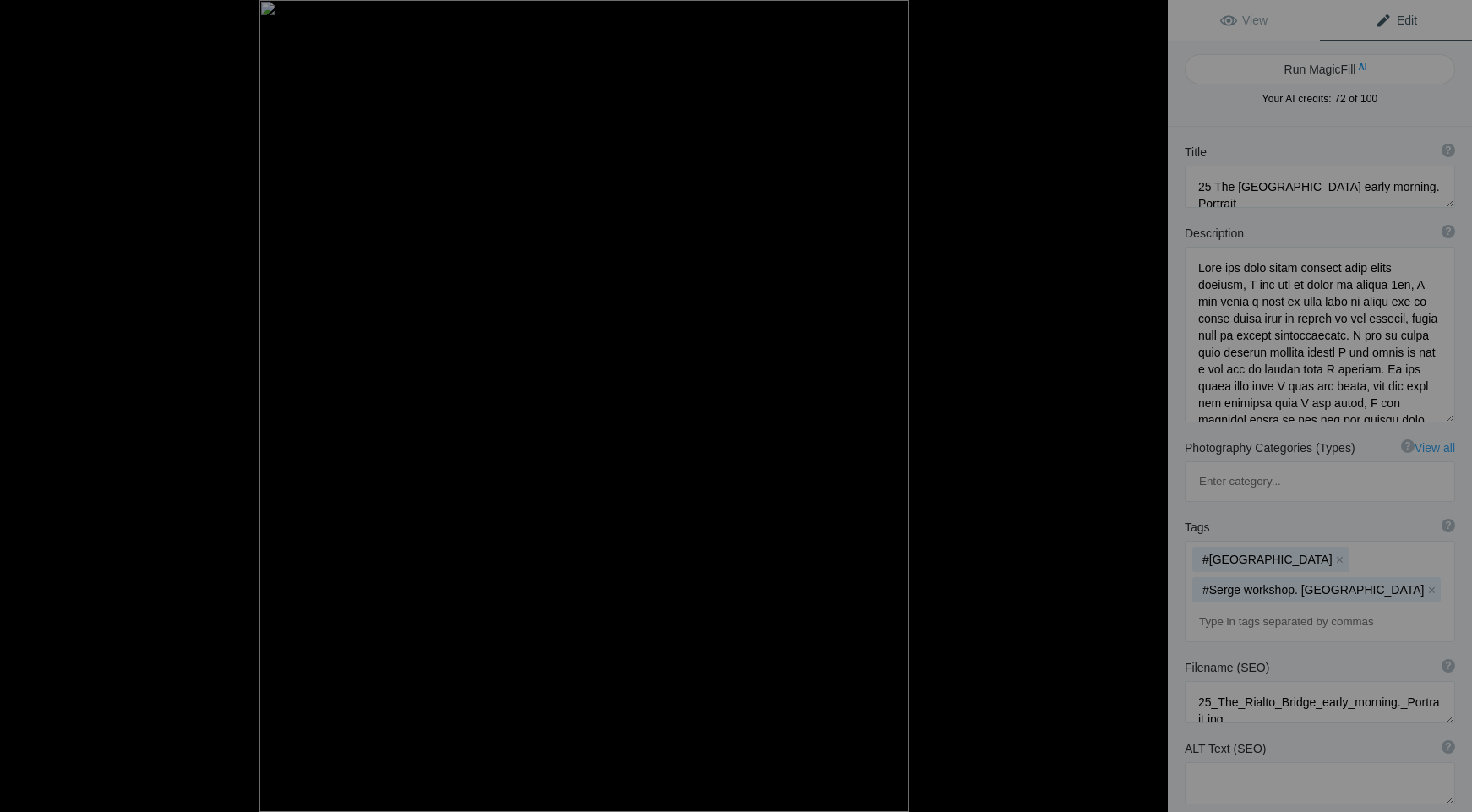
click at [1298, 68] on button "Run MagicFill AI" at bounding box center [1319, 69] width 270 height 31
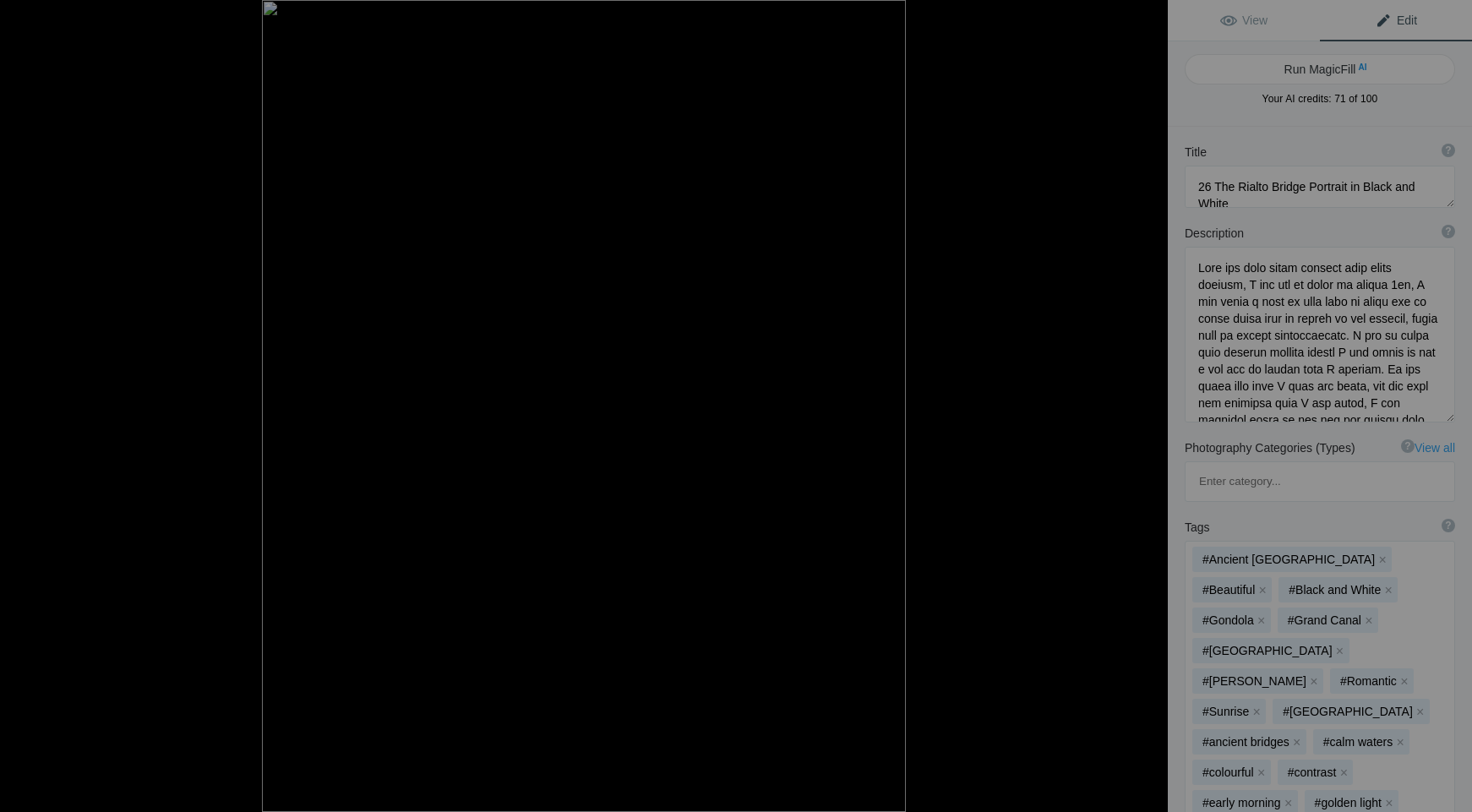
click at [1298, 68] on button "Run MagicFill AI" at bounding box center [1319, 69] width 270 height 31
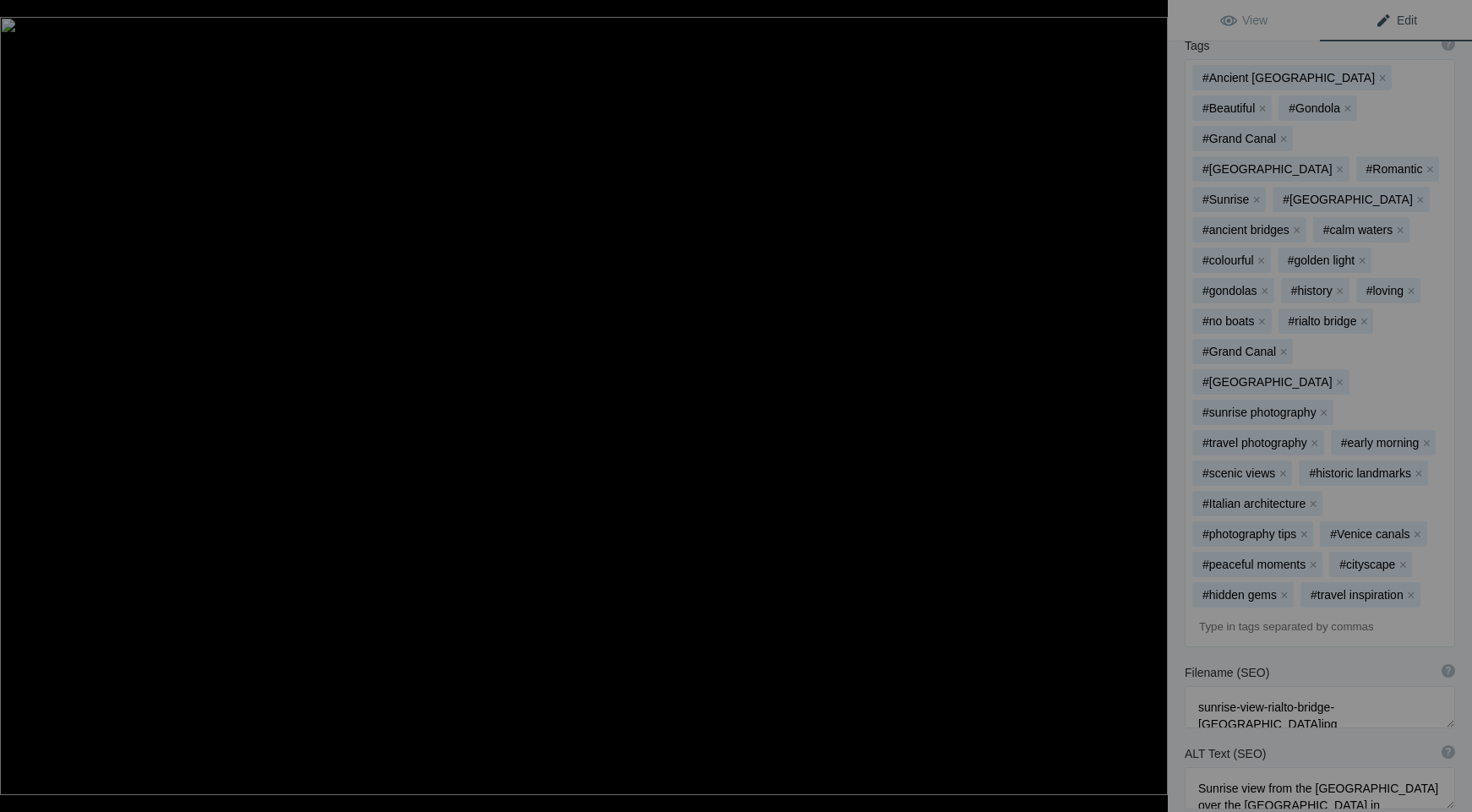
scroll to position [550, 0]
click at [1148, 15] on div at bounding box center [1149, 18] width 37 height 37
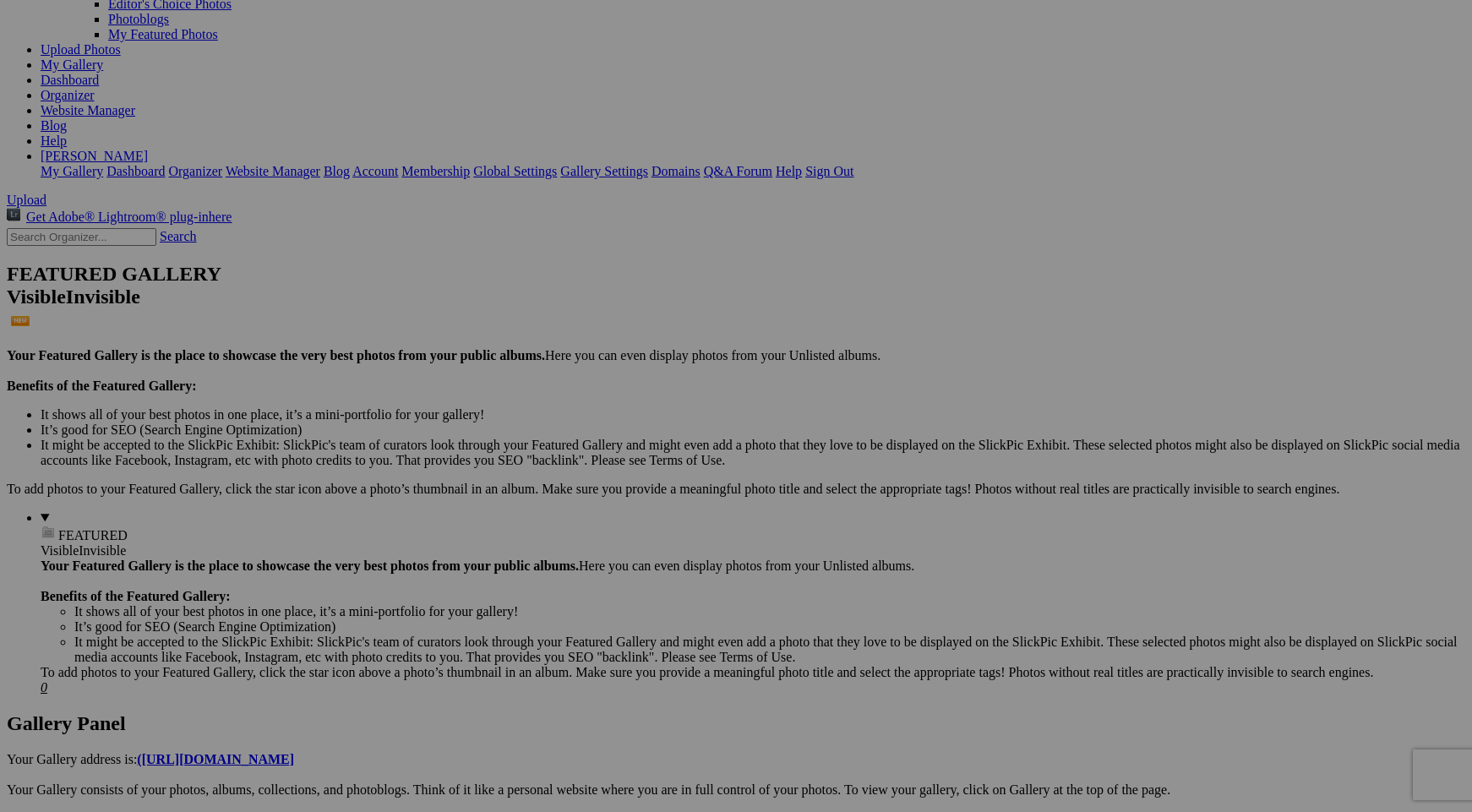
scroll to position [304, 0]
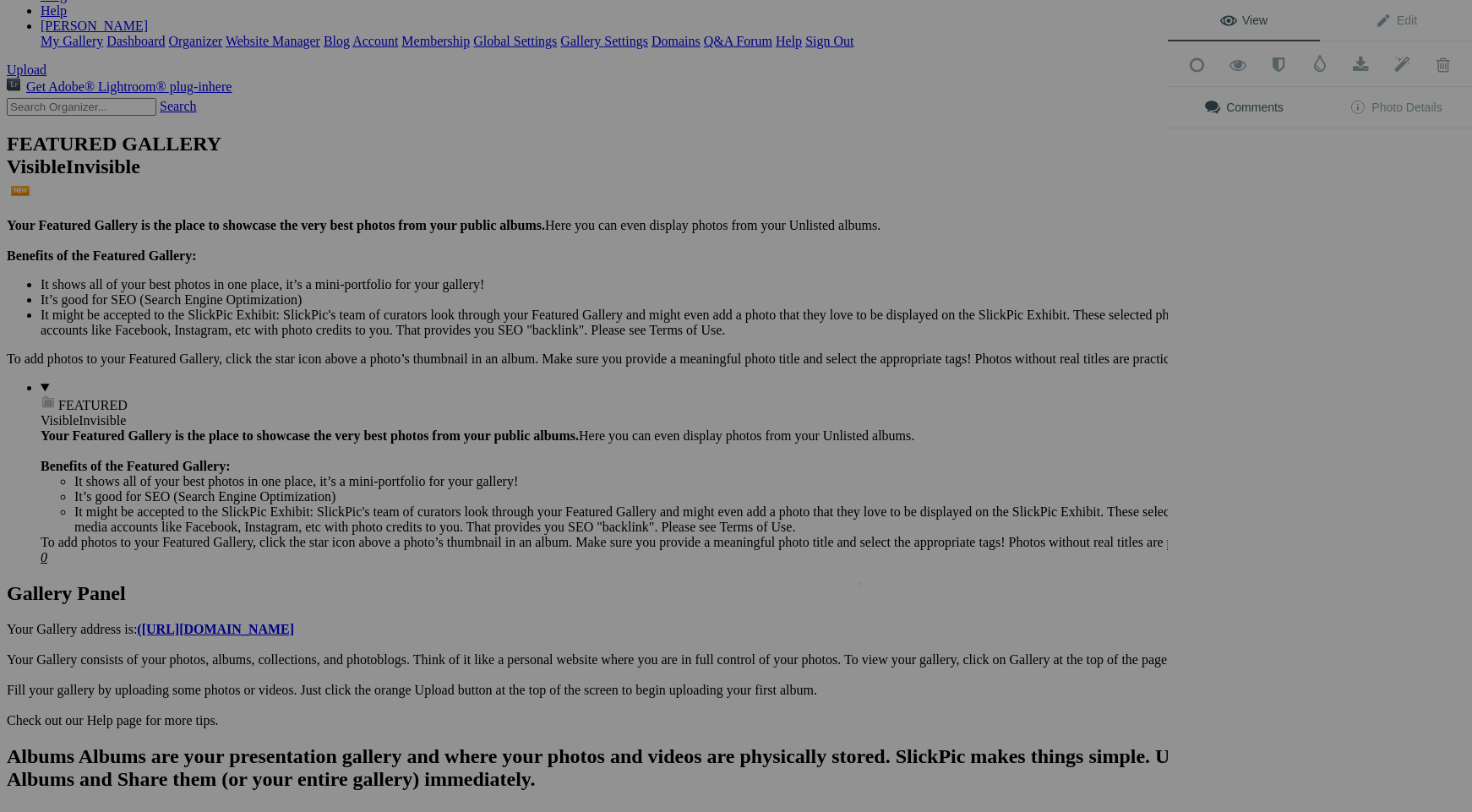
scroll to position [0, 0]
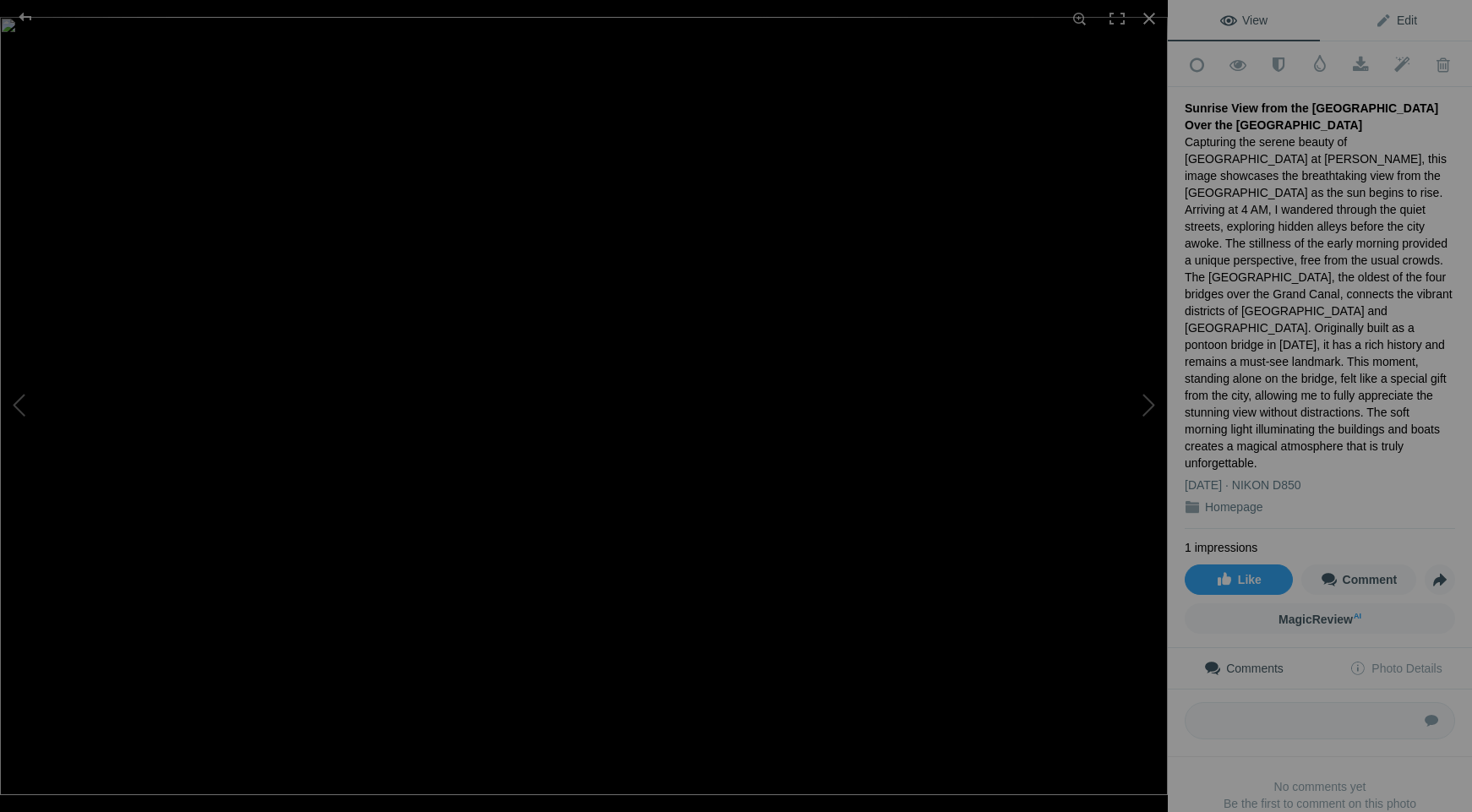
click at [1389, 16] on span "Edit" at bounding box center [1396, 19] width 42 height 13
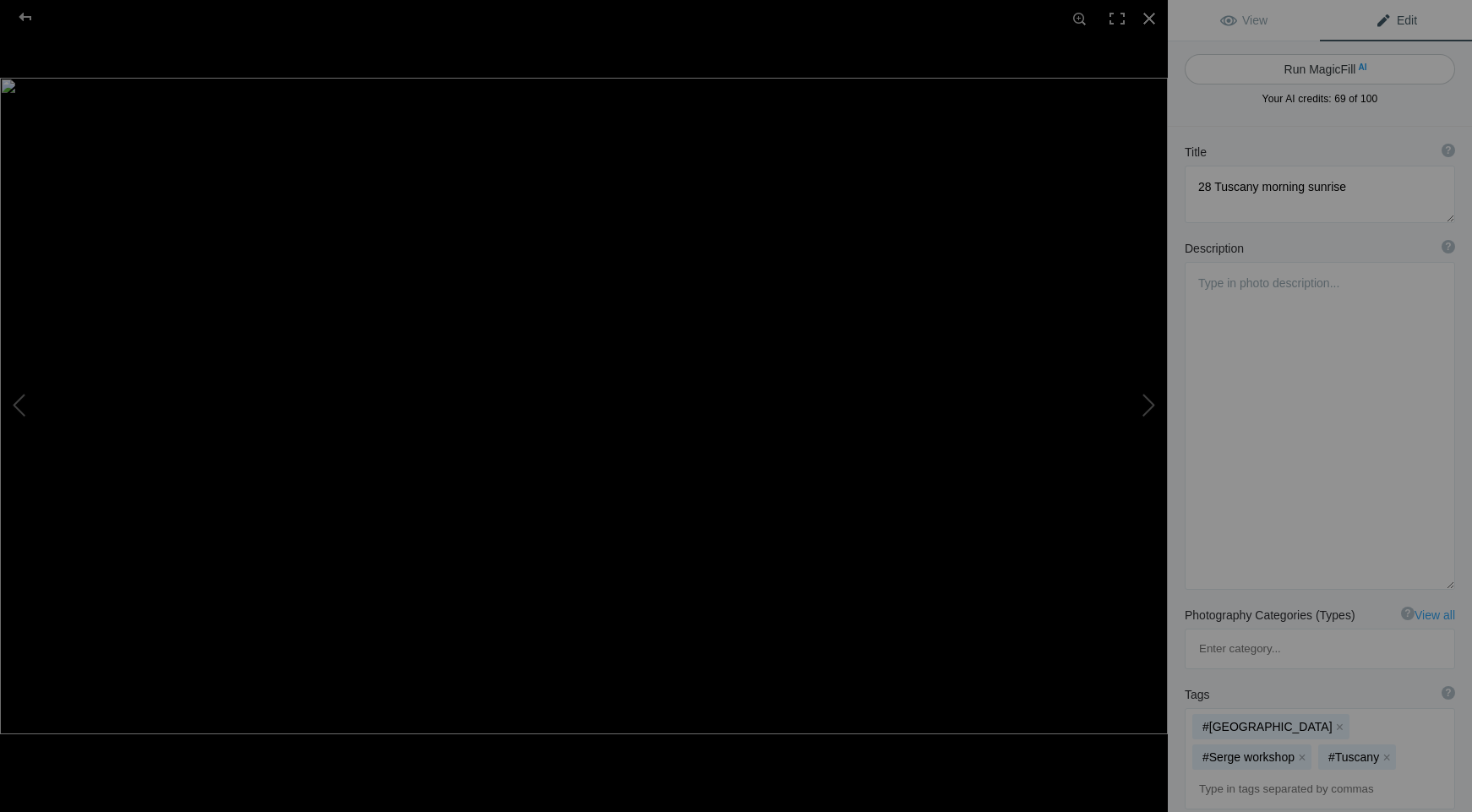
click at [1326, 68] on button "Run MagicFill AI" at bounding box center [1319, 69] width 270 height 31
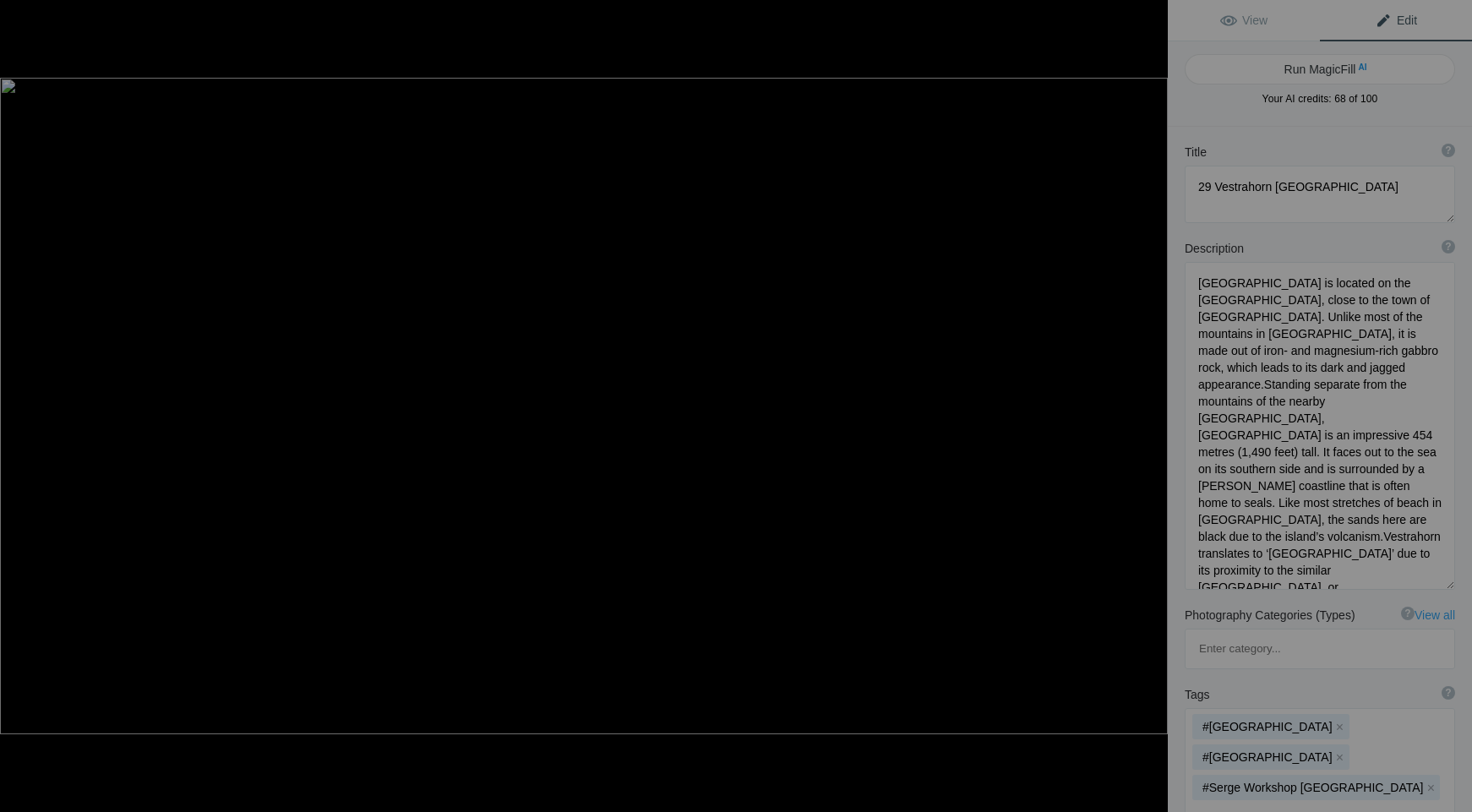
click at [1326, 68] on button "Run MagicFill AI" at bounding box center [1319, 69] width 270 height 31
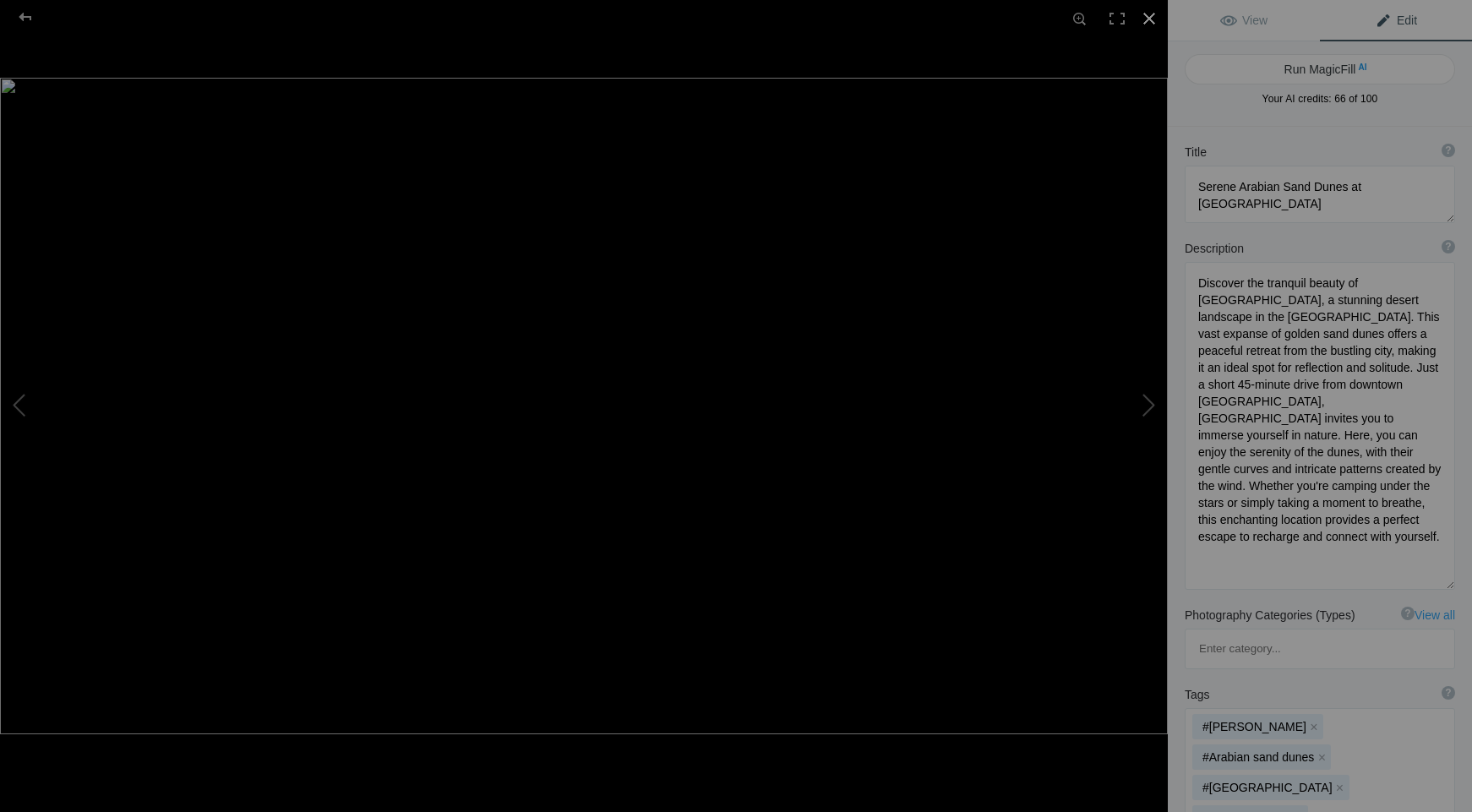
click at [1147, 20] on div at bounding box center [1149, 18] width 37 height 37
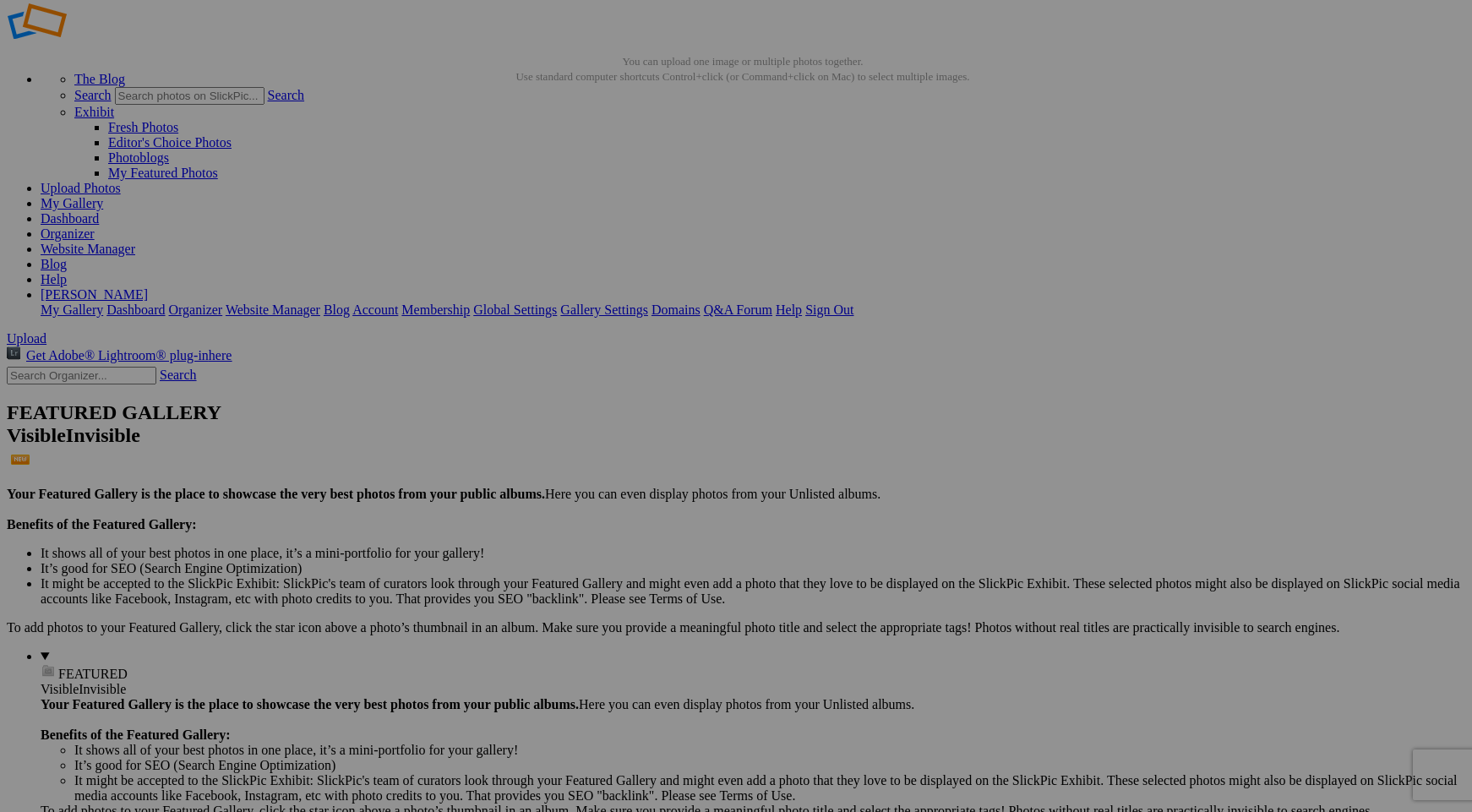
scroll to position [37, 0]
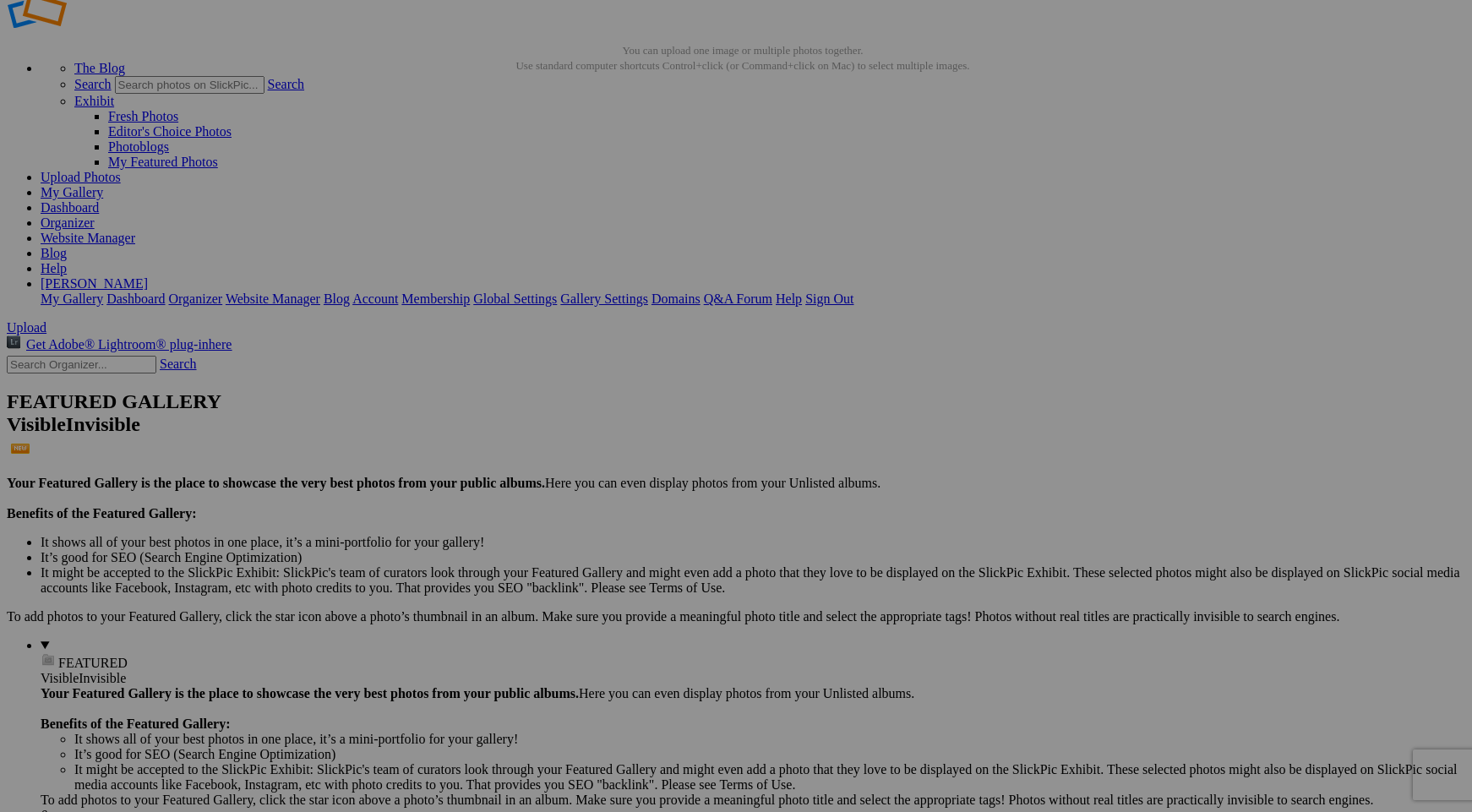
scroll to position [52, 0]
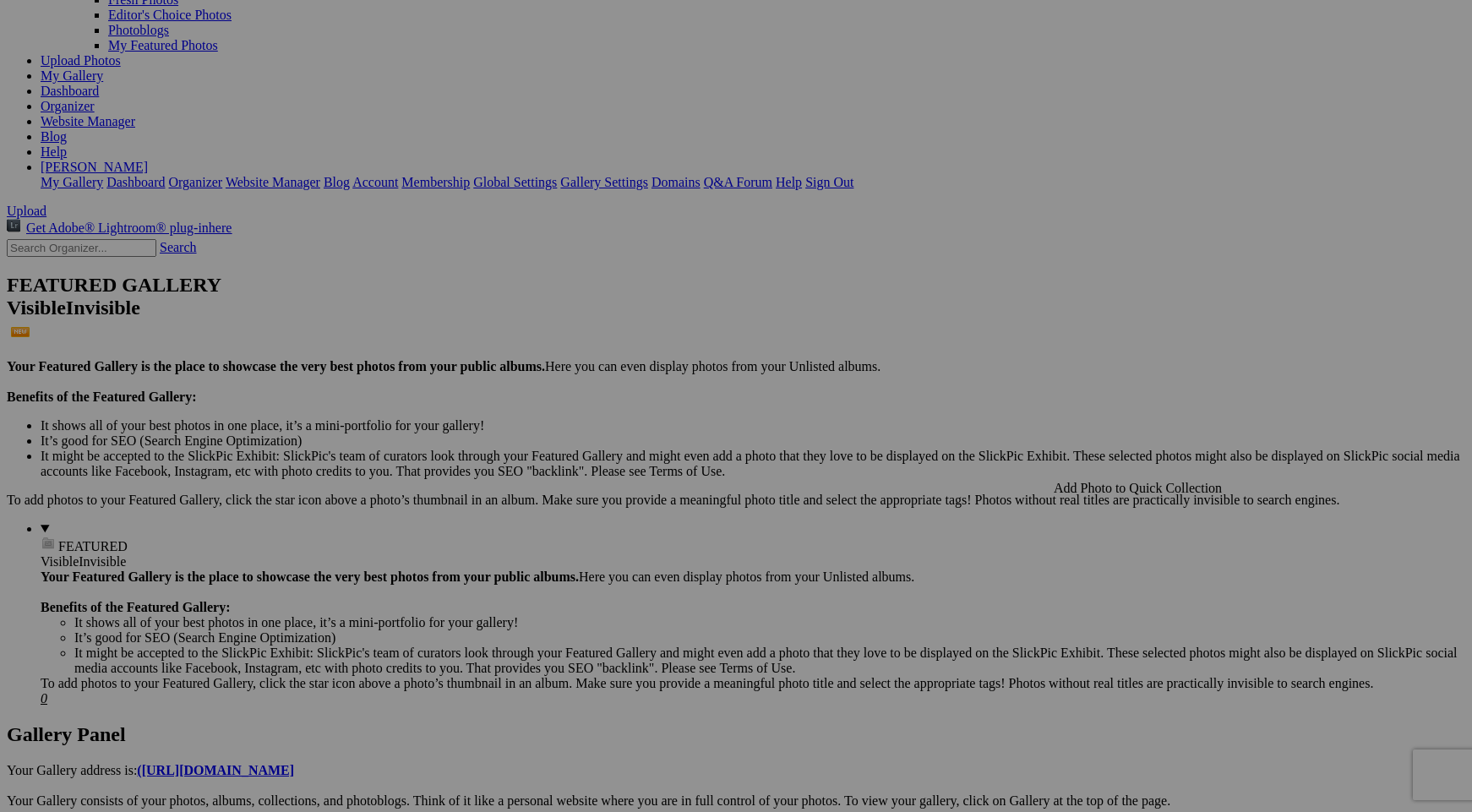
scroll to position [180, 0]
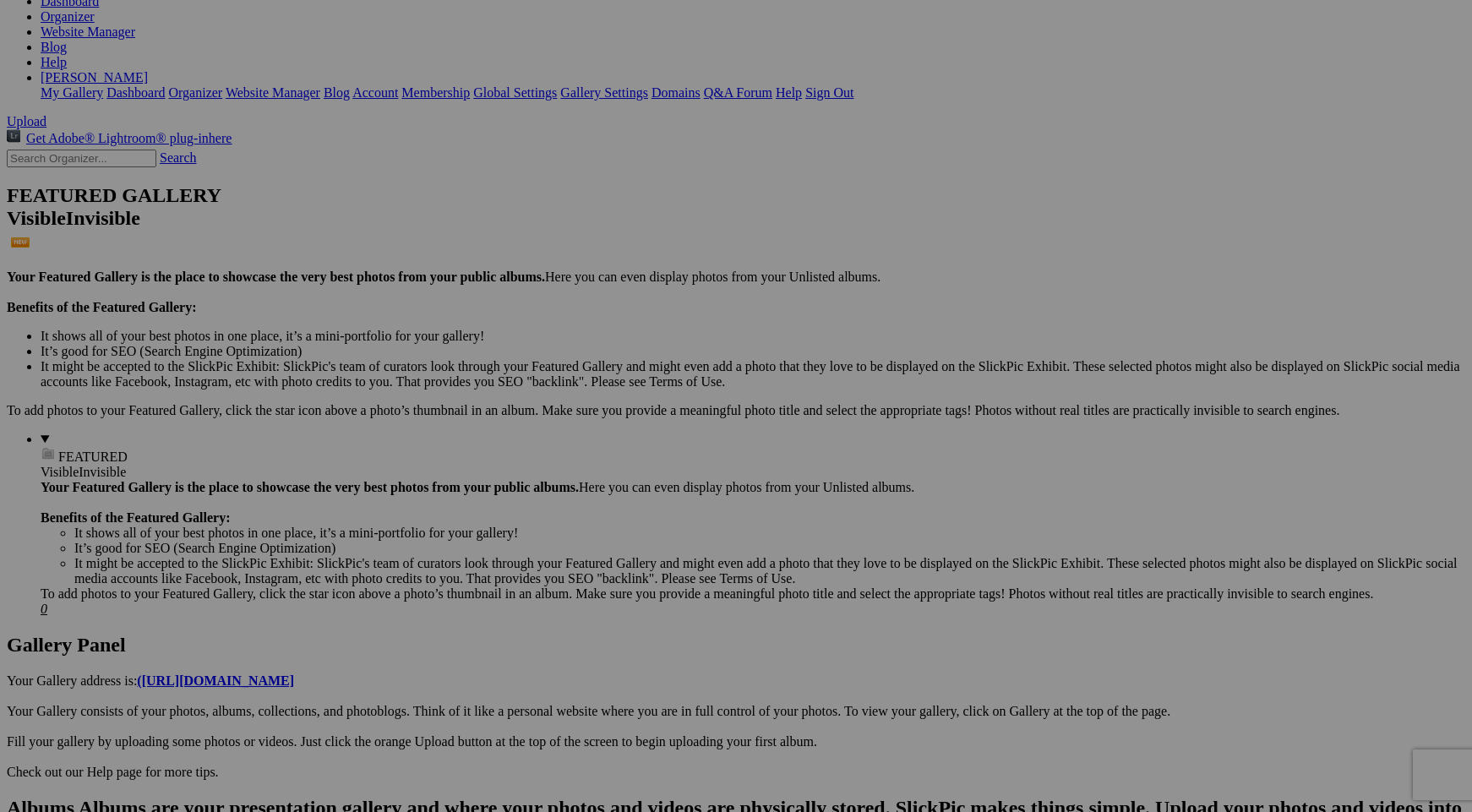
scroll to position [257, 0]
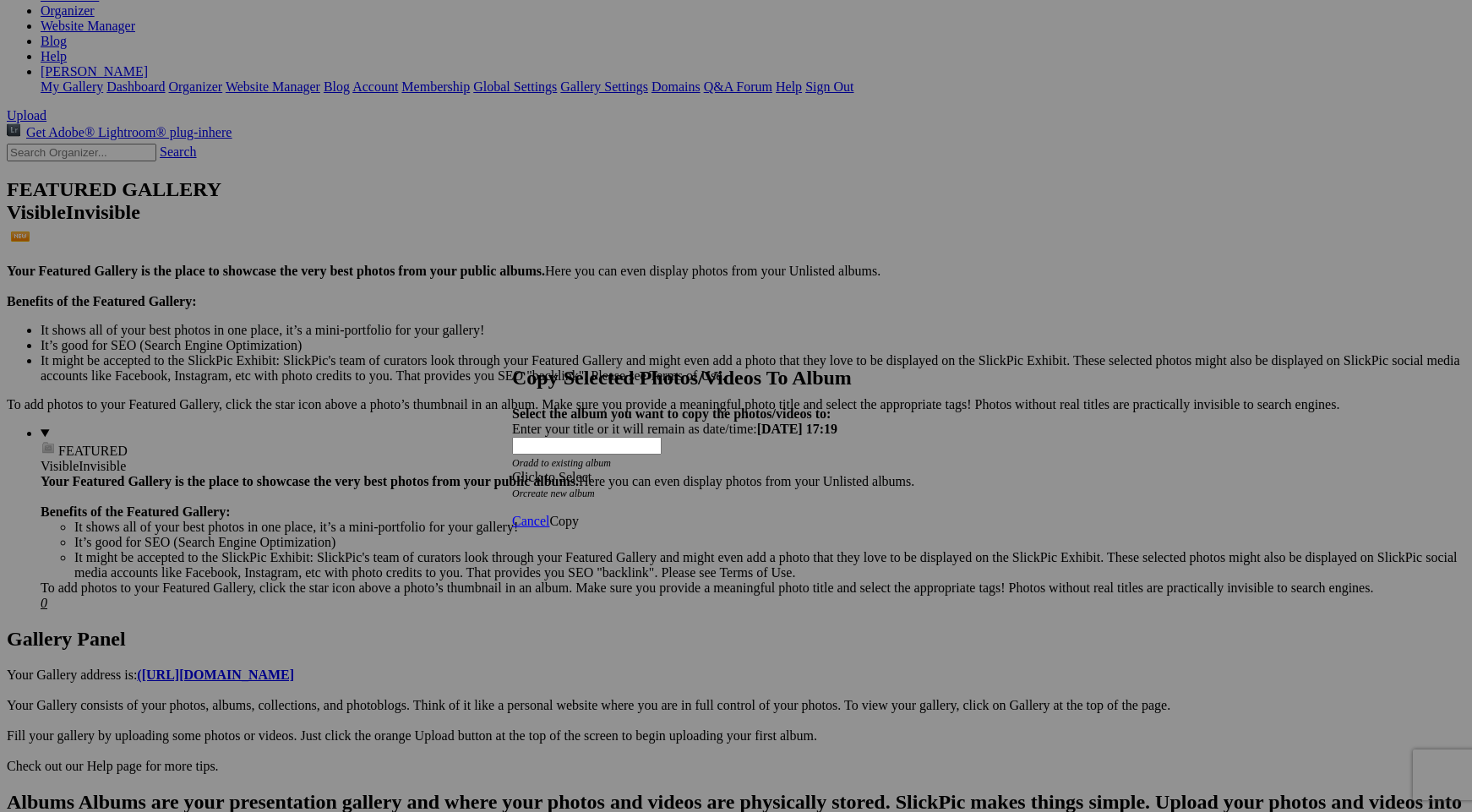
click at [595, 487] on link "create new album" at bounding box center [559, 494] width 72 height 12
click at [605, 422] on div "Enter your title or it will remain as date/time: [DATE] 17:19" at bounding box center [736, 429] width 448 height 15
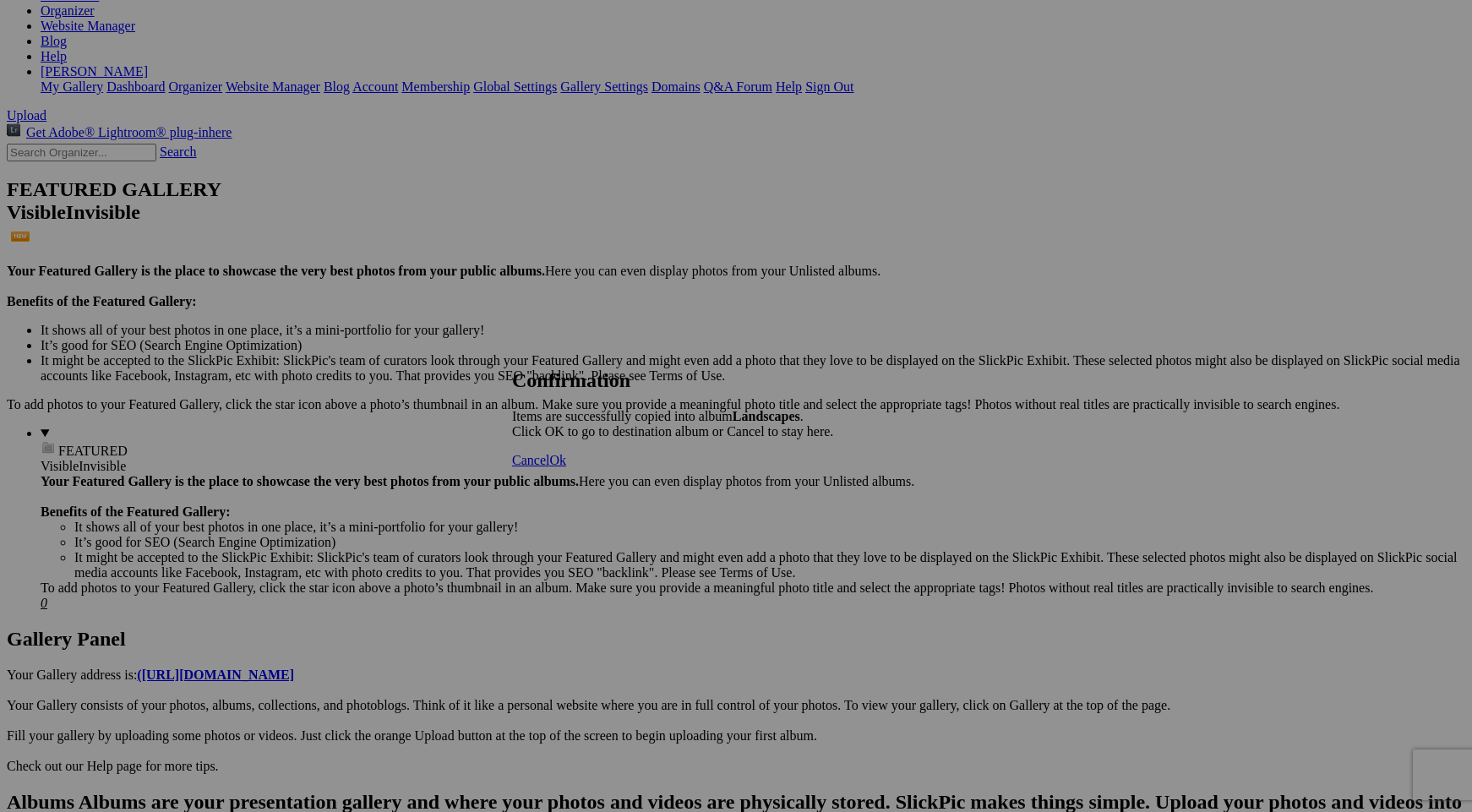
click at [549, 467] on span "Cancel" at bounding box center [530, 459] width 37 height 14
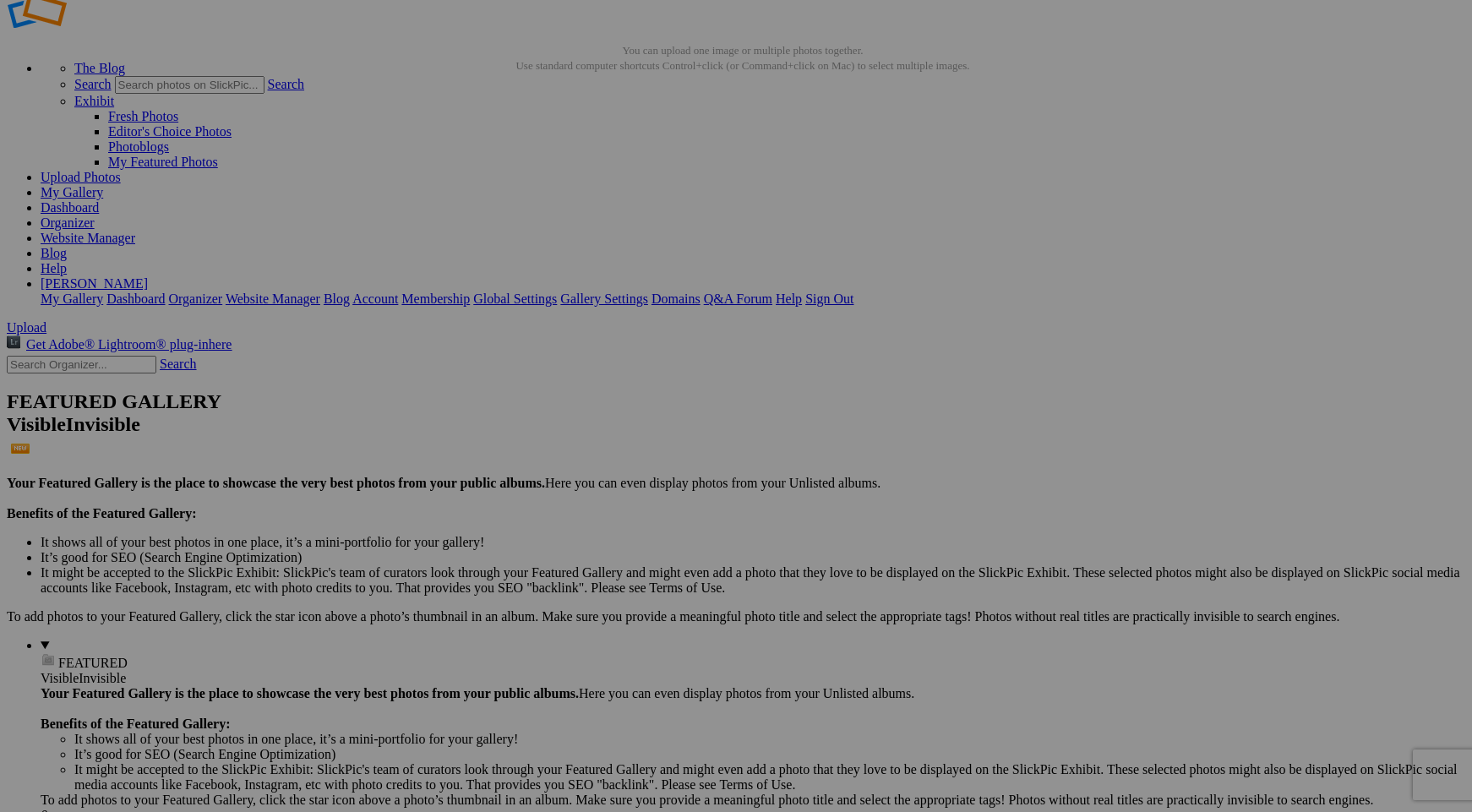
scroll to position [0, 0]
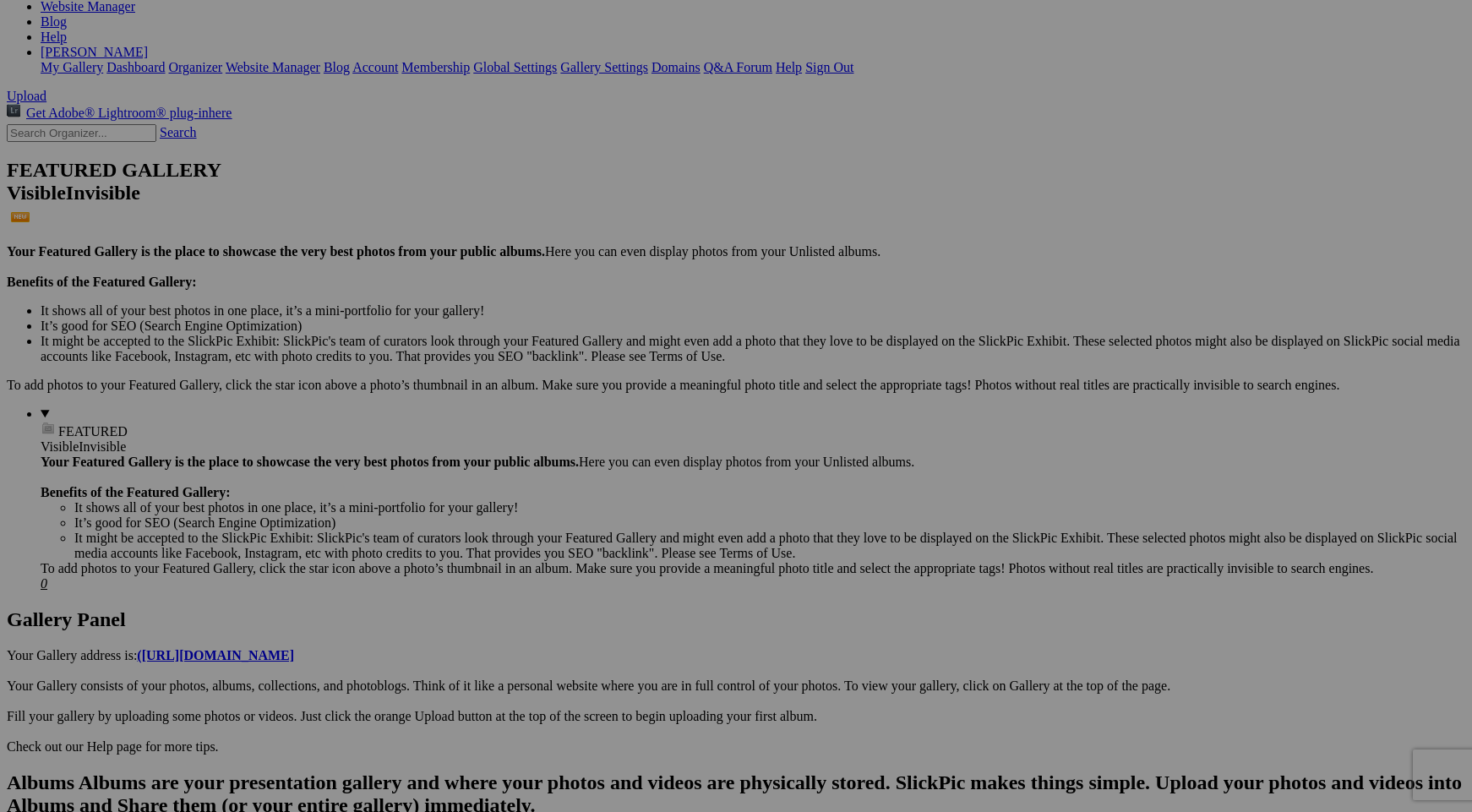
scroll to position [284, 0]
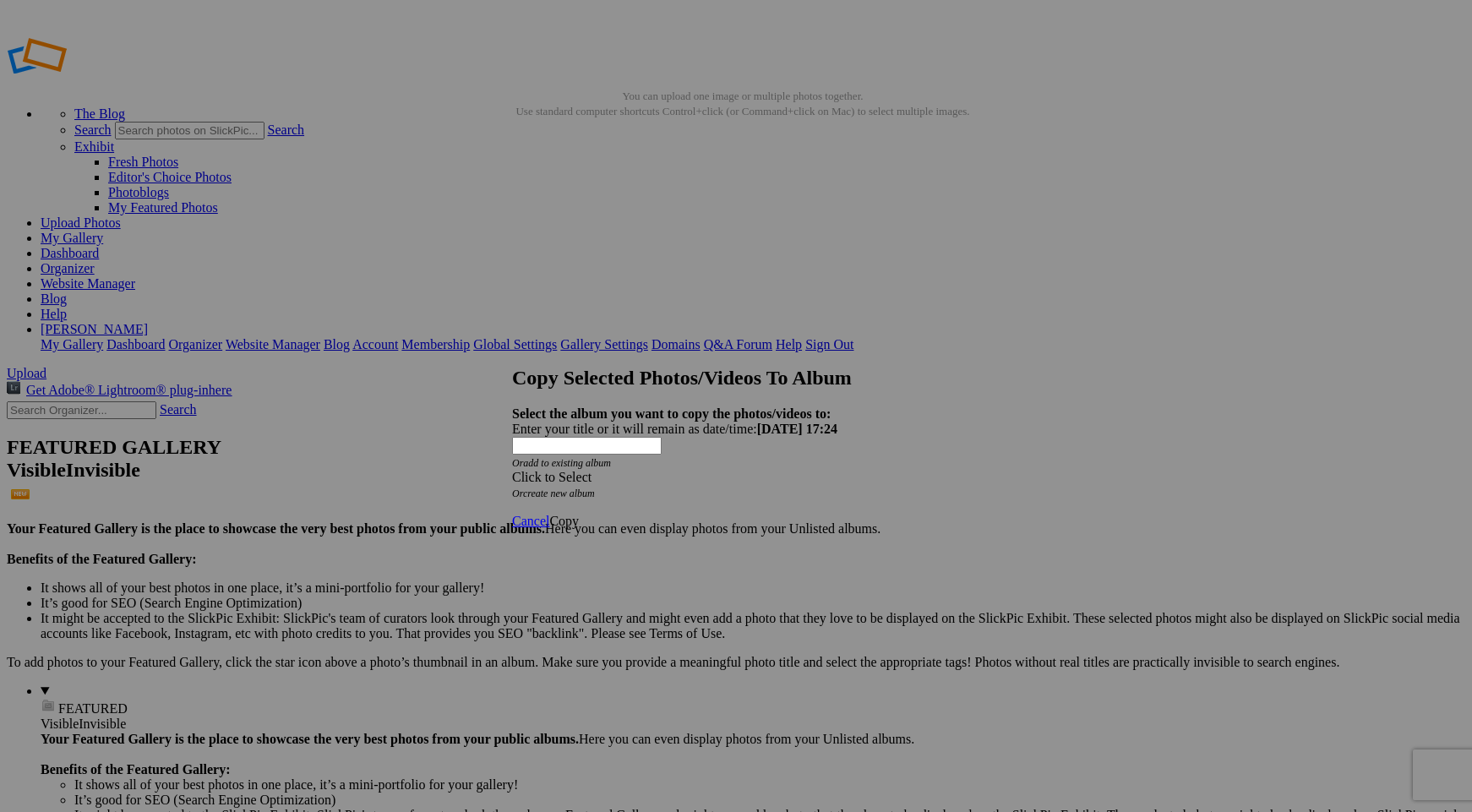
click at [595, 487] on link "create new album" at bounding box center [559, 494] width 72 height 12
click at [608, 422] on div "Enter your title or it will remain as date/time: [DATE] 17:24" at bounding box center [736, 429] width 448 height 15
click at [578, 479] on span "Copy" at bounding box center [564, 475] width 30 height 14
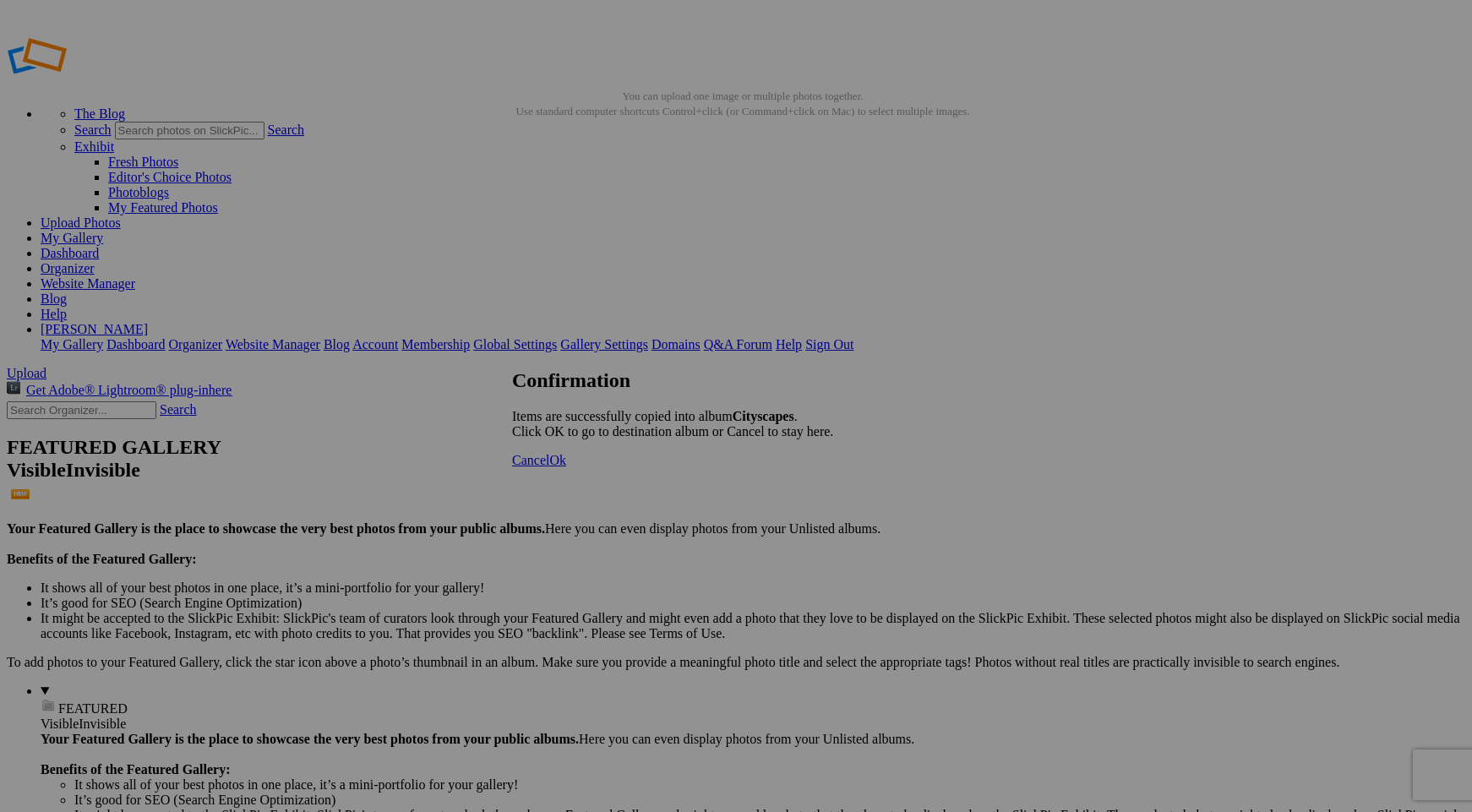
click at [566, 467] on span "Ok" at bounding box center [557, 459] width 17 height 14
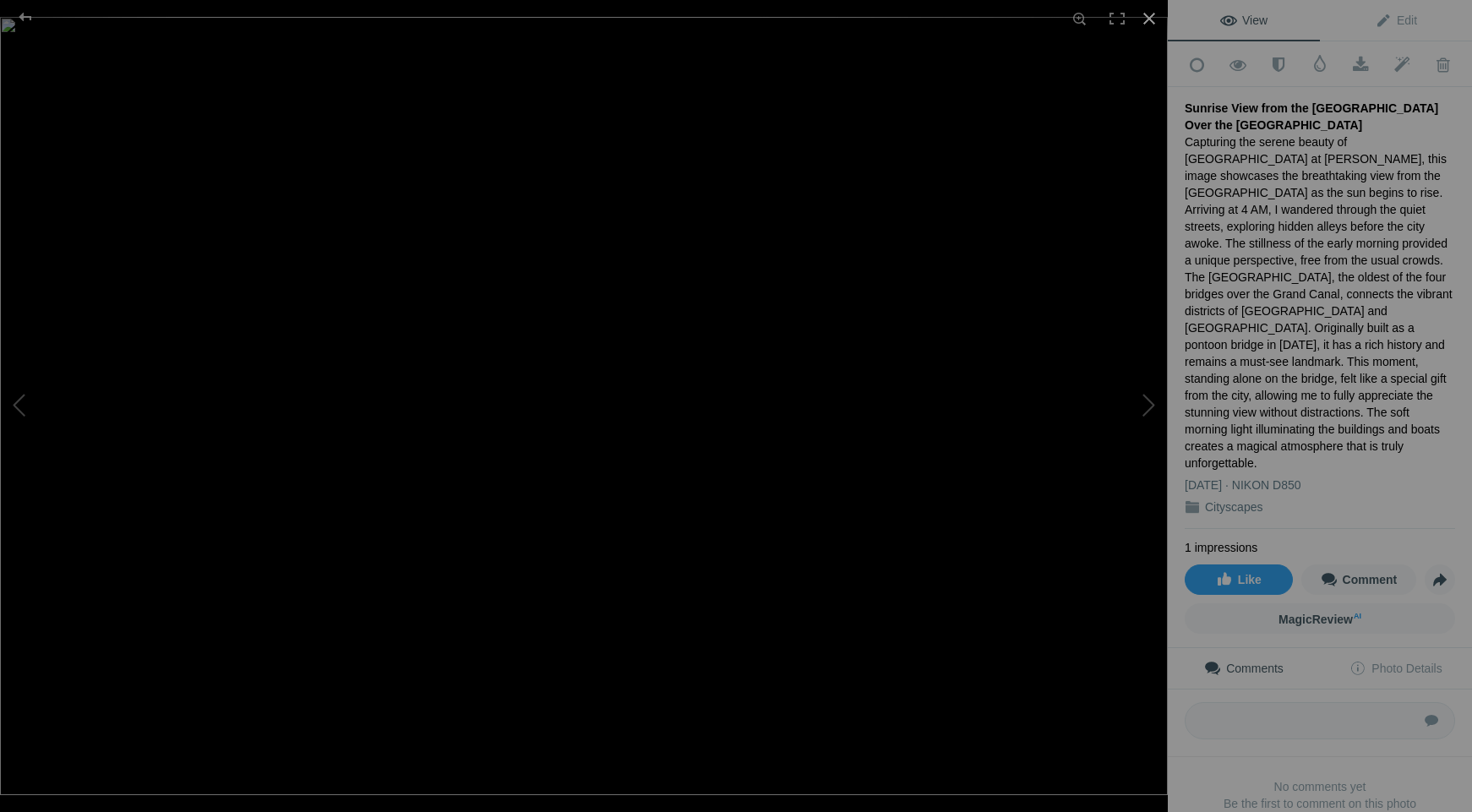
click at [1147, 17] on div at bounding box center [1149, 18] width 37 height 37
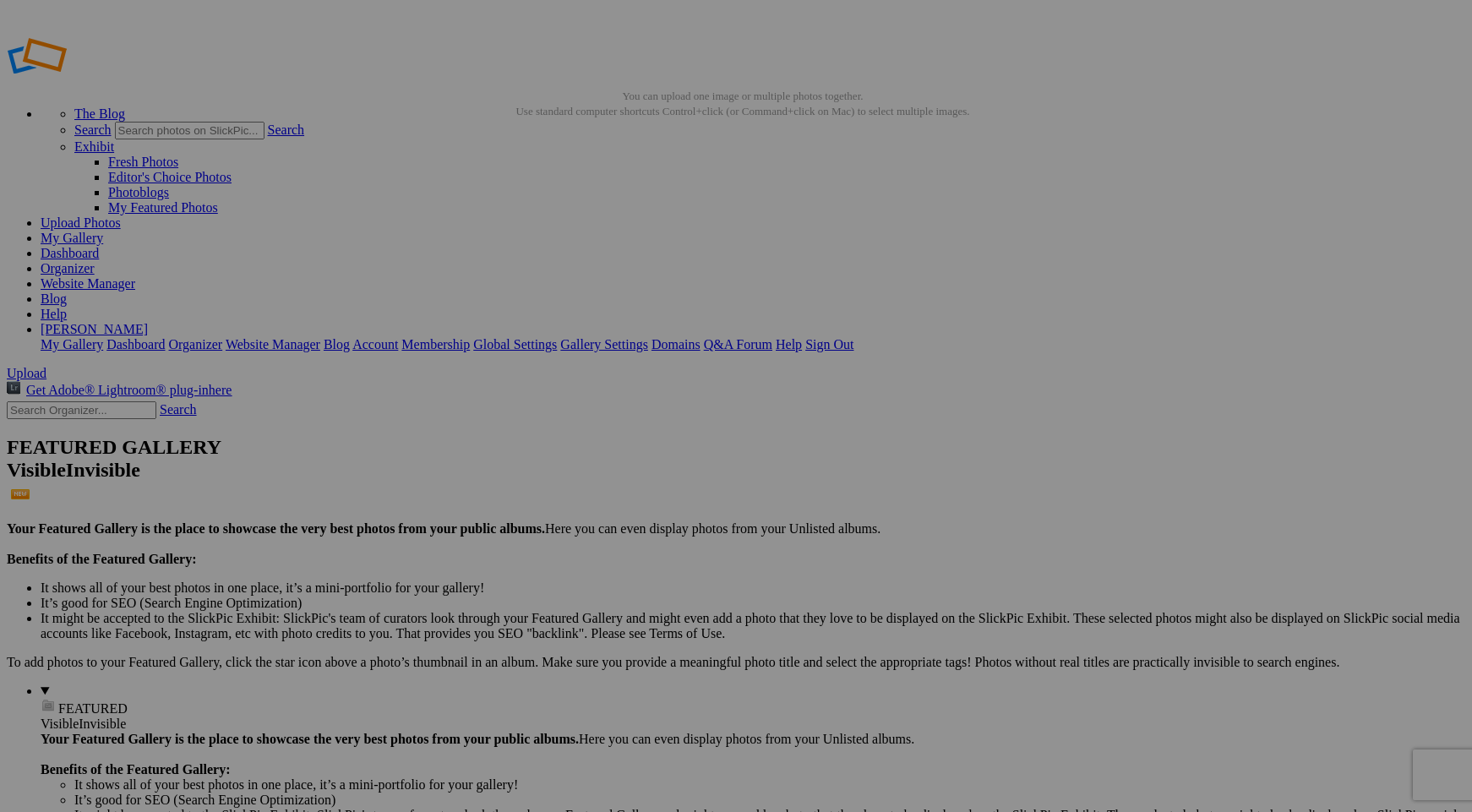
click at [135, 276] on link "Website Manager" at bounding box center [88, 284] width 95 height 14
